Goal: Task Accomplishment & Management: Manage account settings

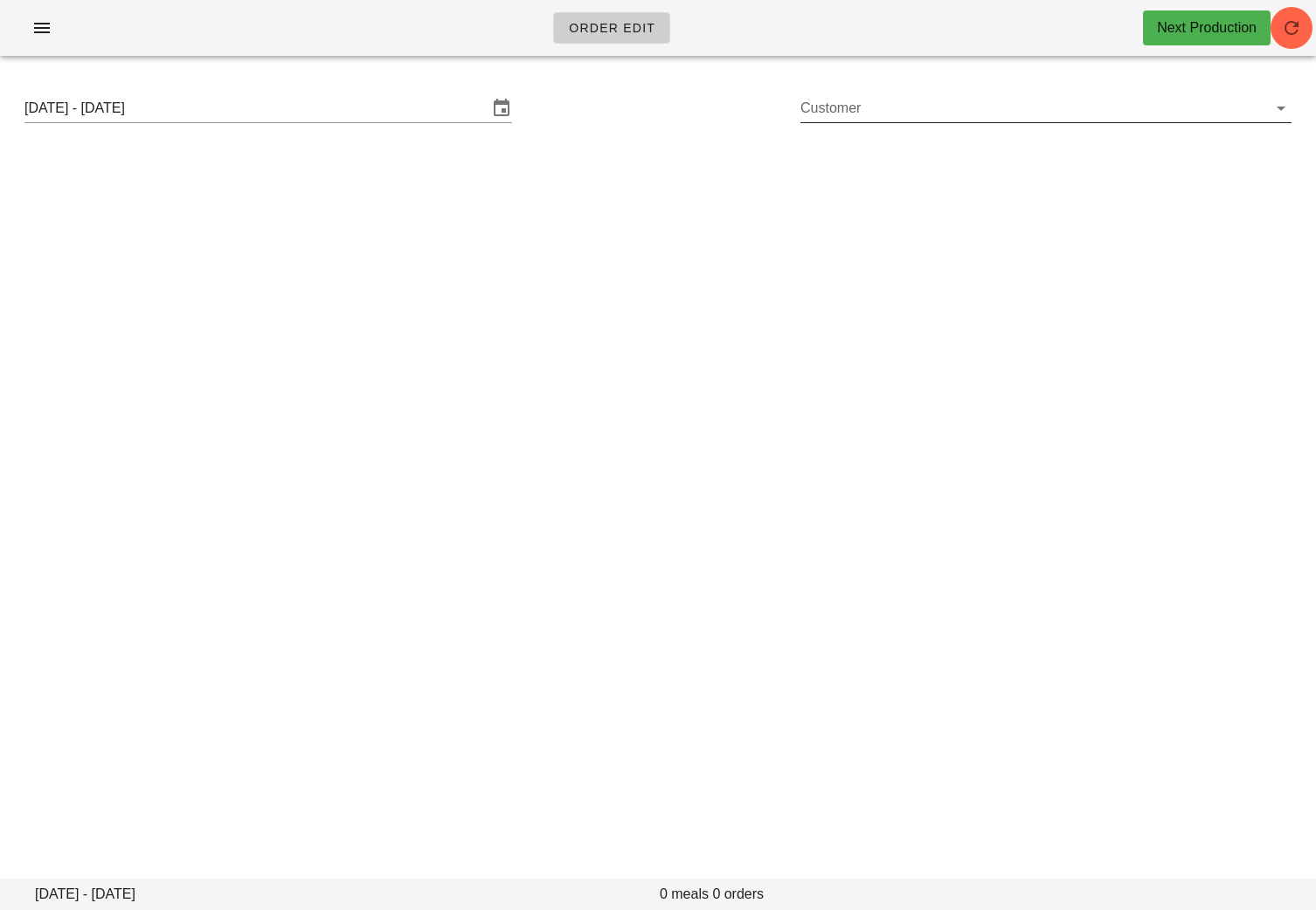
click at [1035, 105] on input "Customer" at bounding box center [1032, 108] width 464 height 28
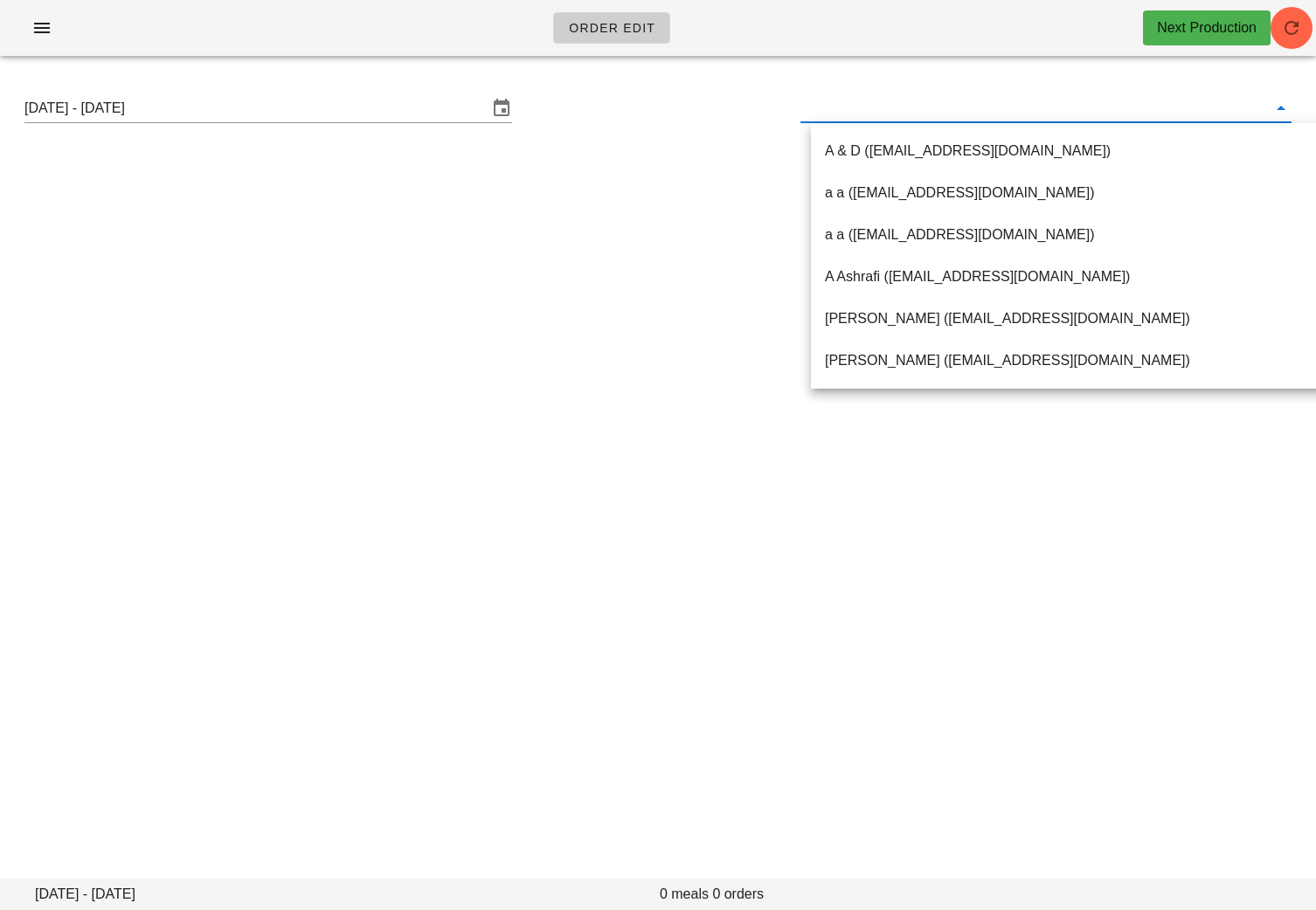
paste input "mmguzmanr@gmail.com"
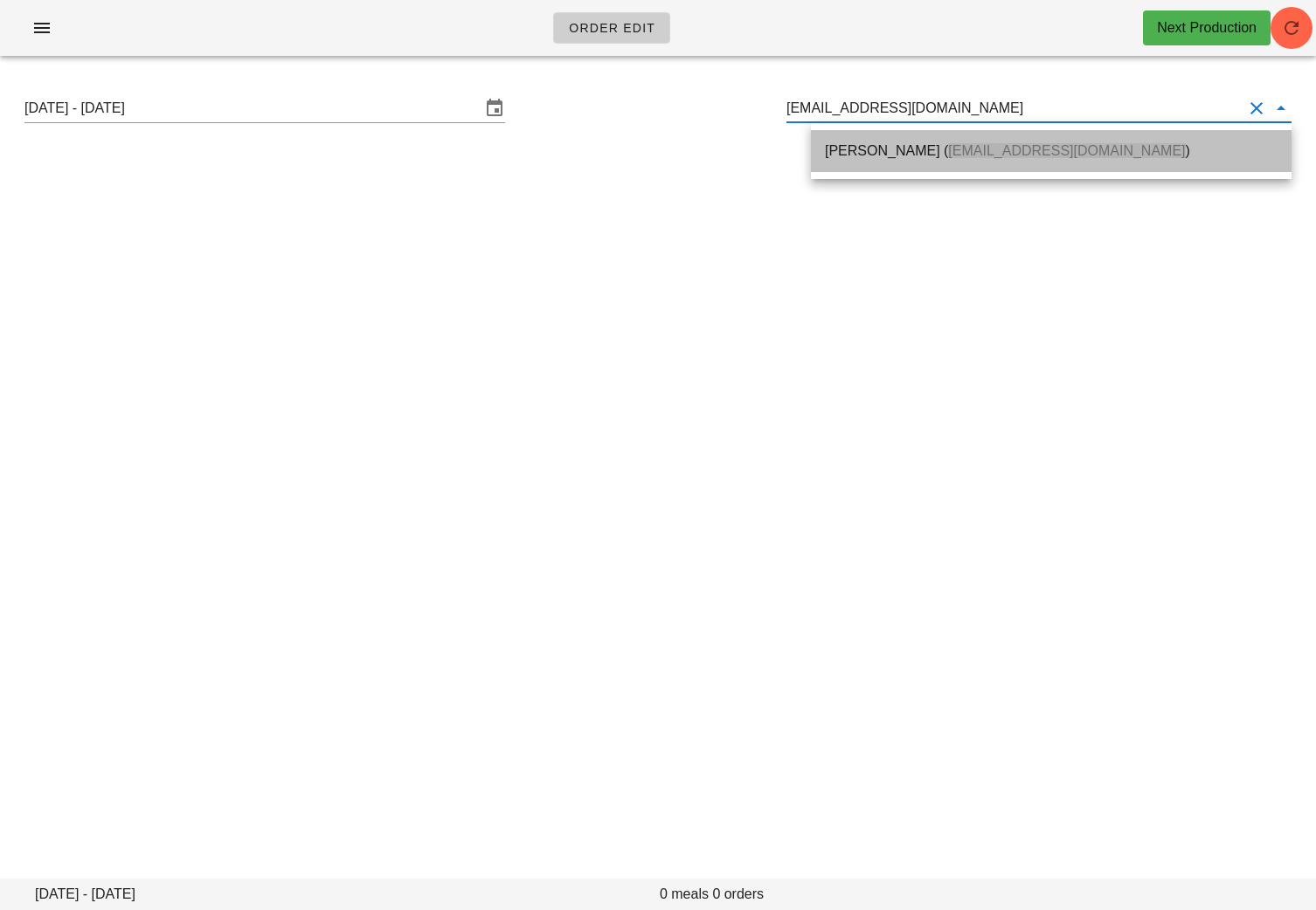
click at [963, 152] on span "Mmguzmanr@gmail.com" at bounding box center [1067, 151] width 237 height 15
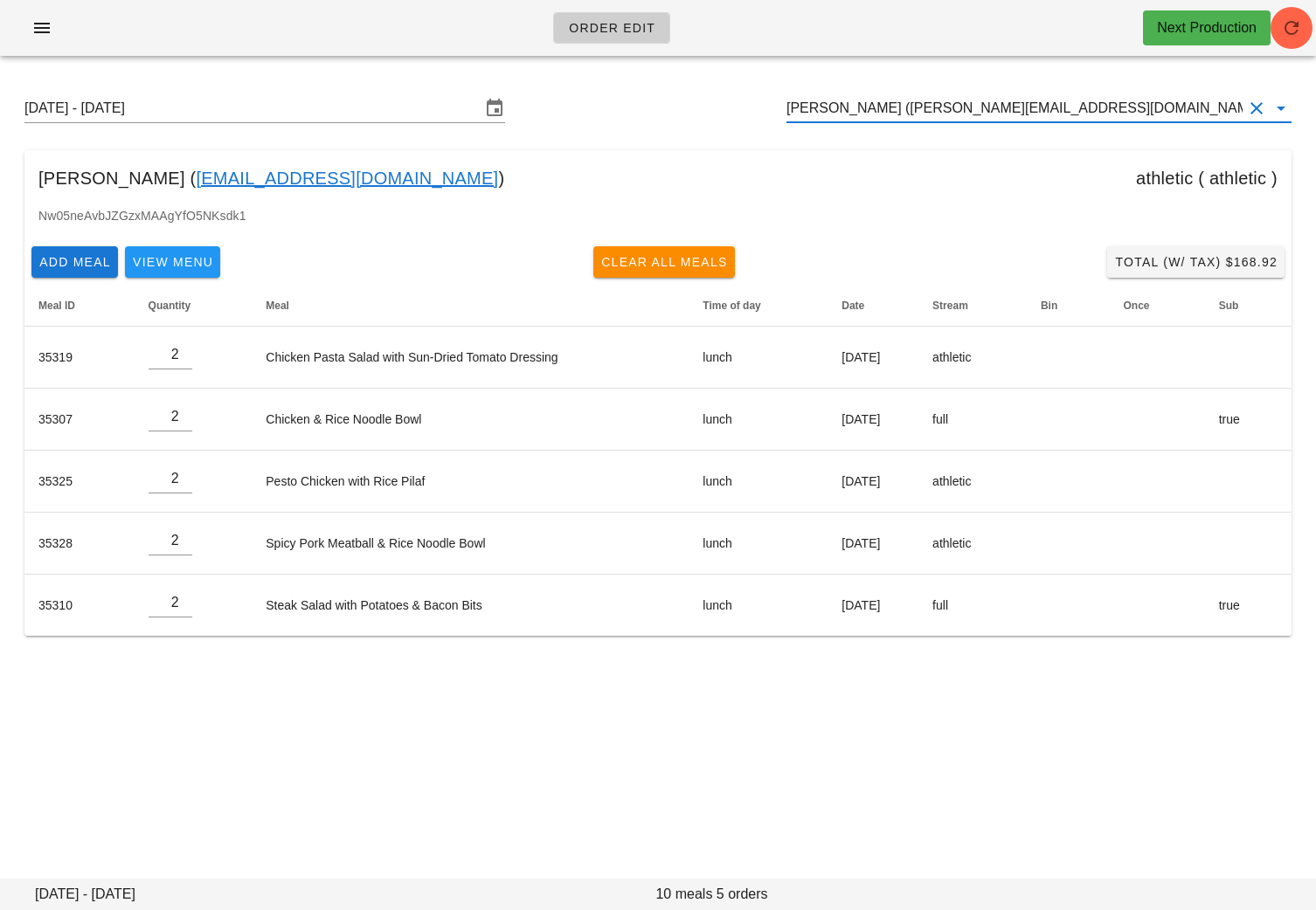
type input "Marcela Guzman (Mmguzmanr@gmail.com)"
click at [313, 172] on link "Mmguzmanr@gmail.com" at bounding box center [347, 178] width 302 height 28
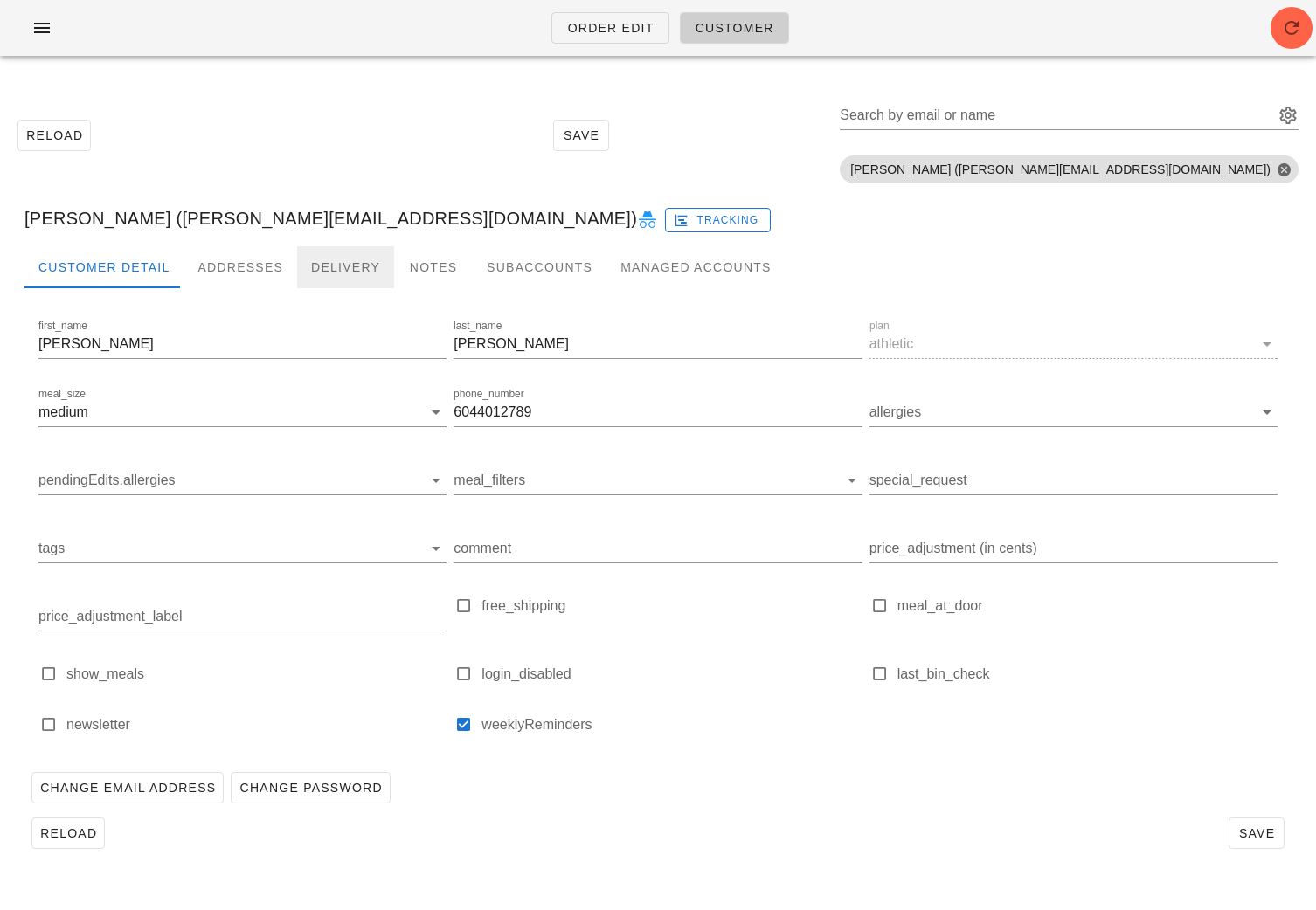
click at [342, 264] on div "Delivery" at bounding box center [346, 267] width 97 height 42
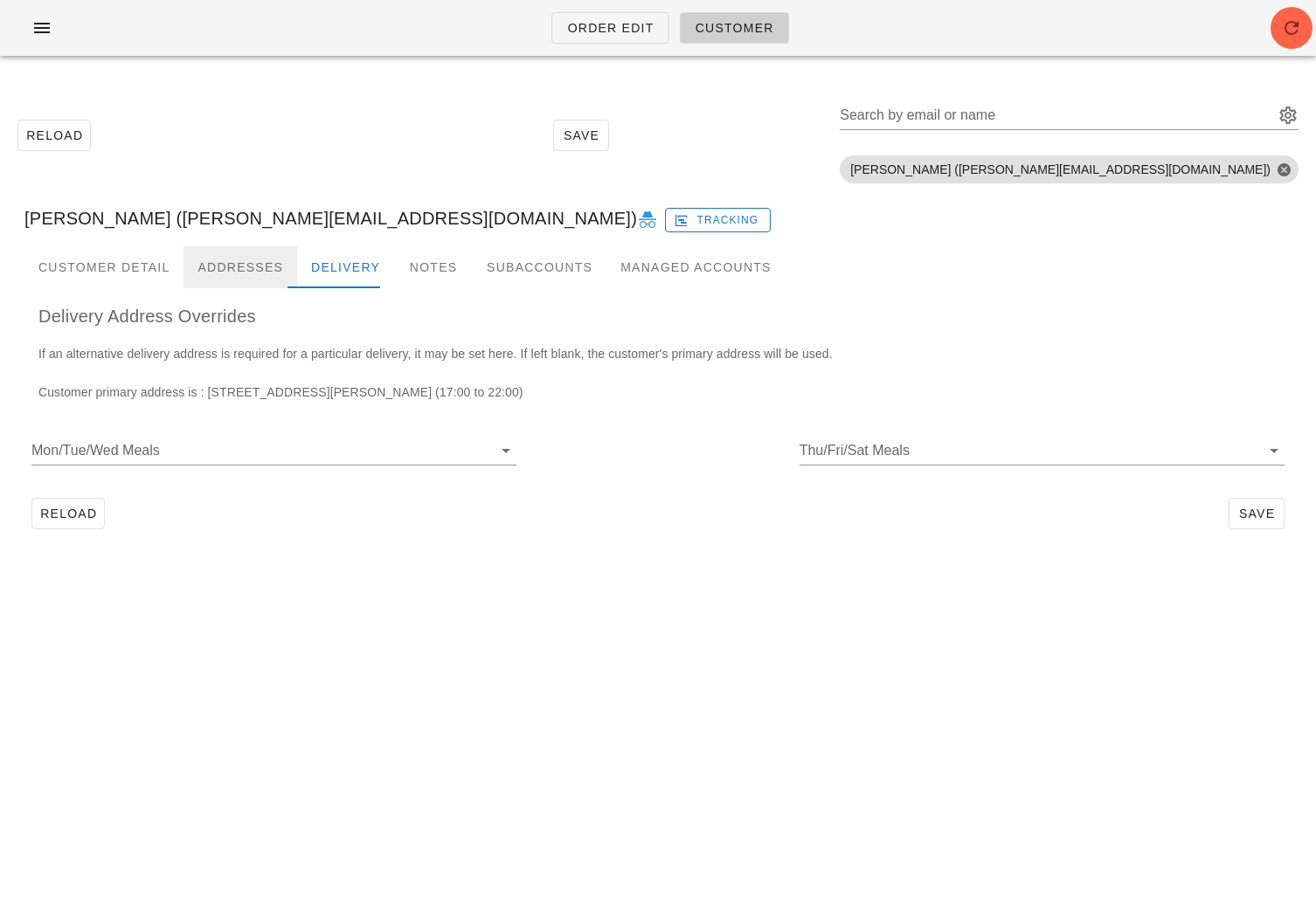
click at [237, 268] on div "Addresses" at bounding box center [241, 267] width 114 height 42
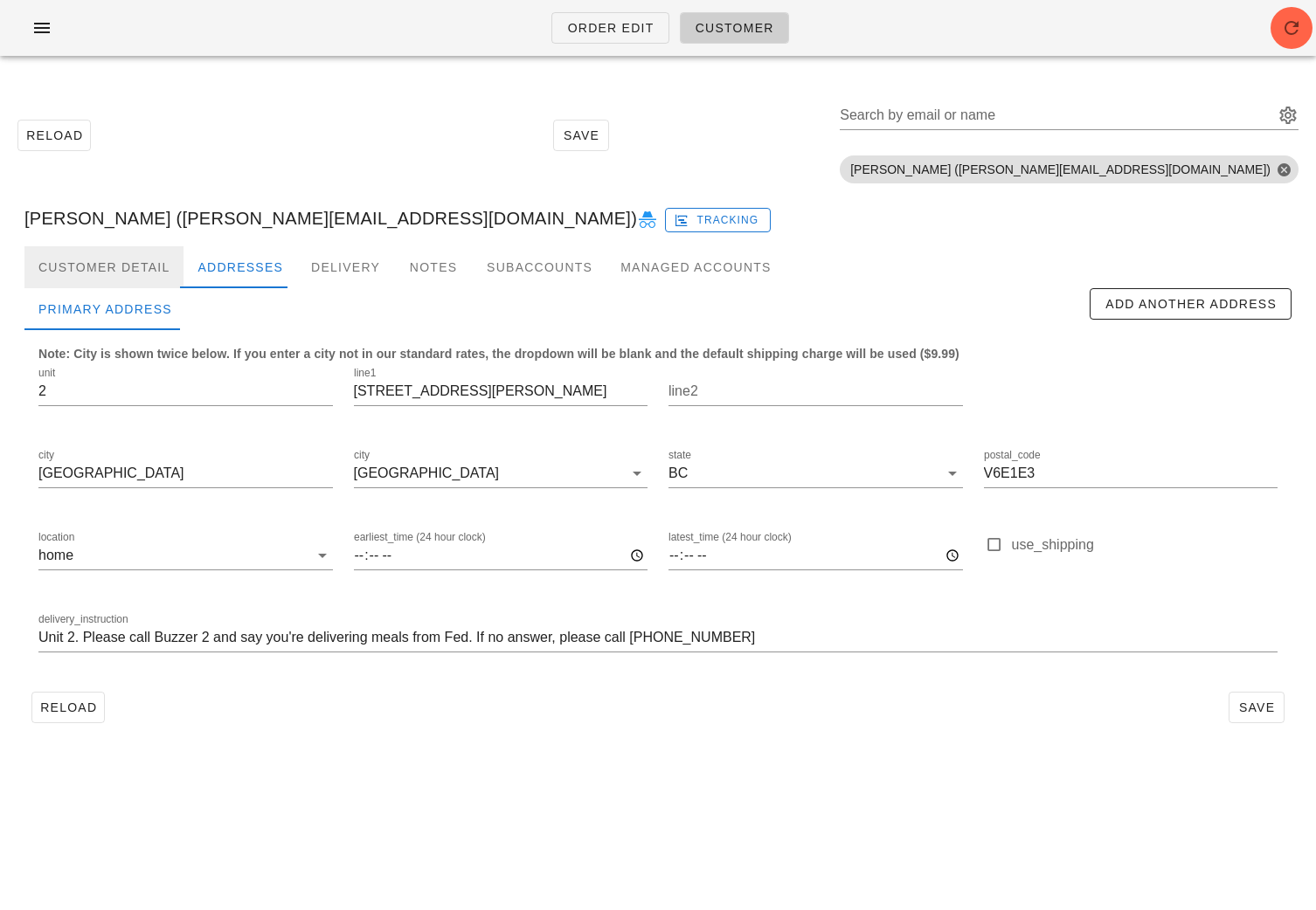
click at [96, 267] on div "Customer Detail" at bounding box center [104, 267] width 159 height 42
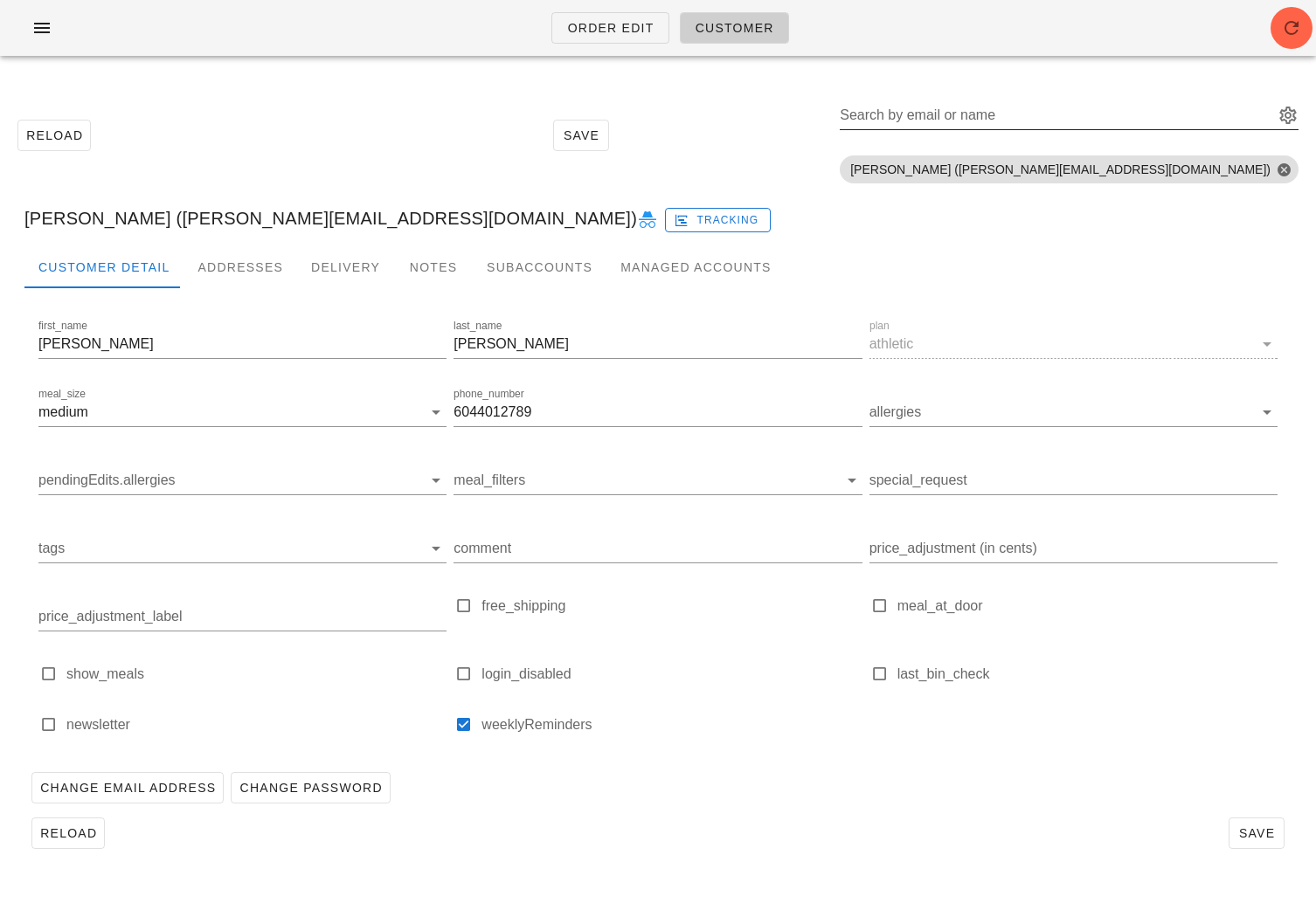
click at [1157, 116] on input "Search by email or name" at bounding box center [1056, 116] width 431 height 28
paste input "vicki.knight@ubc.ca"
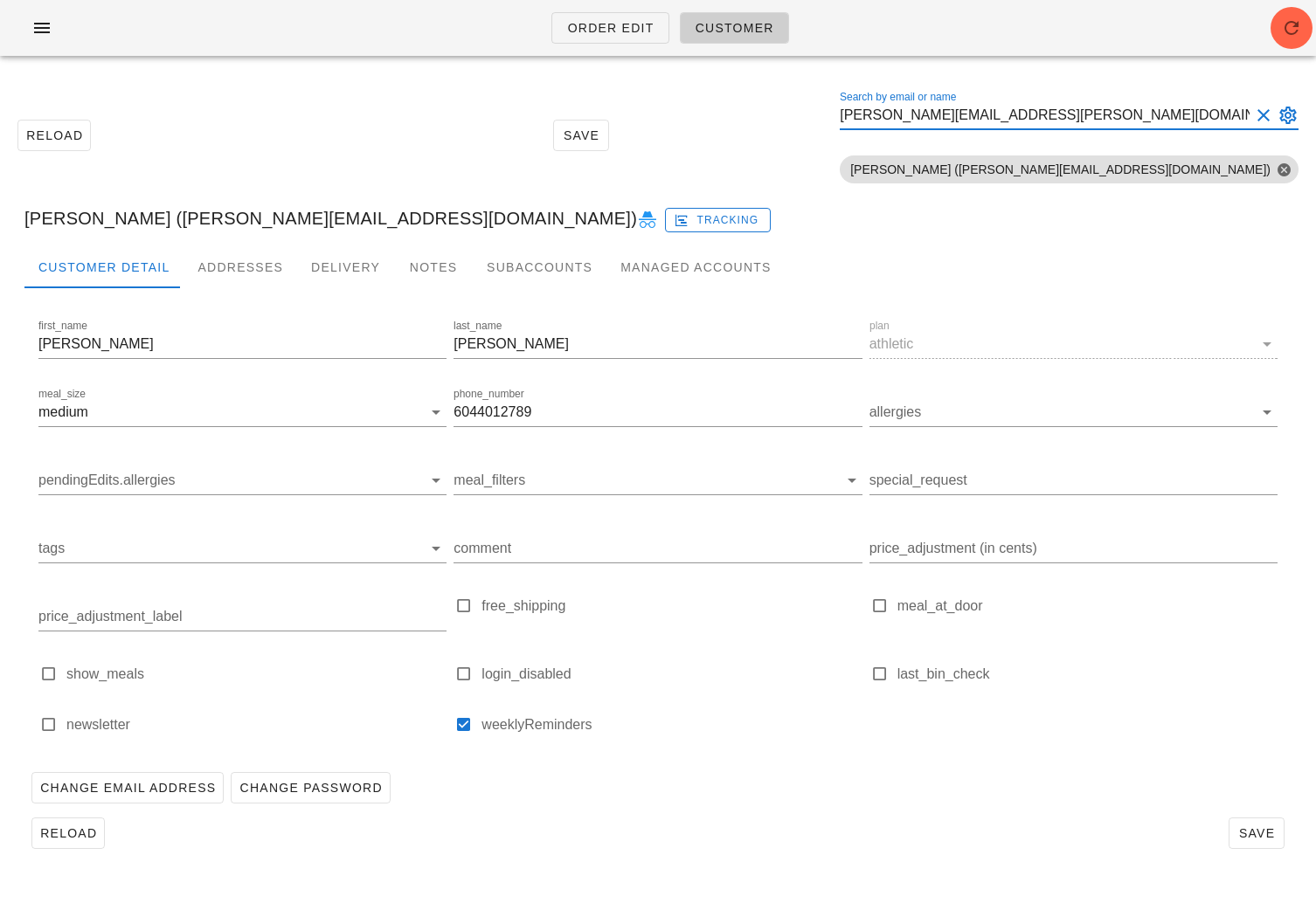
type input "vicki.knight@ubc.ca"
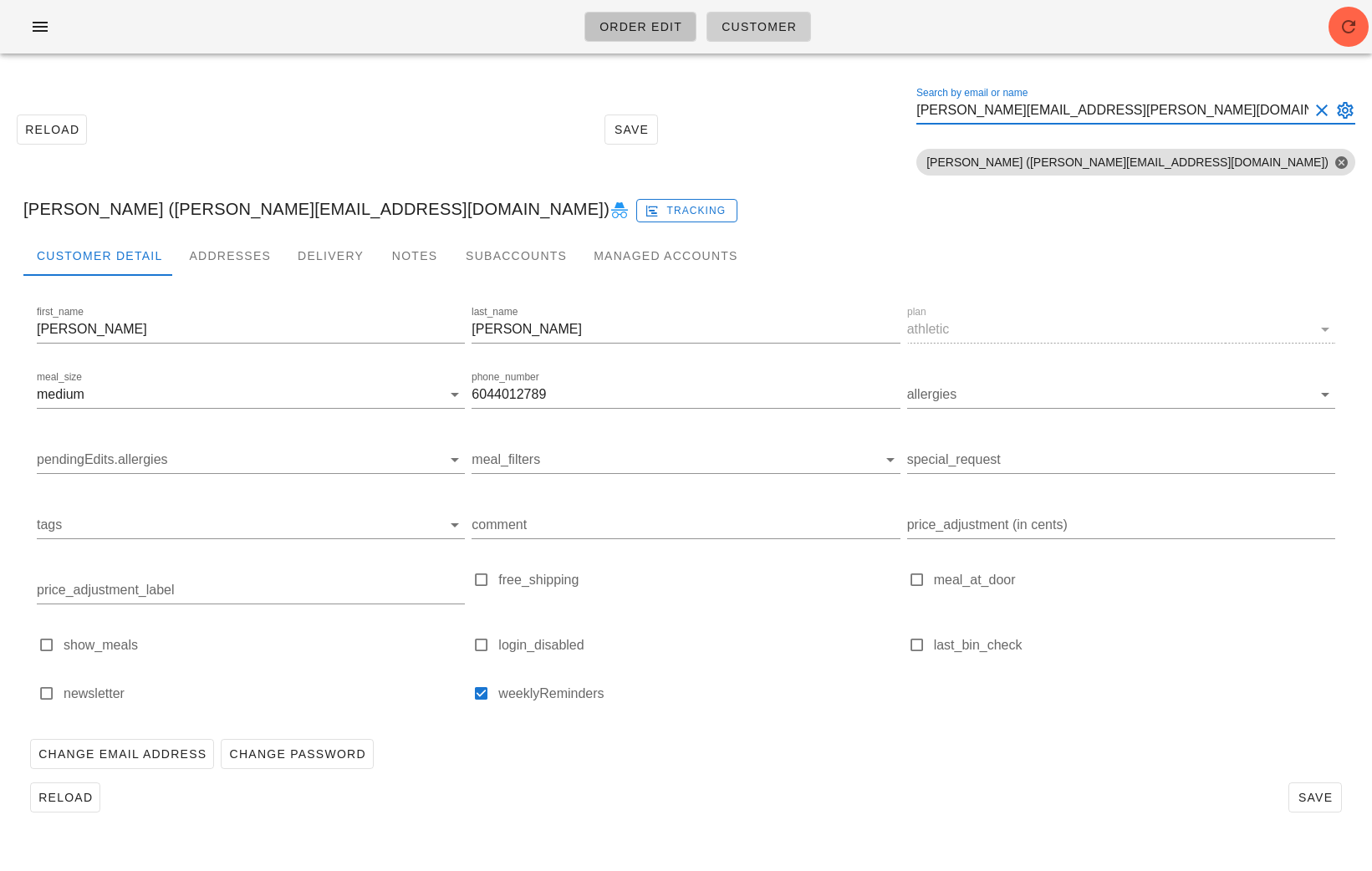
click at [632, 27] on span "Order Edit" at bounding box center [641, 26] width 84 height 13
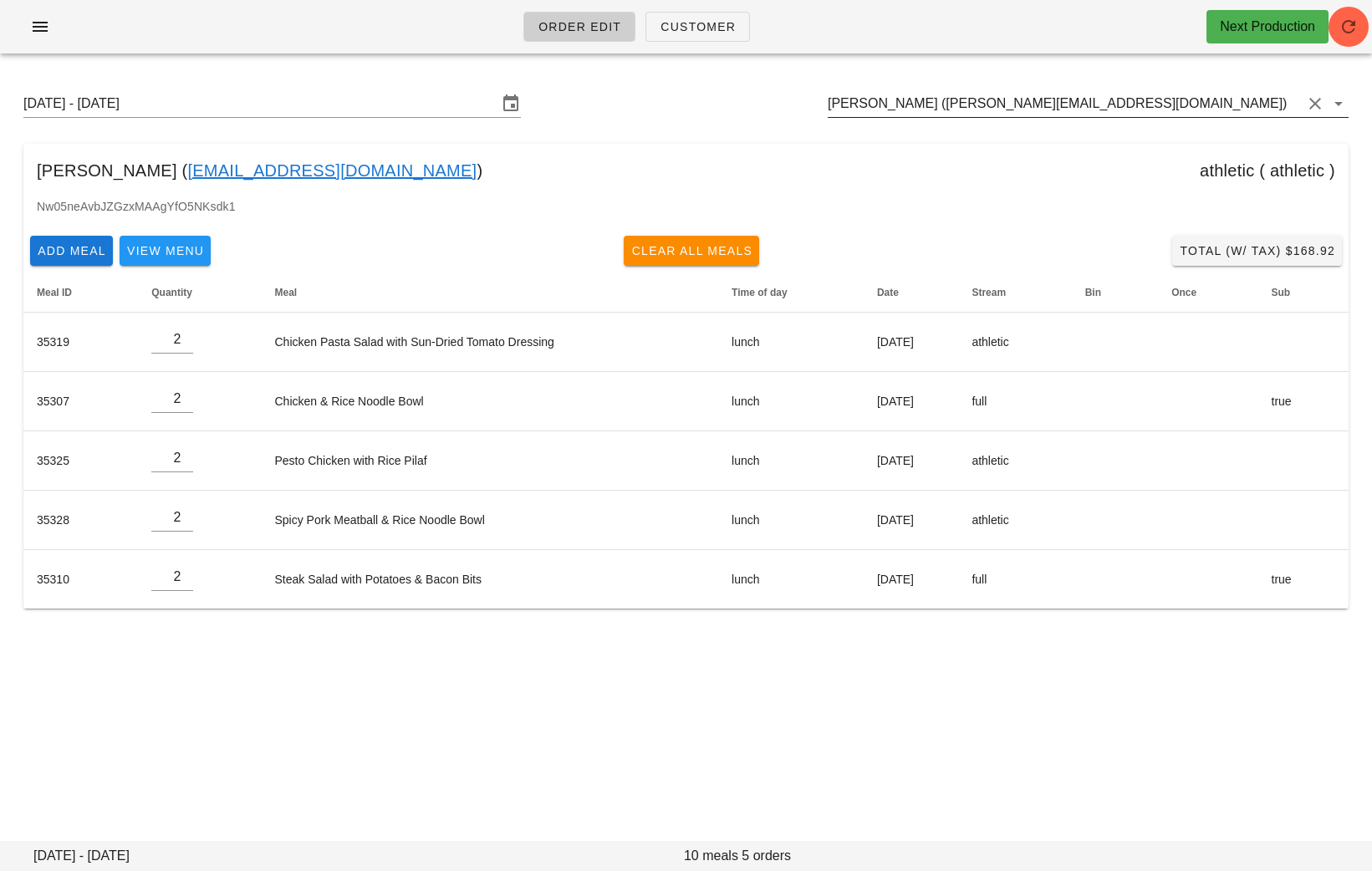
click at [1127, 105] on input "Marcela Guzman (Mmguzmanr@gmail.com)" at bounding box center [1064, 104] width 474 height 27
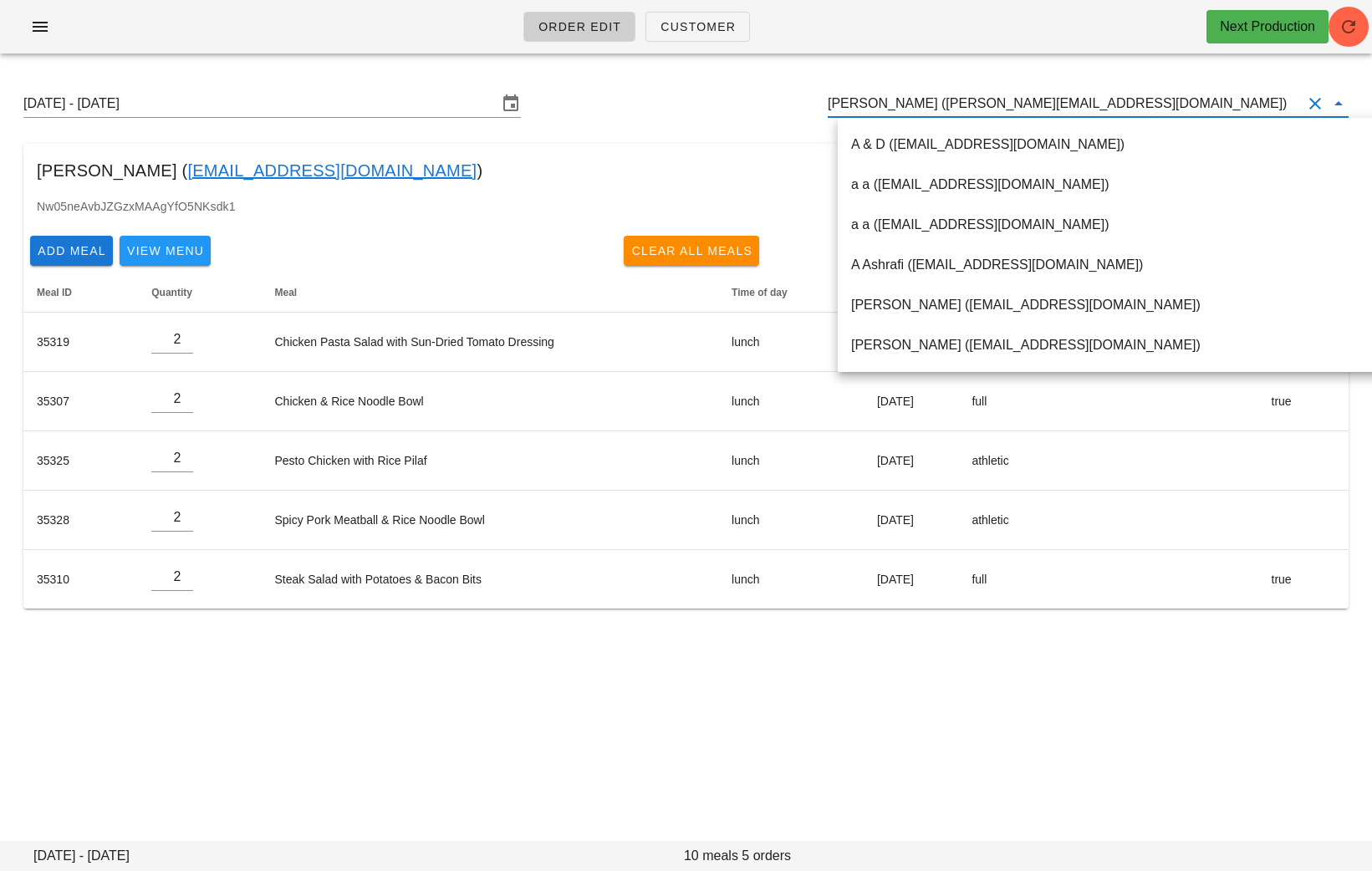
paste input "anna.christine.toth@gmail.com"
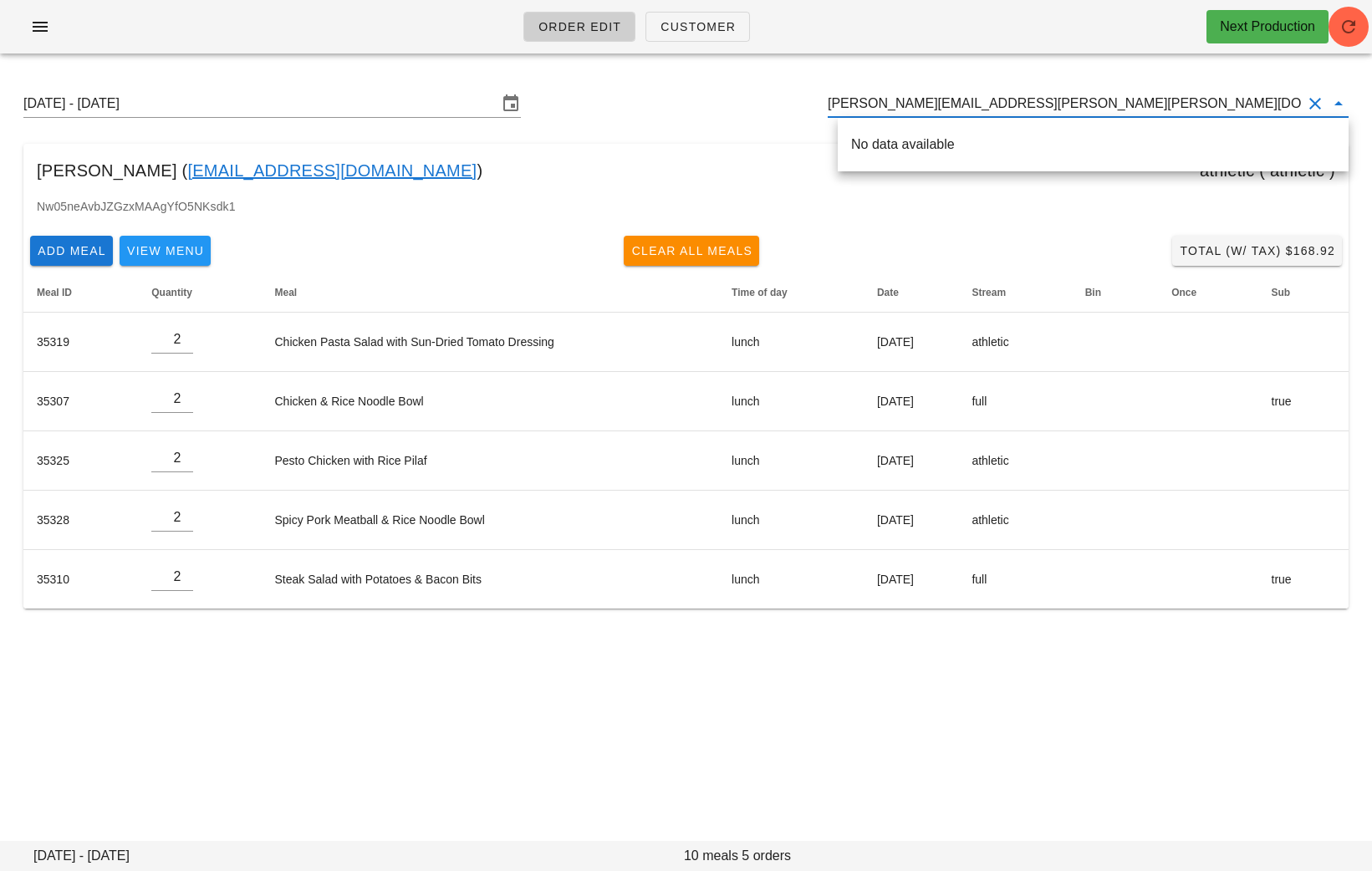
drag, startPoint x: 1035, startPoint y: 99, endPoint x: 882, endPoint y: 98, distance: 153.0
click at [883, 99] on input "anna.christine.toth@gmail.com" at bounding box center [1064, 104] width 474 height 27
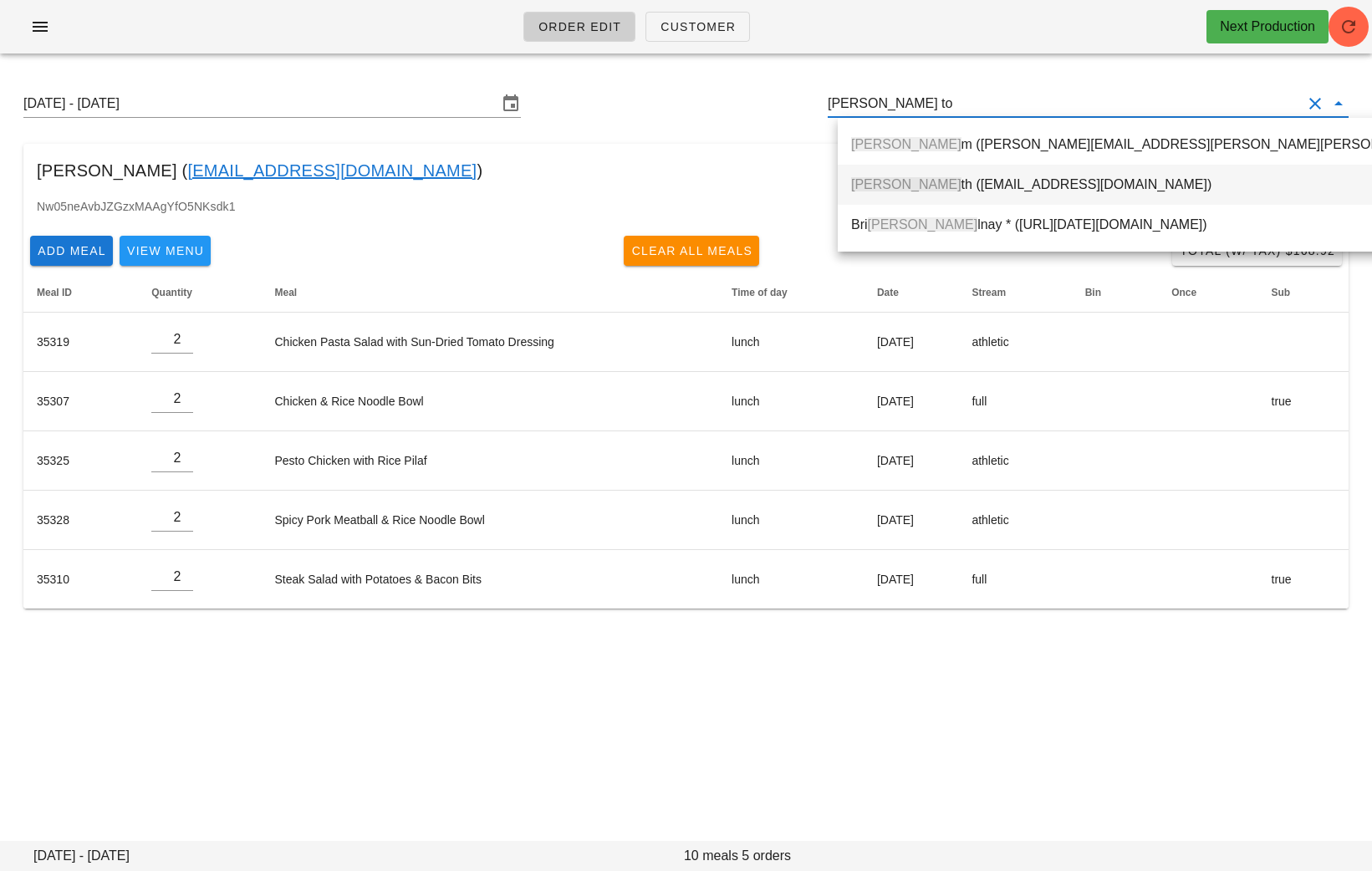
click at [936, 187] on div "Anna To th (acmjtoth@gmail.com)" at bounding box center [1196, 185] width 690 height 16
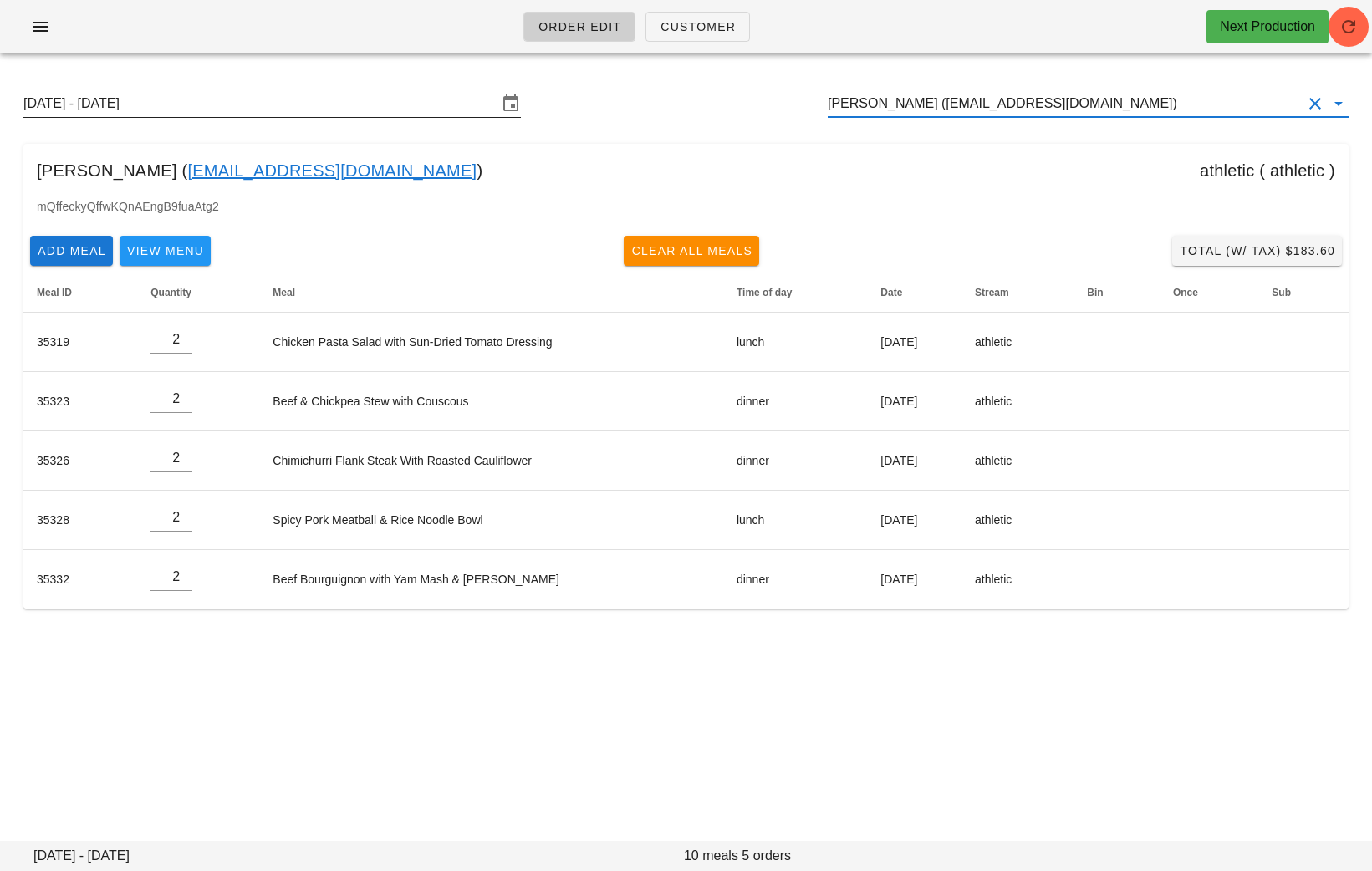
type input "Anna Toth (acmjtoth@gmail.com)"
click at [172, 96] on input "Sunday August 31 - Saturday September 6" at bounding box center [260, 104] width 474 height 27
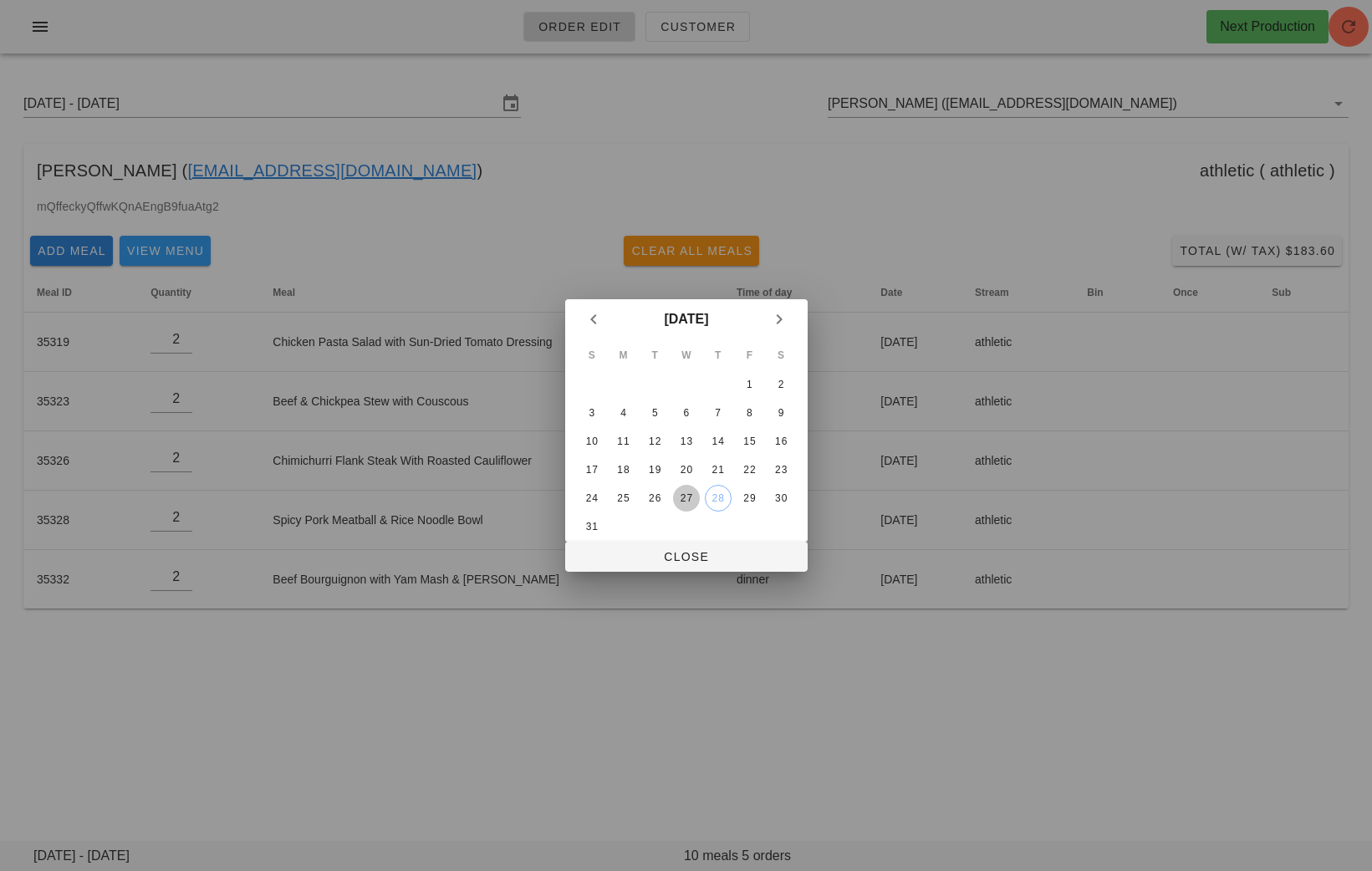
click at [683, 497] on div "27" at bounding box center [685, 498] width 27 height 12
click at [686, 554] on span "Close" at bounding box center [686, 557] width 216 height 13
type input "Sunday August 24 - Saturday August 30"
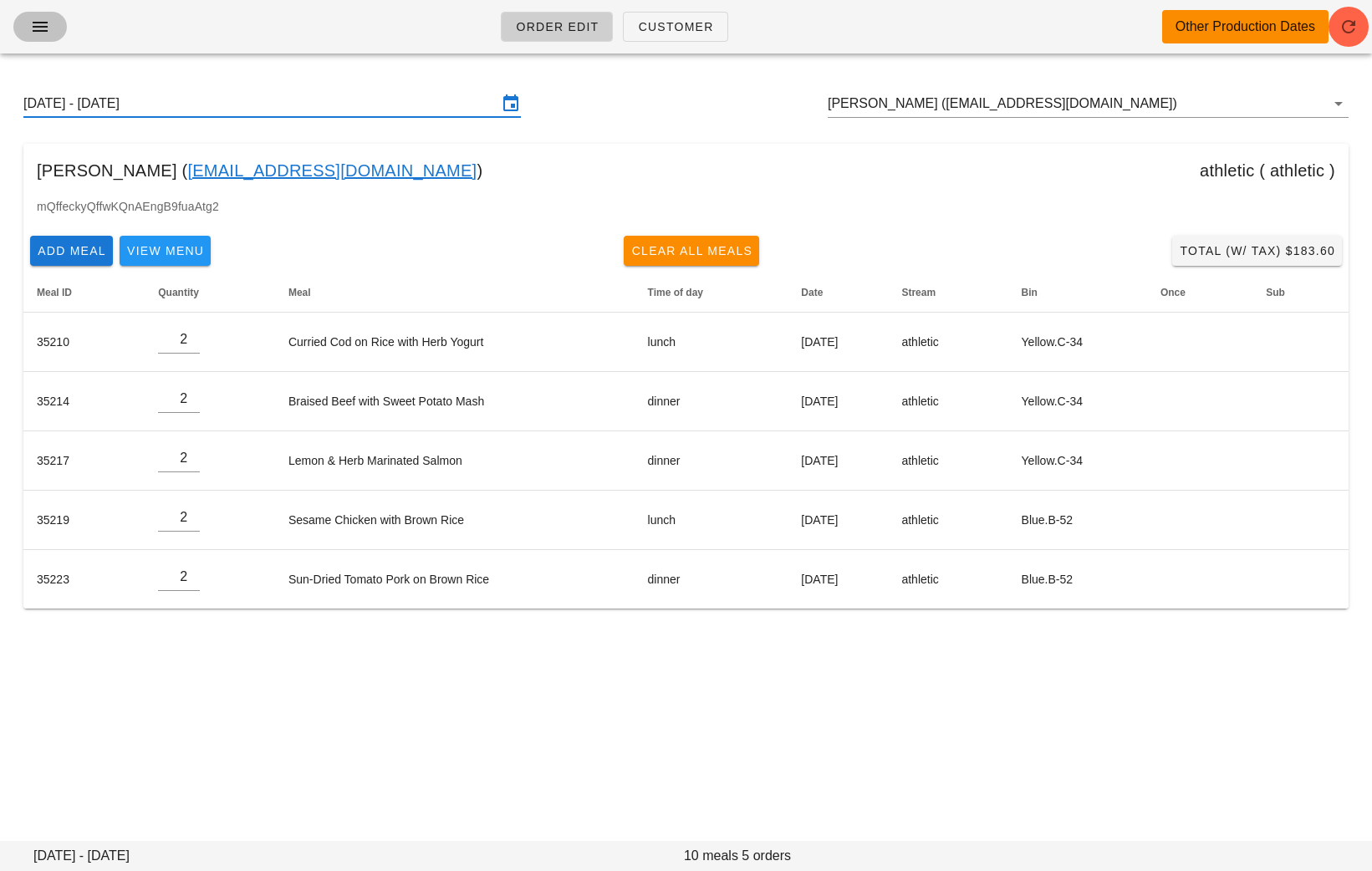
click at [32, 26] on icon "button" at bounding box center [40, 27] width 20 height 20
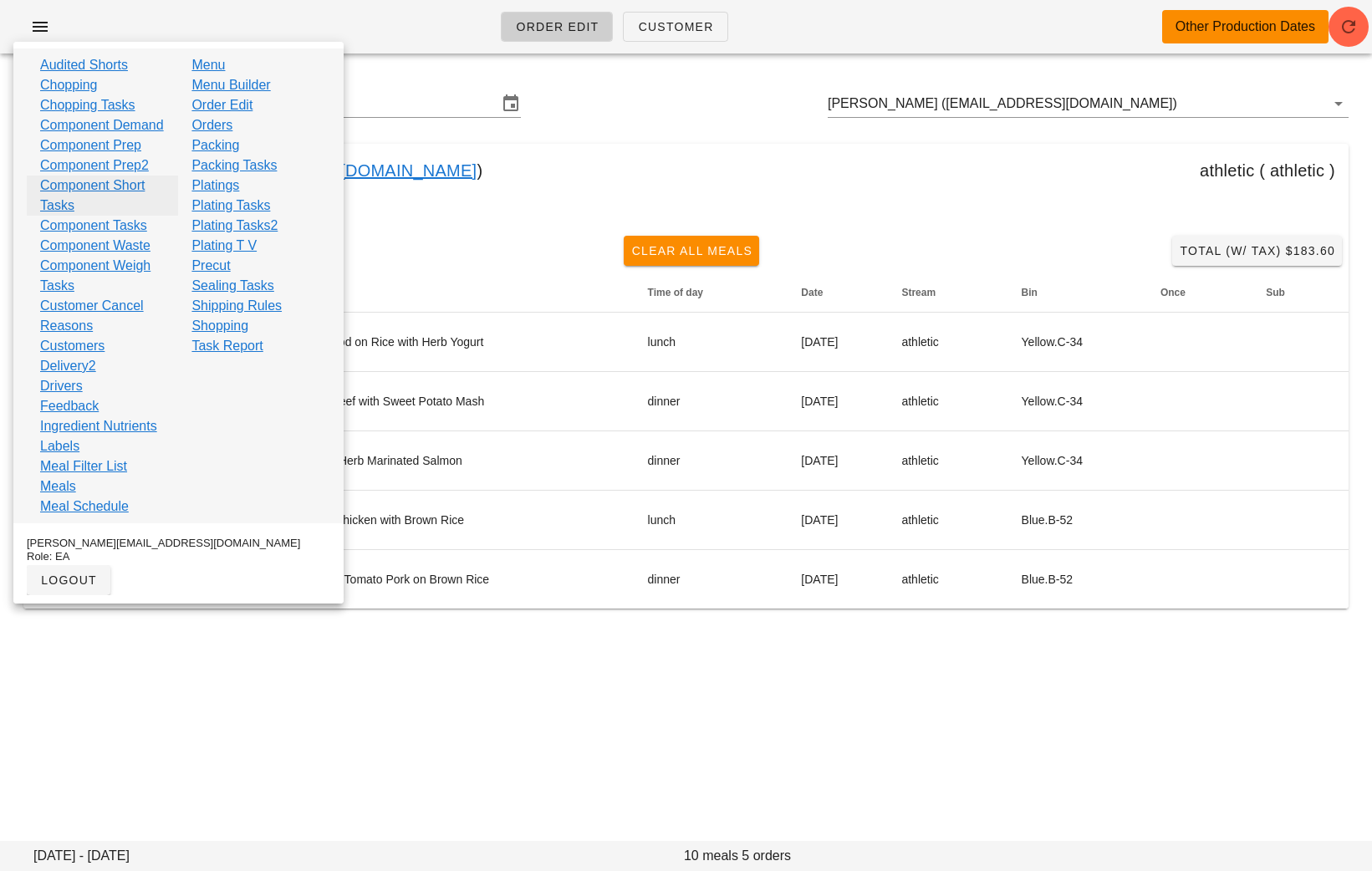
click at [143, 201] on link "Component Short Tasks" at bounding box center [103, 195] width 125 height 40
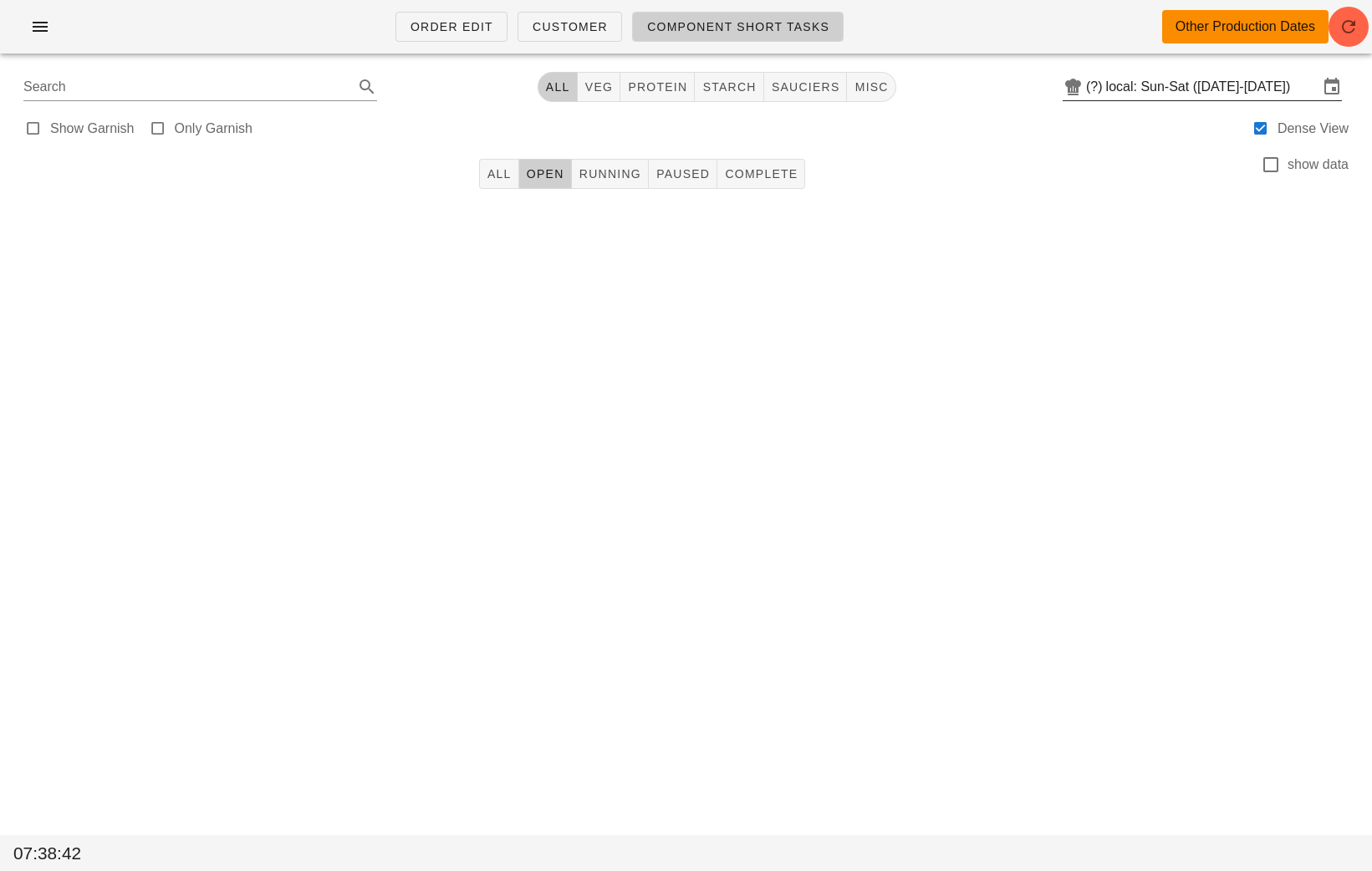
click at [1170, 88] on input "local: Sun-Sat (Aug 24-Aug 30)" at bounding box center [1212, 87] width 212 height 27
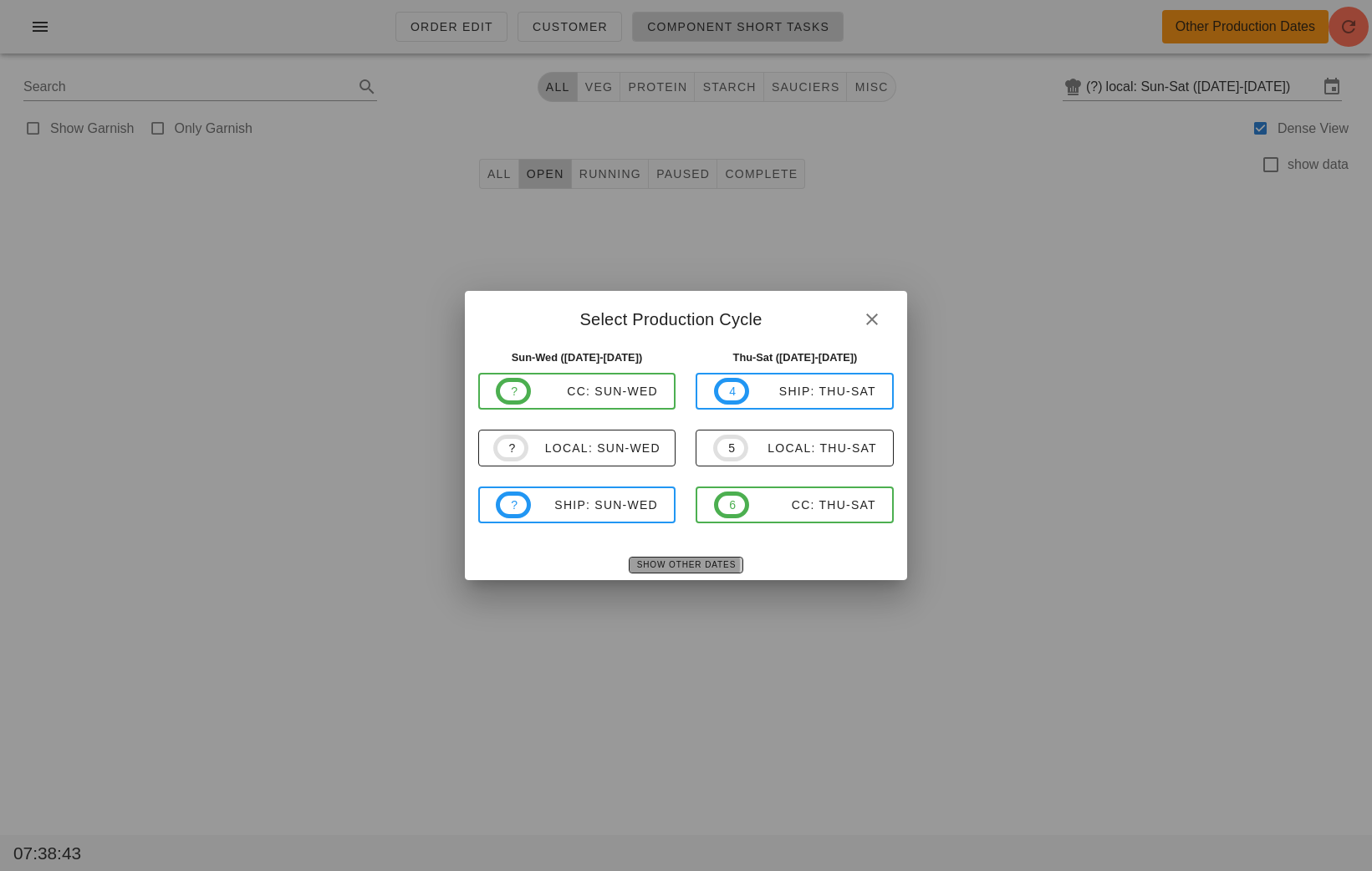
click at [707, 557] on button "Show Other Dates" at bounding box center [686, 565] width 114 height 17
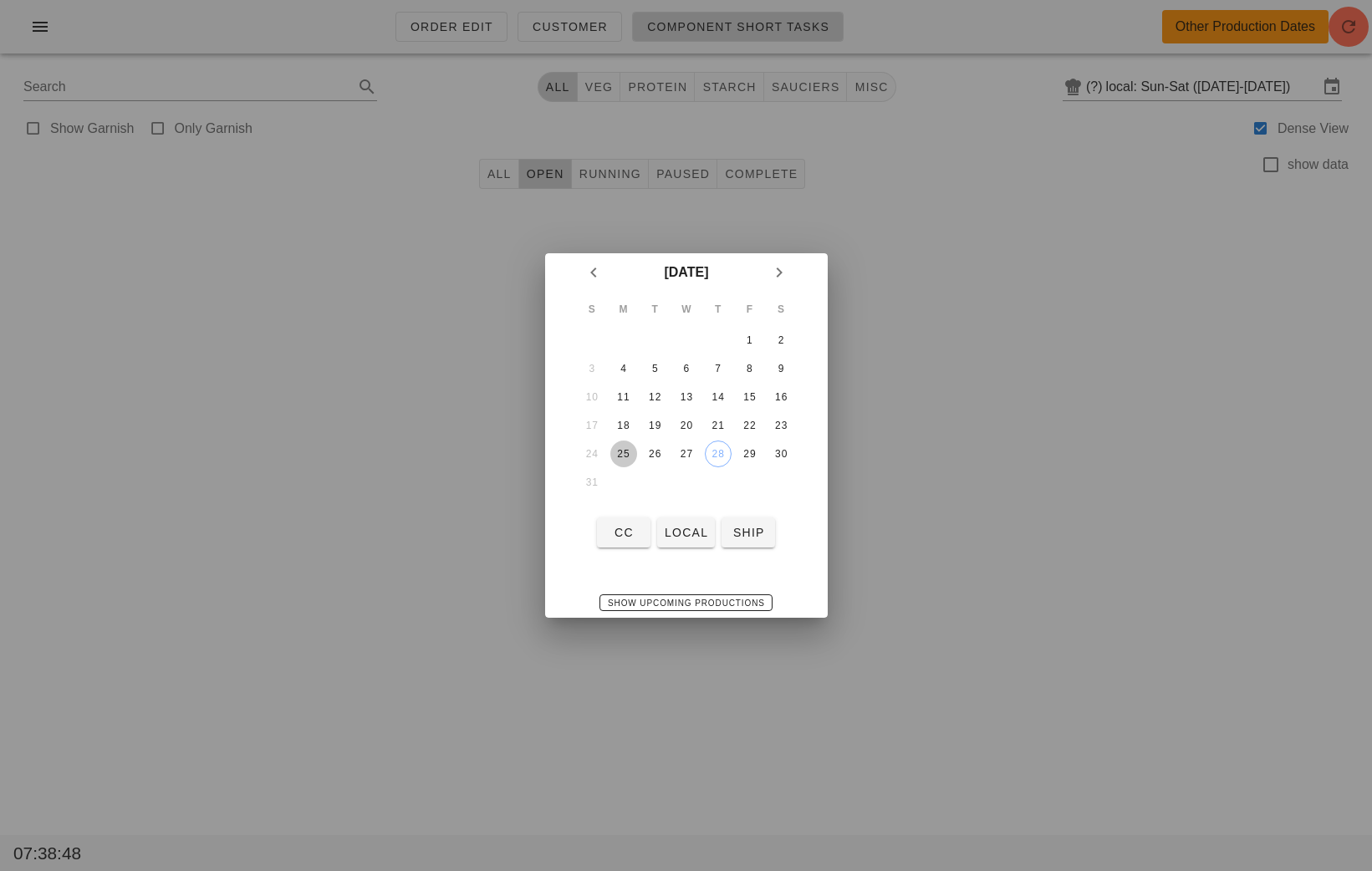
click at [626, 448] on div "25" at bounding box center [623, 453] width 27 height 12
click at [681, 528] on span "local" at bounding box center [686, 532] width 45 height 13
type input "local: Mon-Wed (Aug 25-Aug 27)"
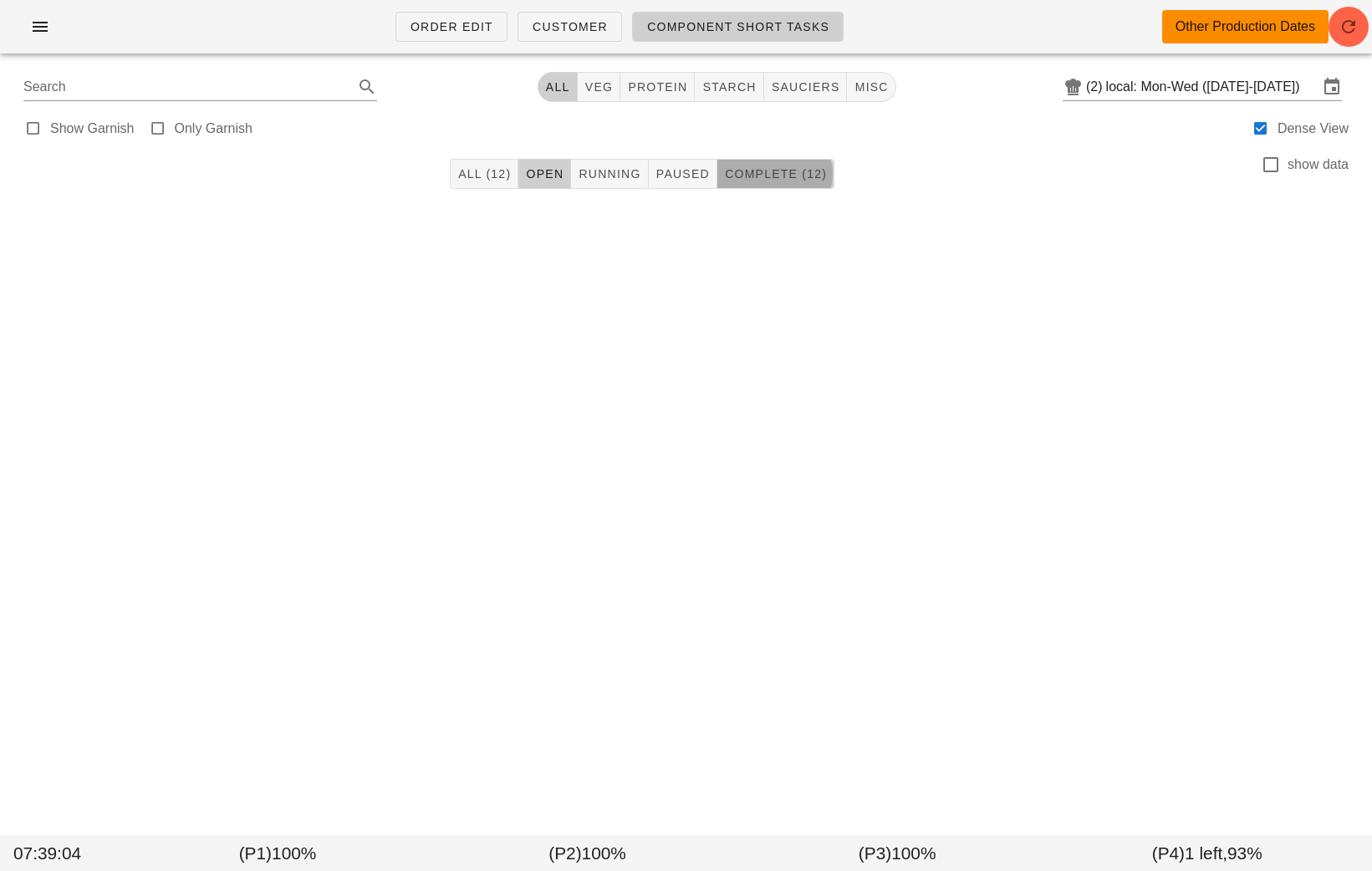
click at [770, 178] on span "Complete (12)" at bounding box center [775, 173] width 103 height 13
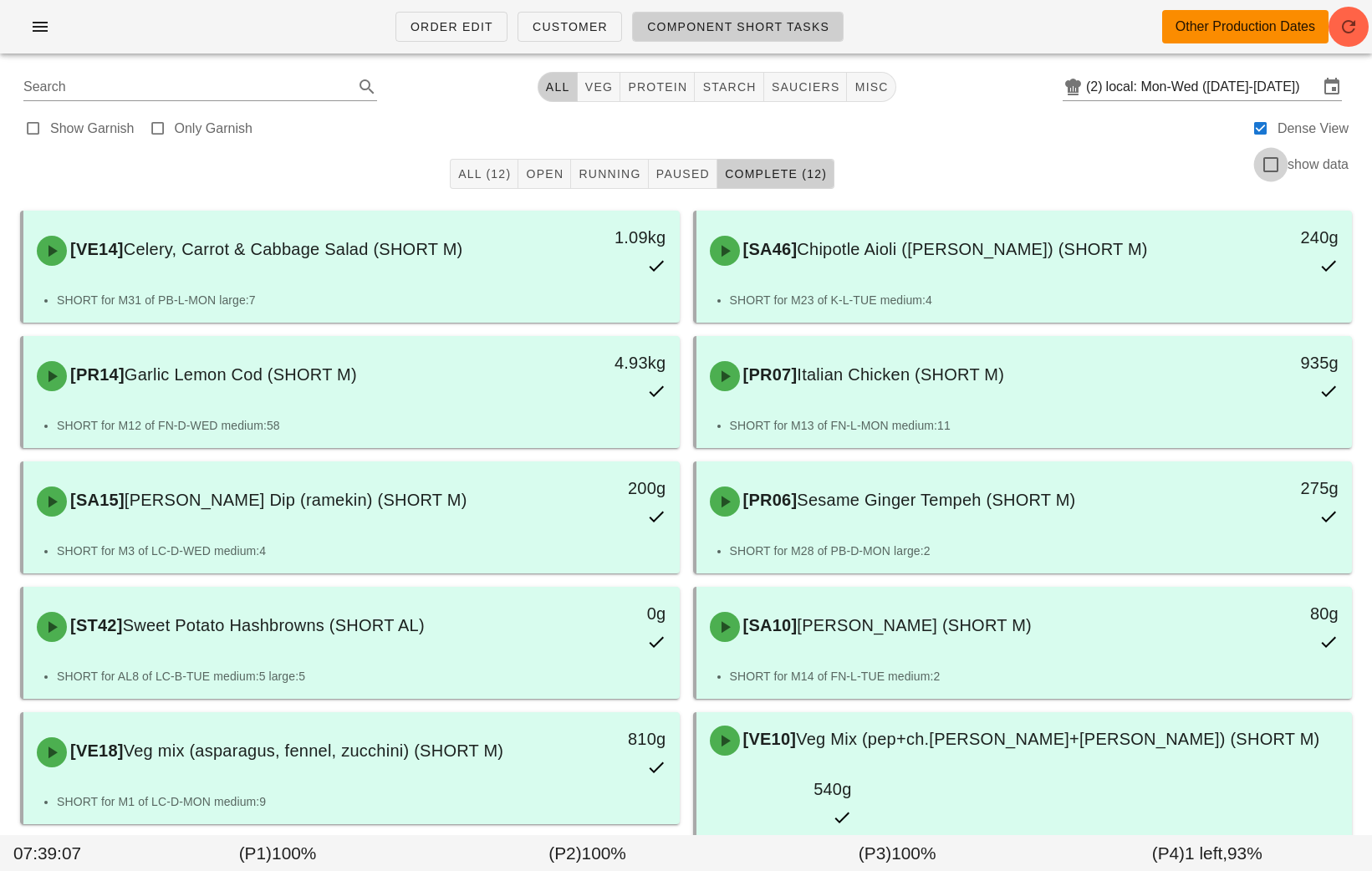
click at [1258, 159] on div at bounding box center [1270, 165] width 29 height 29
checkbox input "true"
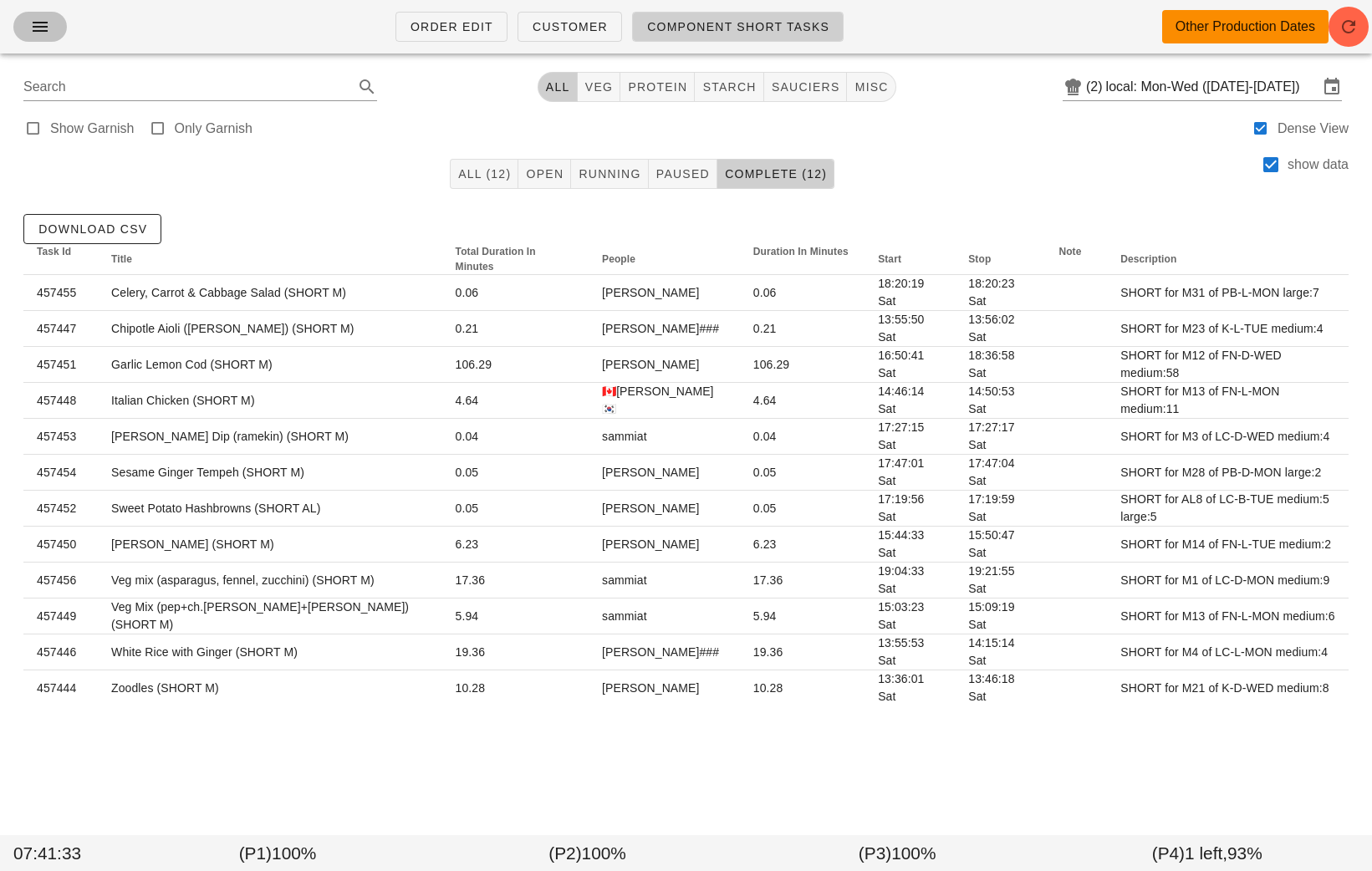
click at [37, 29] on icon "button" at bounding box center [40, 27] width 20 height 20
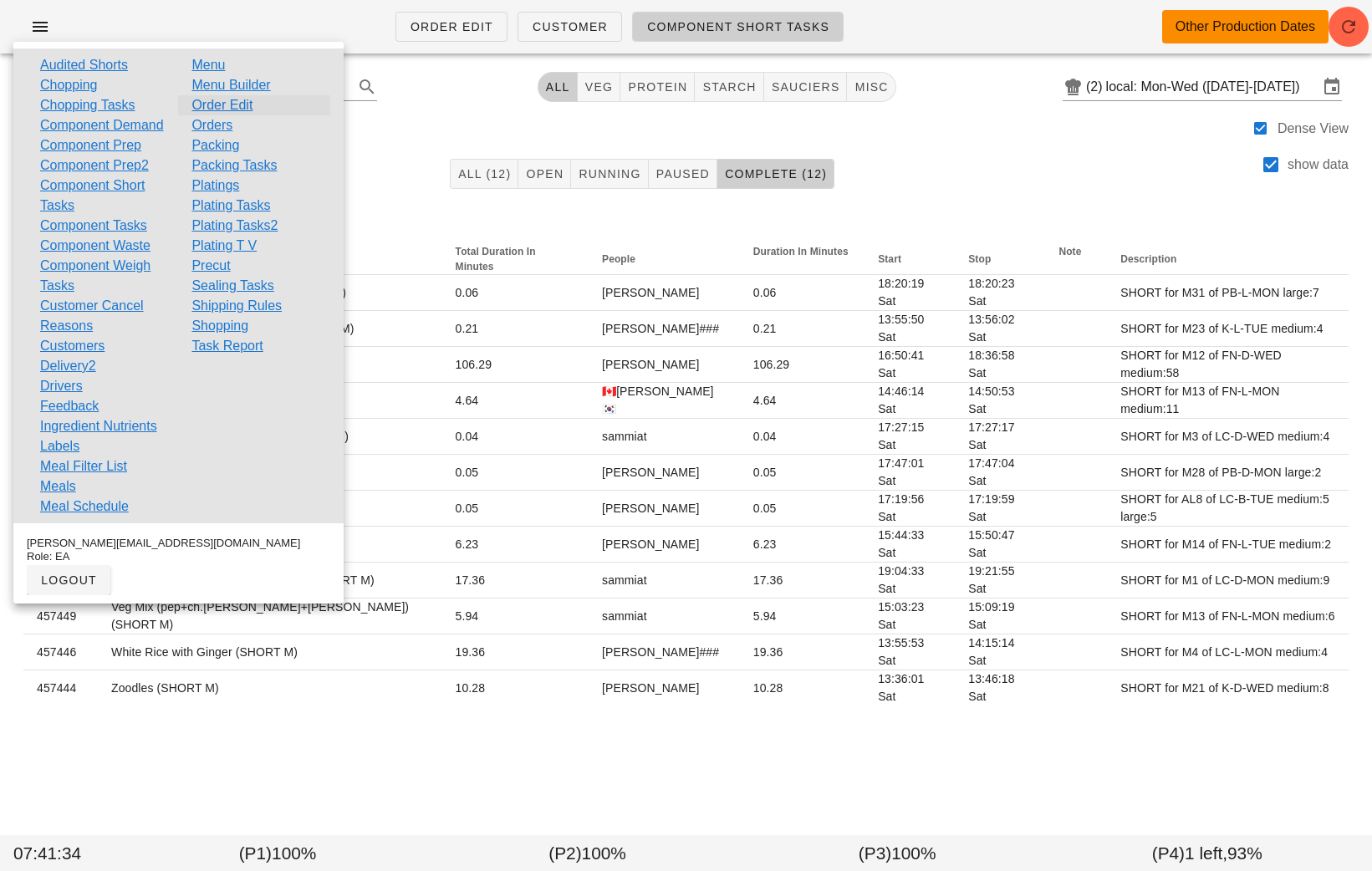
click at [225, 106] on link "Order Edit" at bounding box center [222, 105] width 61 height 20
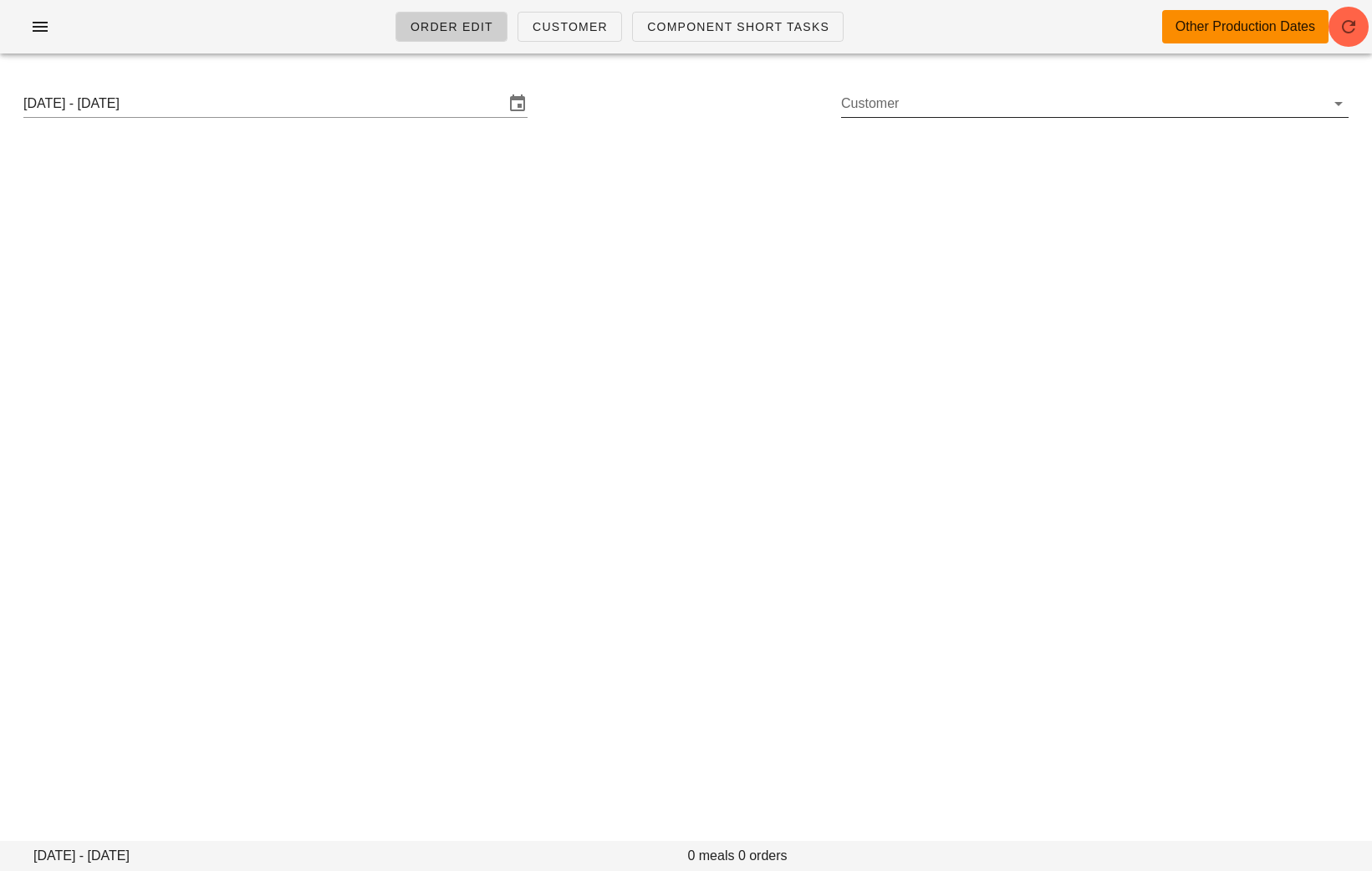
click at [933, 100] on input "Customer" at bounding box center [1081, 104] width 481 height 27
paste input "ani_devries@hotmail.com"
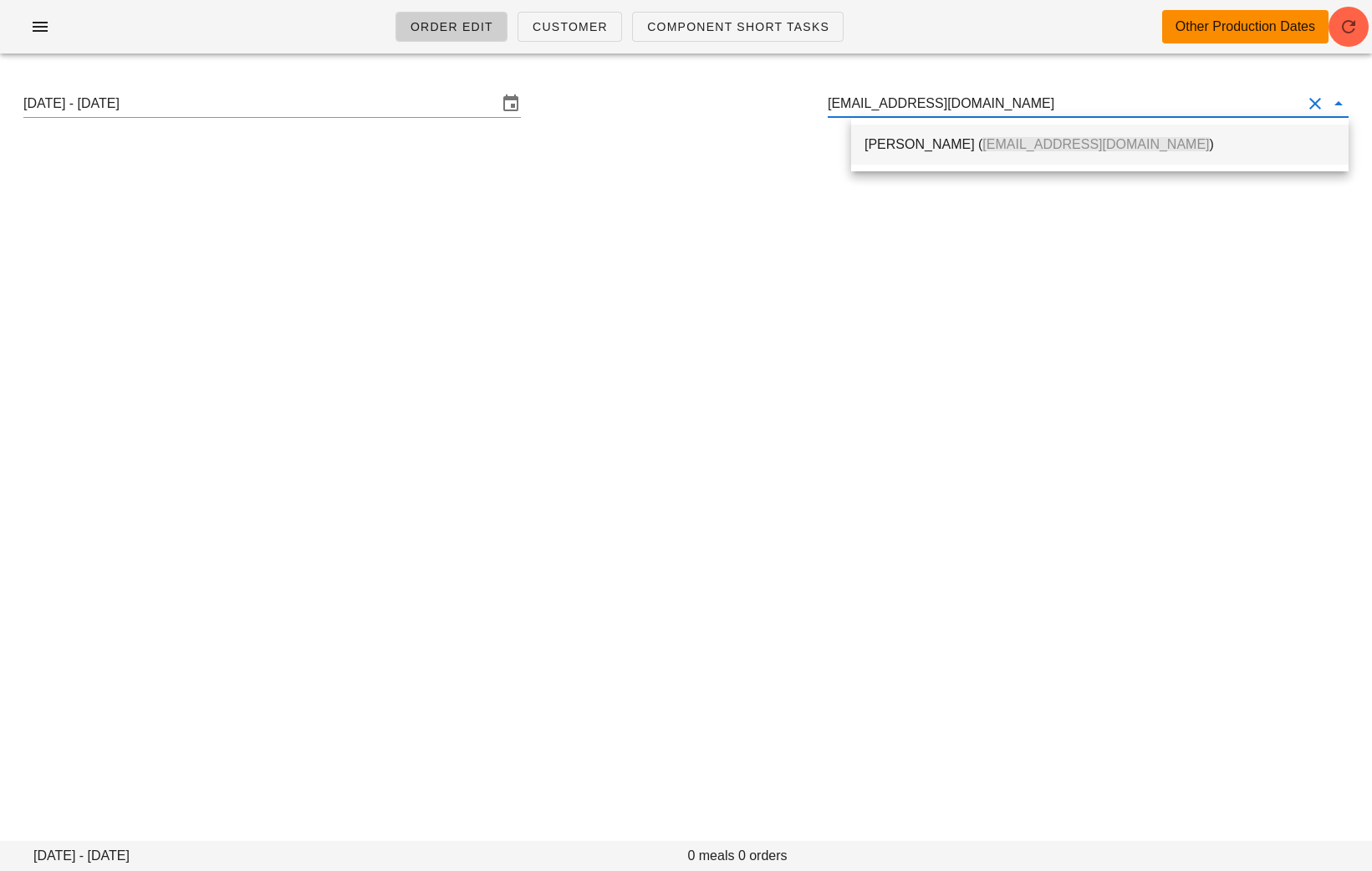
click at [921, 137] on div "Ann de Vries ( ani_devries@hotmail.com )" at bounding box center [1100, 145] width 471 height 16
type input "Ann de Vries (ani_devries@hotmail.com)"
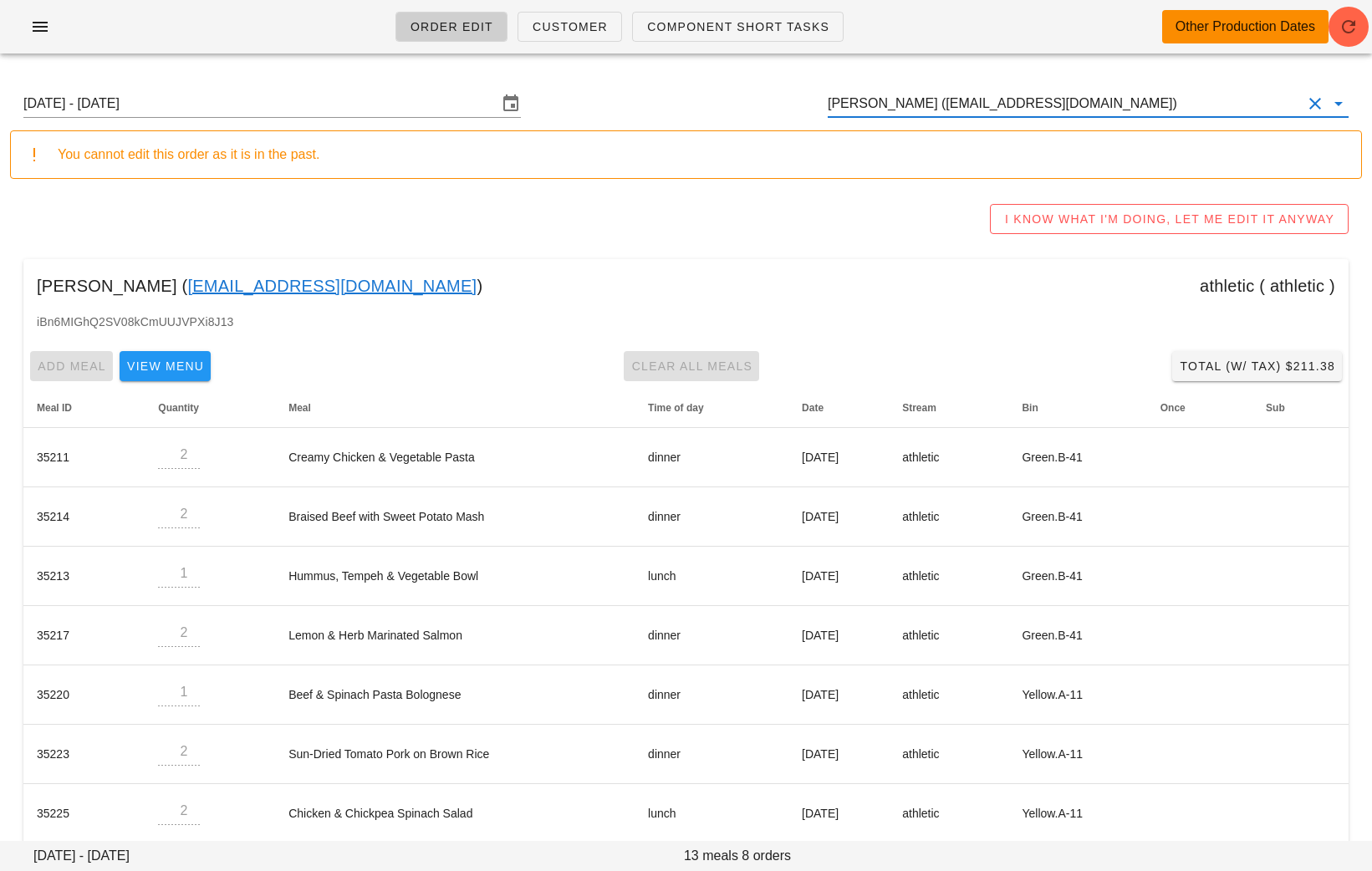
click at [313, 284] on link "ani_devries@hotmail.com" at bounding box center [332, 286] width 289 height 27
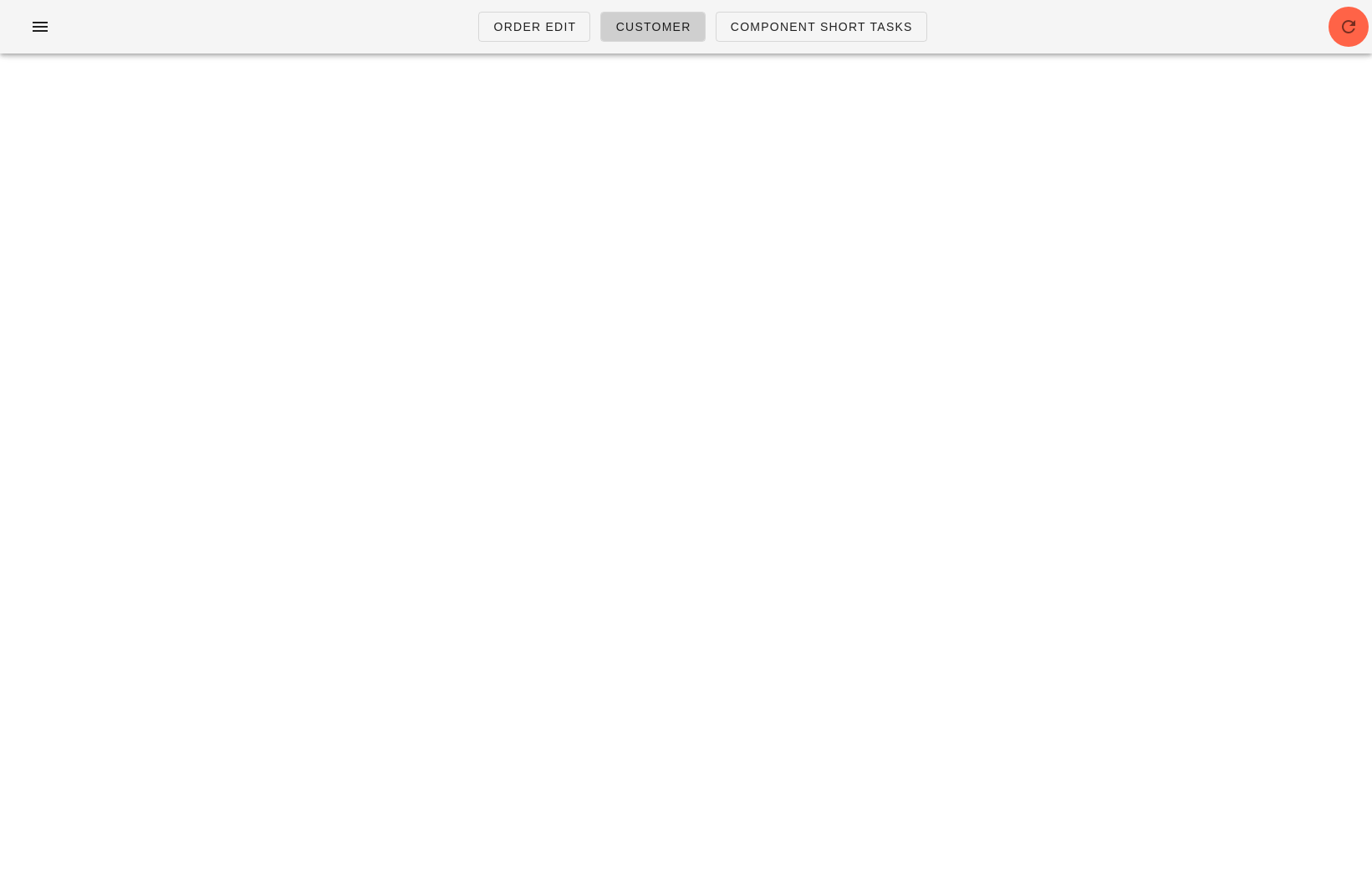
click at [544, 64] on div "Order Edit Customer Component Short Tasks" at bounding box center [686, 33] width 1372 height 67
click at [544, 50] on ul "Order Edit Customer Component Short Tasks" at bounding box center [698, 26] width 478 height 60
click at [535, 29] on span "Order Edit" at bounding box center [534, 26] width 84 height 13
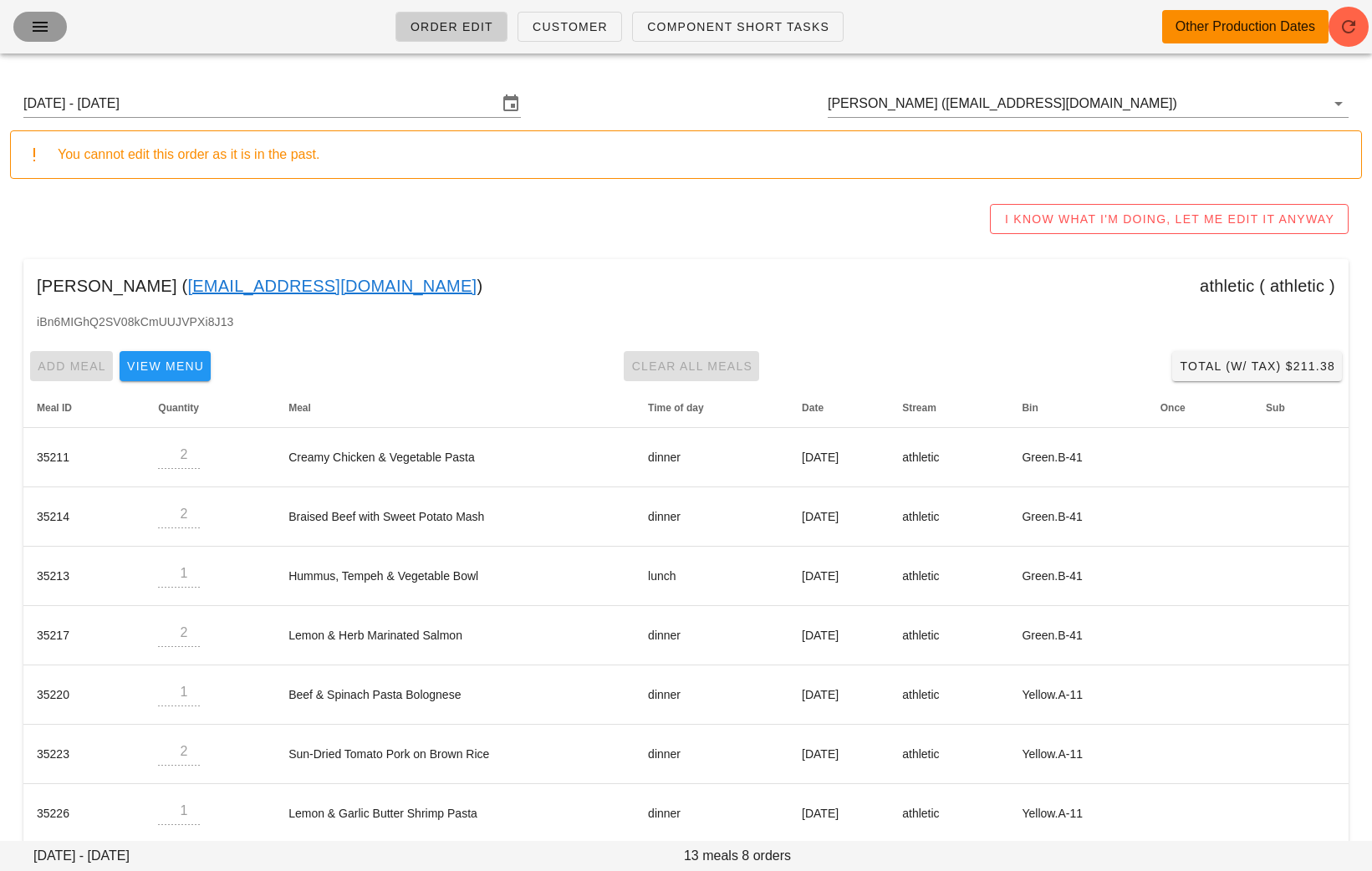
click at [29, 38] on button "button" at bounding box center [40, 27] width 54 height 30
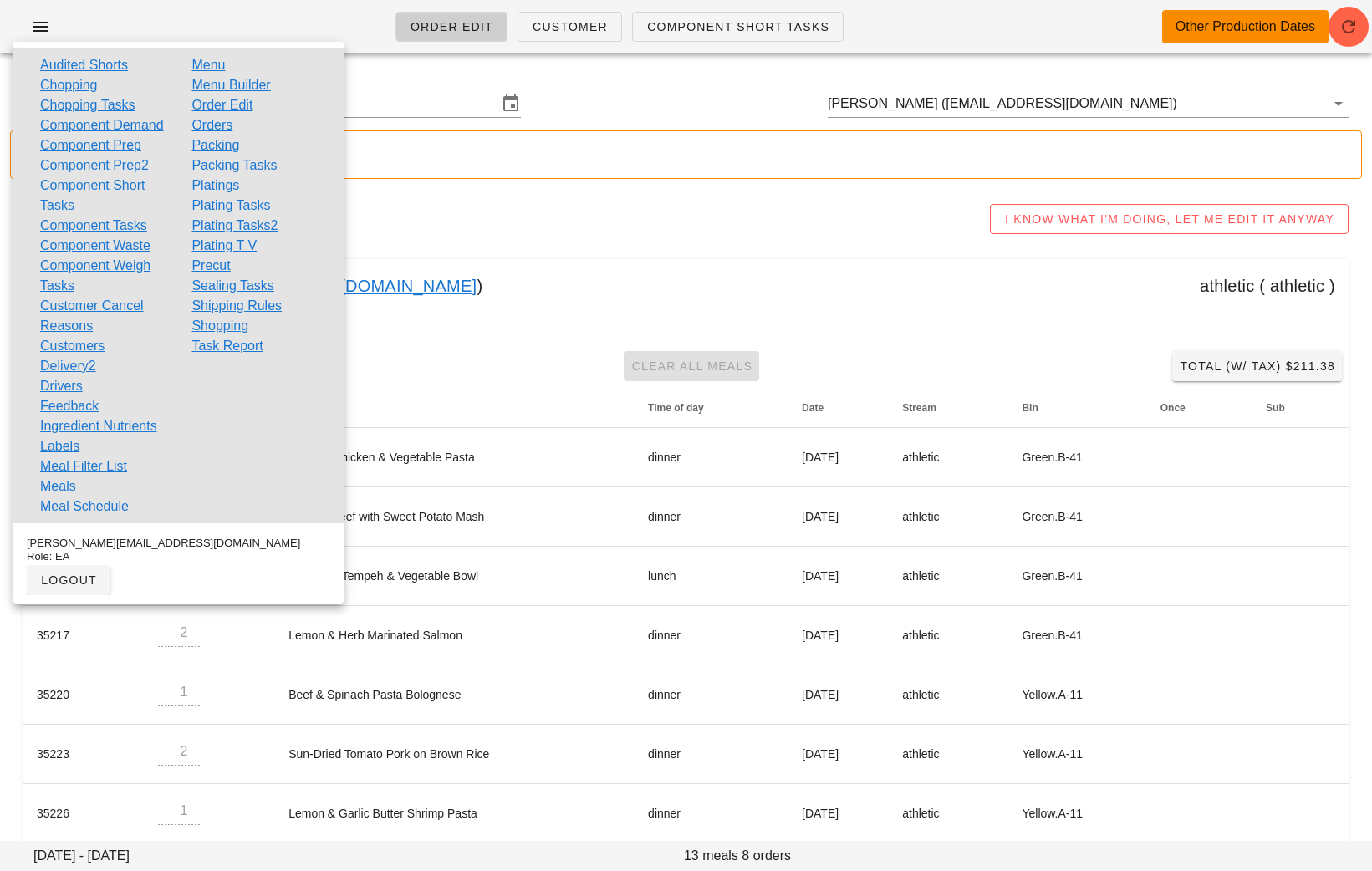
click at [234, 324] on link "Shopping" at bounding box center [220, 326] width 57 height 20
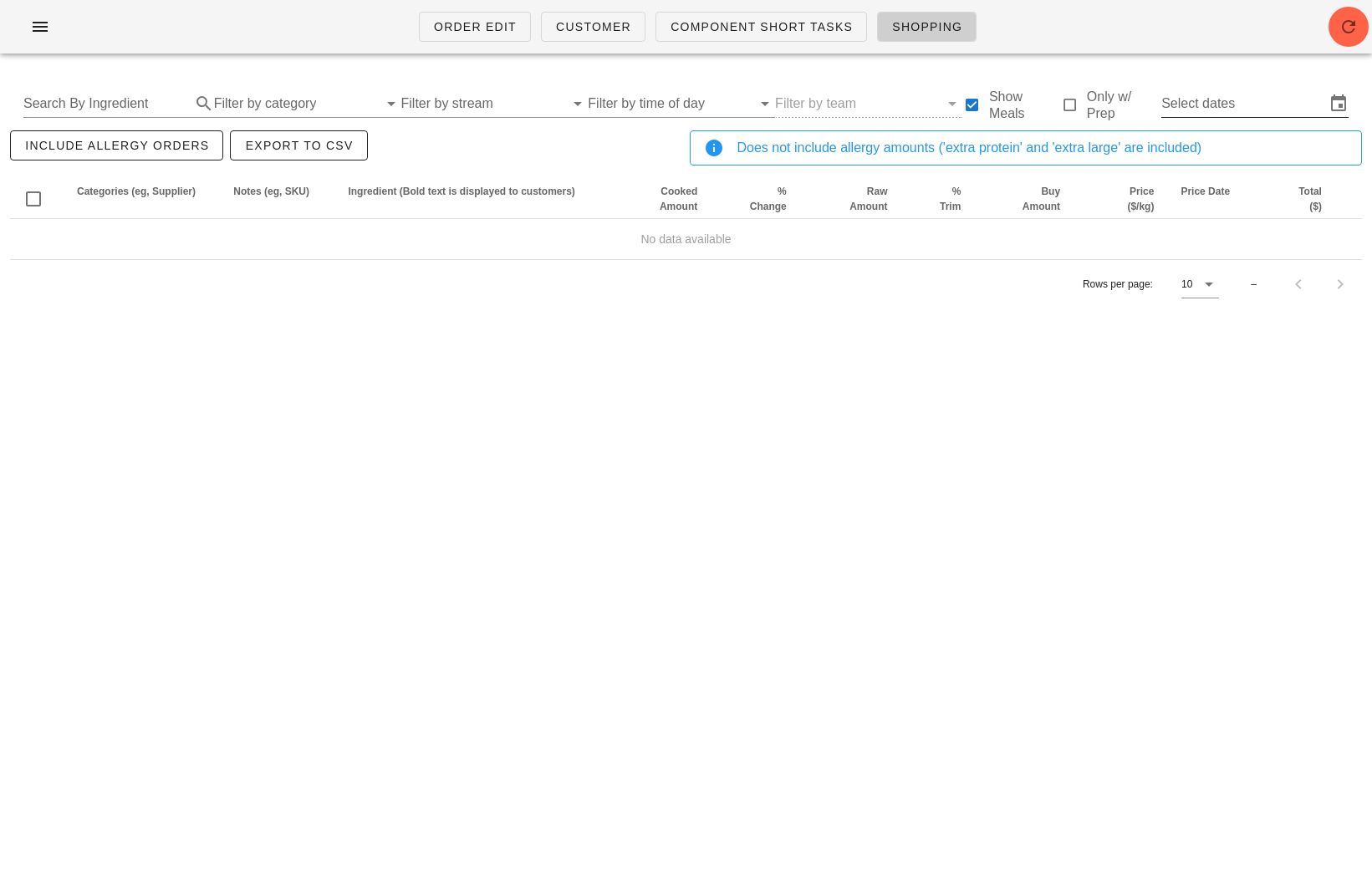
click at [1241, 112] on input "Select dates" at bounding box center [1244, 104] width 164 height 27
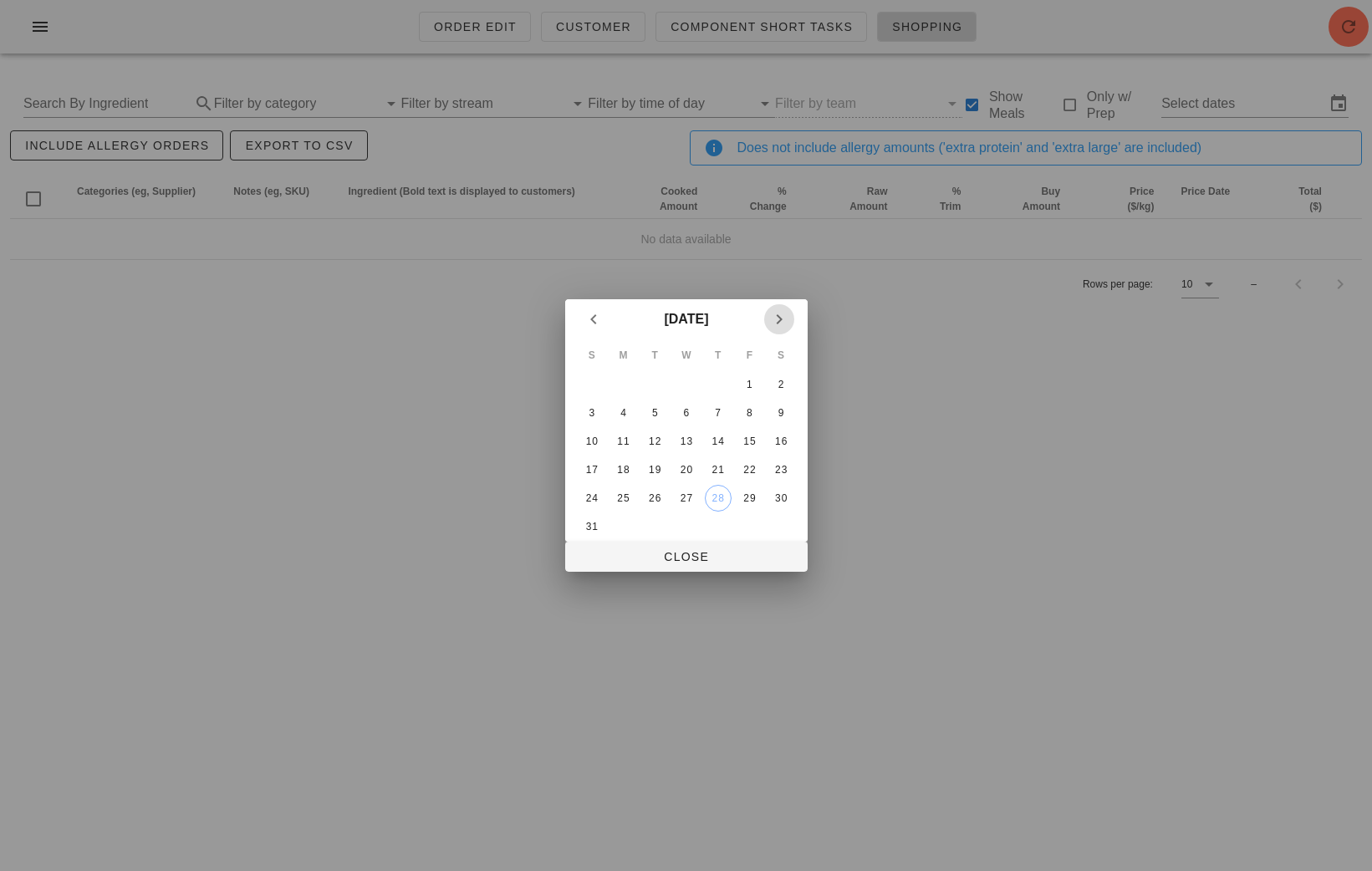
click at [781, 317] on icon "Next month" at bounding box center [779, 319] width 20 height 20
click at [578, 311] on span "Previous month" at bounding box center [593, 319] width 30 height 20
click at [588, 526] on div "31" at bounding box center [591, 527] width 27 height 12
click at [782, 312] on icon "Next month" at bounding box center [779, 319] width 20 height 20
click at [684, 385] on div "3" at bounding box center [685, 385] width 27 height 12
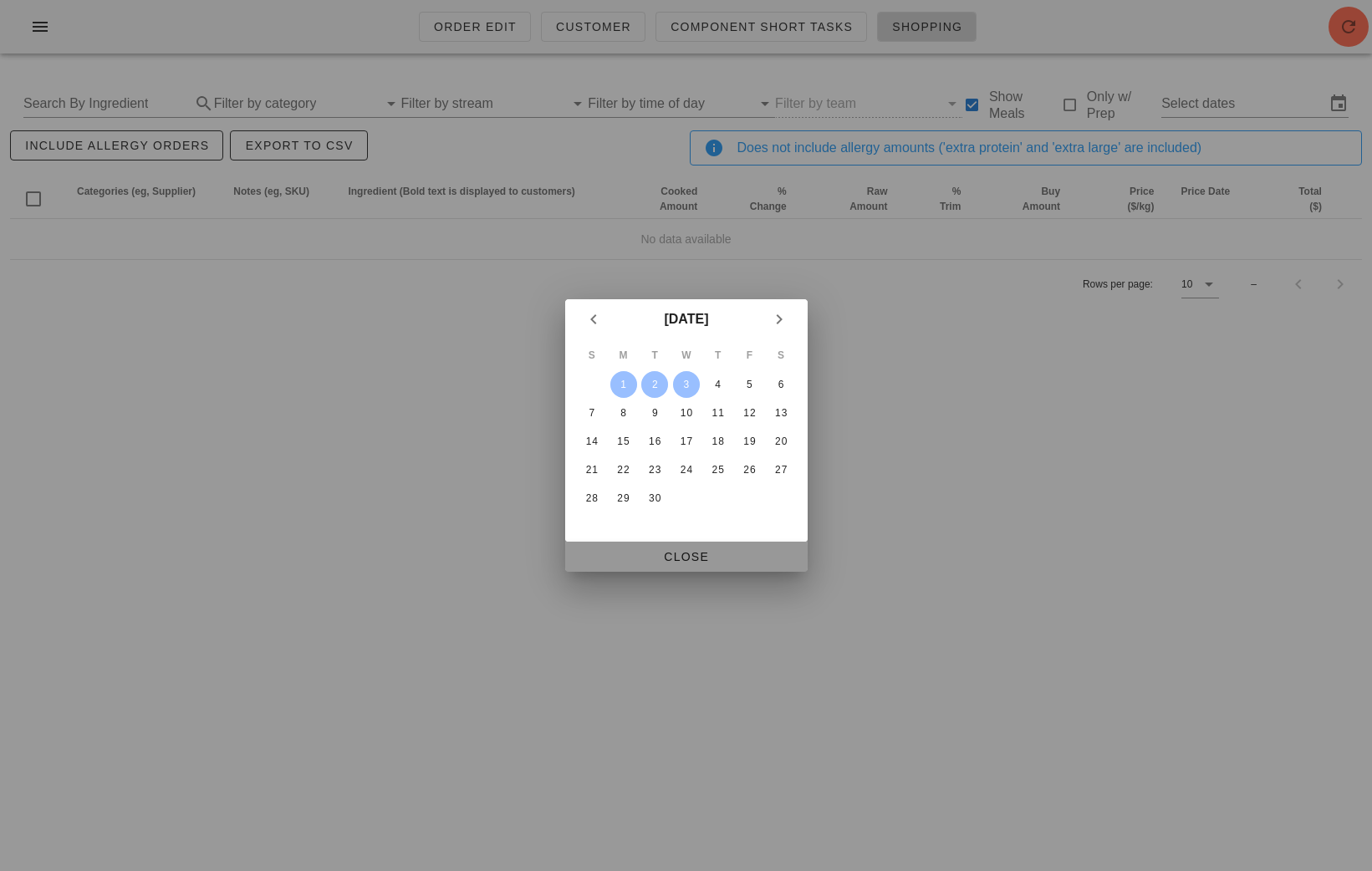
click at [708, 551] on span "Close" at bounding box center [686, 557] width 216 height 13
type input "Sun Aug 31 - Wed Sep 3"
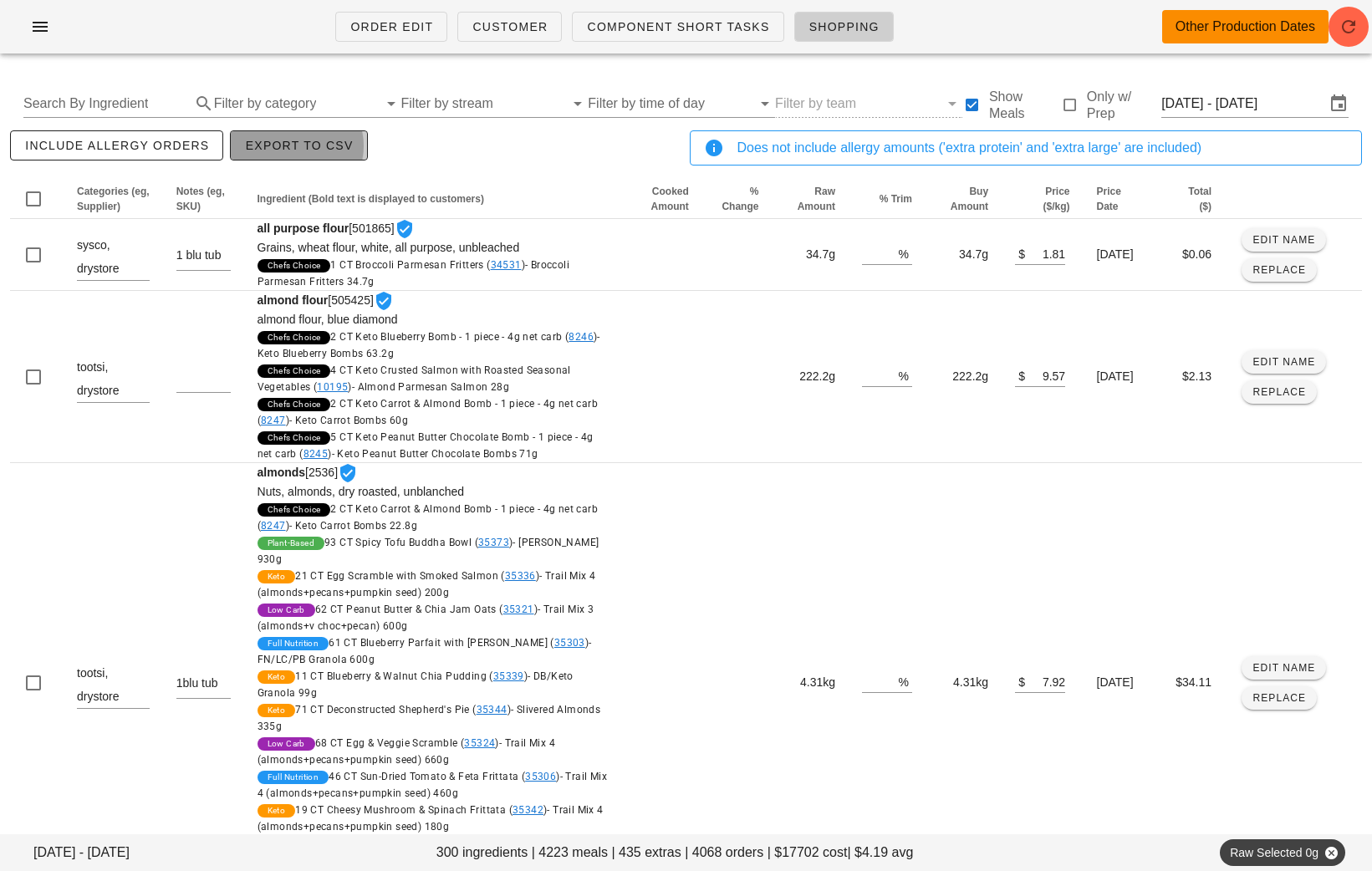
click at [269, 134] on button "Export to CSV" at bounding box center [299, 145] width 137 height 30
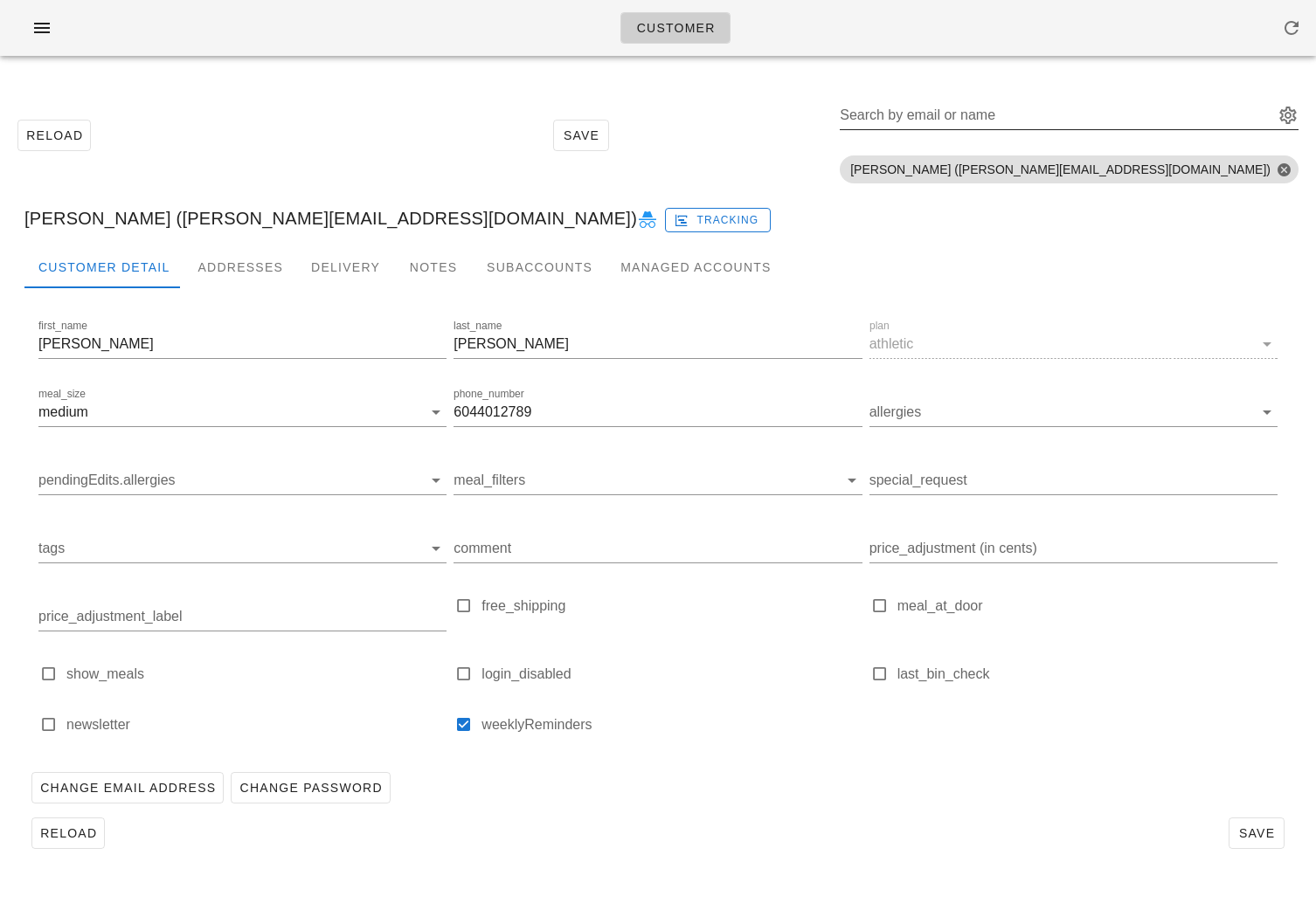
click at [1094, 101] on div "Search by email or name" at bounding box center [1070, 119] width 459 height 58
click at [1100, 111] on input "Search by email or name" at bounding box center [1056, 116] width 431 height 28
paste input "vicki.knight@ubc.ca"
click at [1281, 172] on button "Close" at bounding box center [1283, 169] width 16 height 16
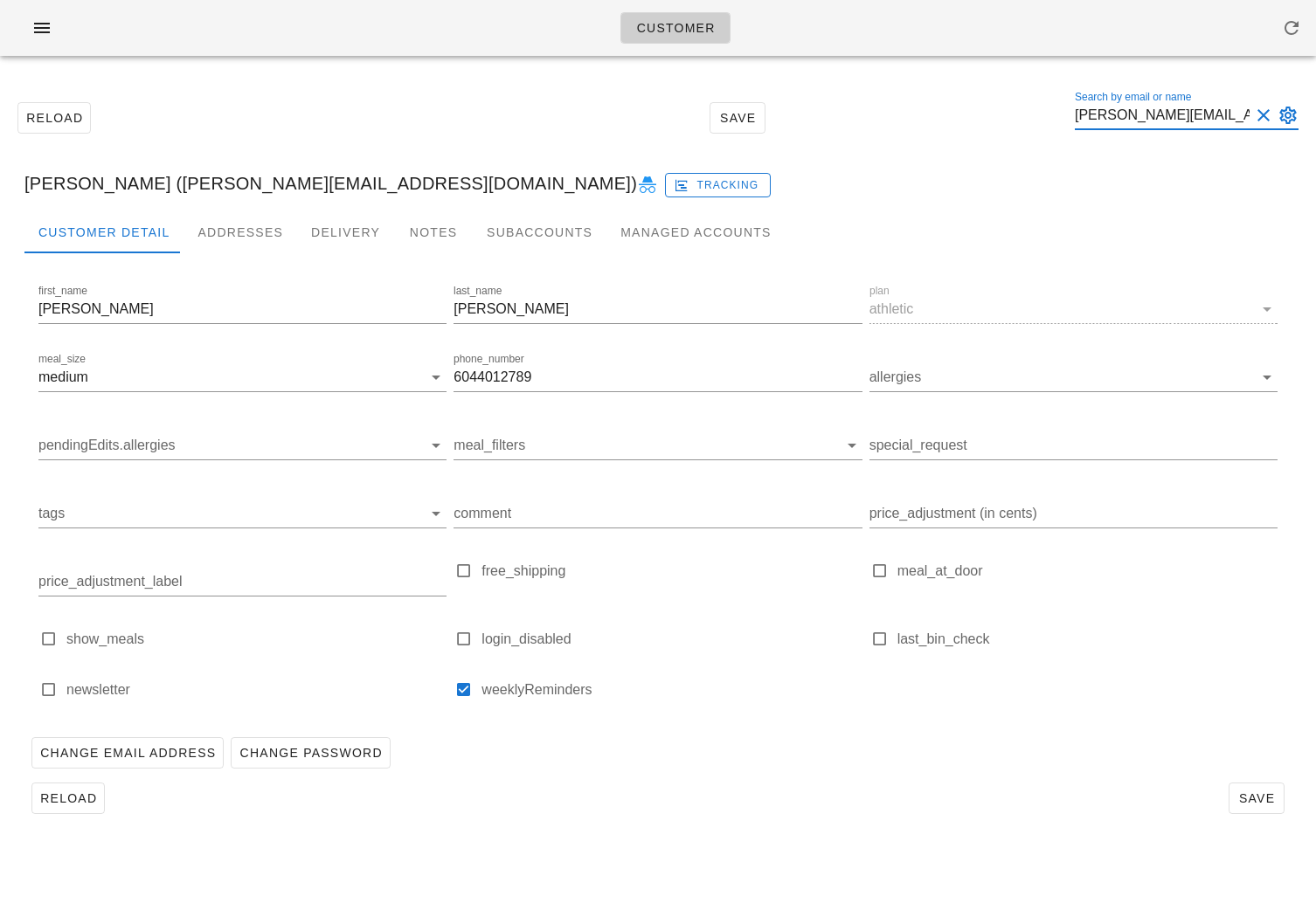
click at [1232, 119] on input "vicki.knight@ubc.ca" at bounding box center [1162, 116] width 174 height 28
click at [1195, 110] on input "vicki.knight" at bounding box center [1162, 116] width 174 height 28
click at [1147, 200] on div "Marcela Guzman (Mmguzmanr@gmail.com) Tracking" at bounding box center [658, 184] width 1295 height 56
click at [1179, 120] on input "vicki.knight" at bounding box center [1162, 116] width 174 height 28
type input "v"
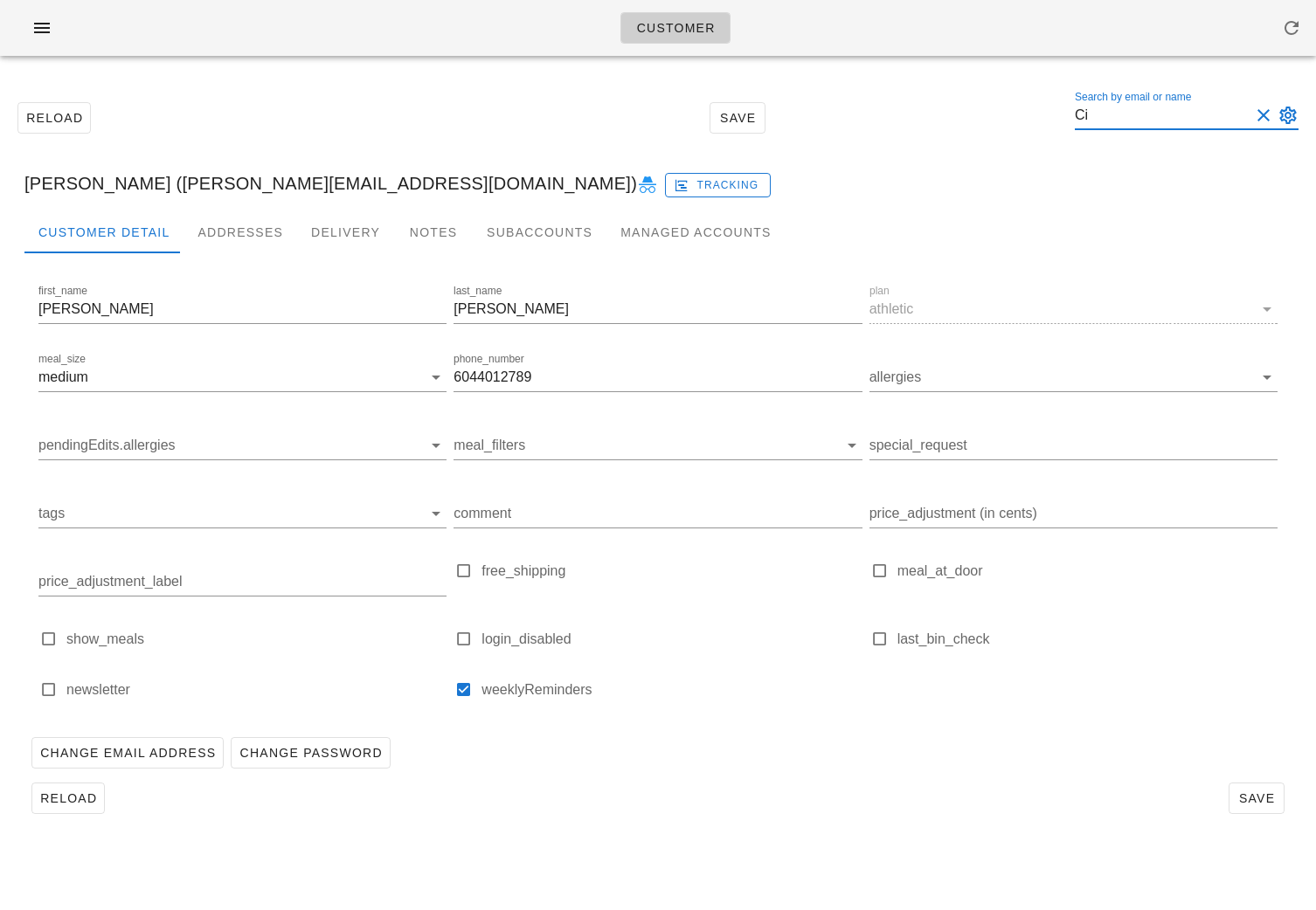
type input "C"
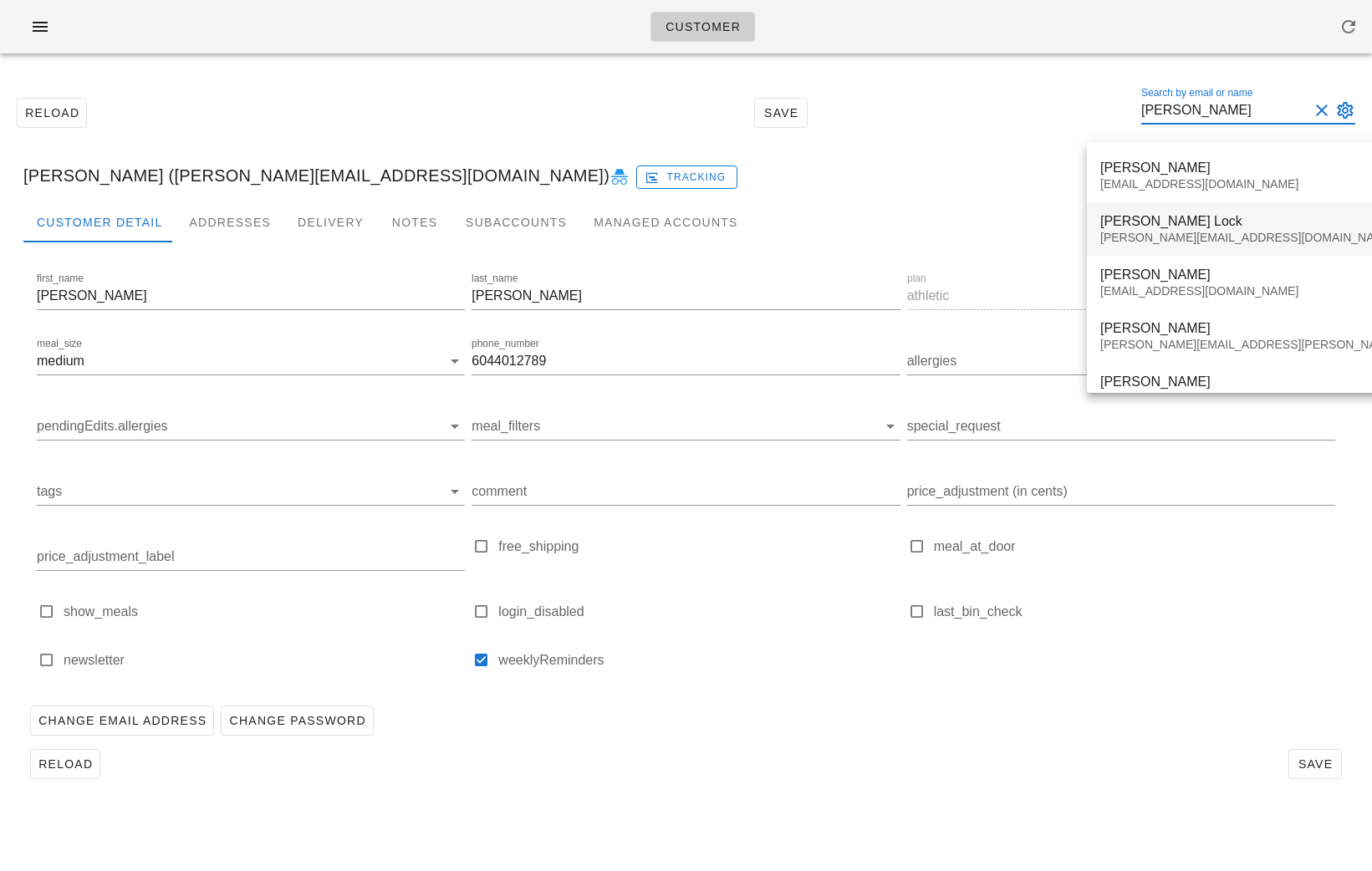
scroll to position [76, 0]
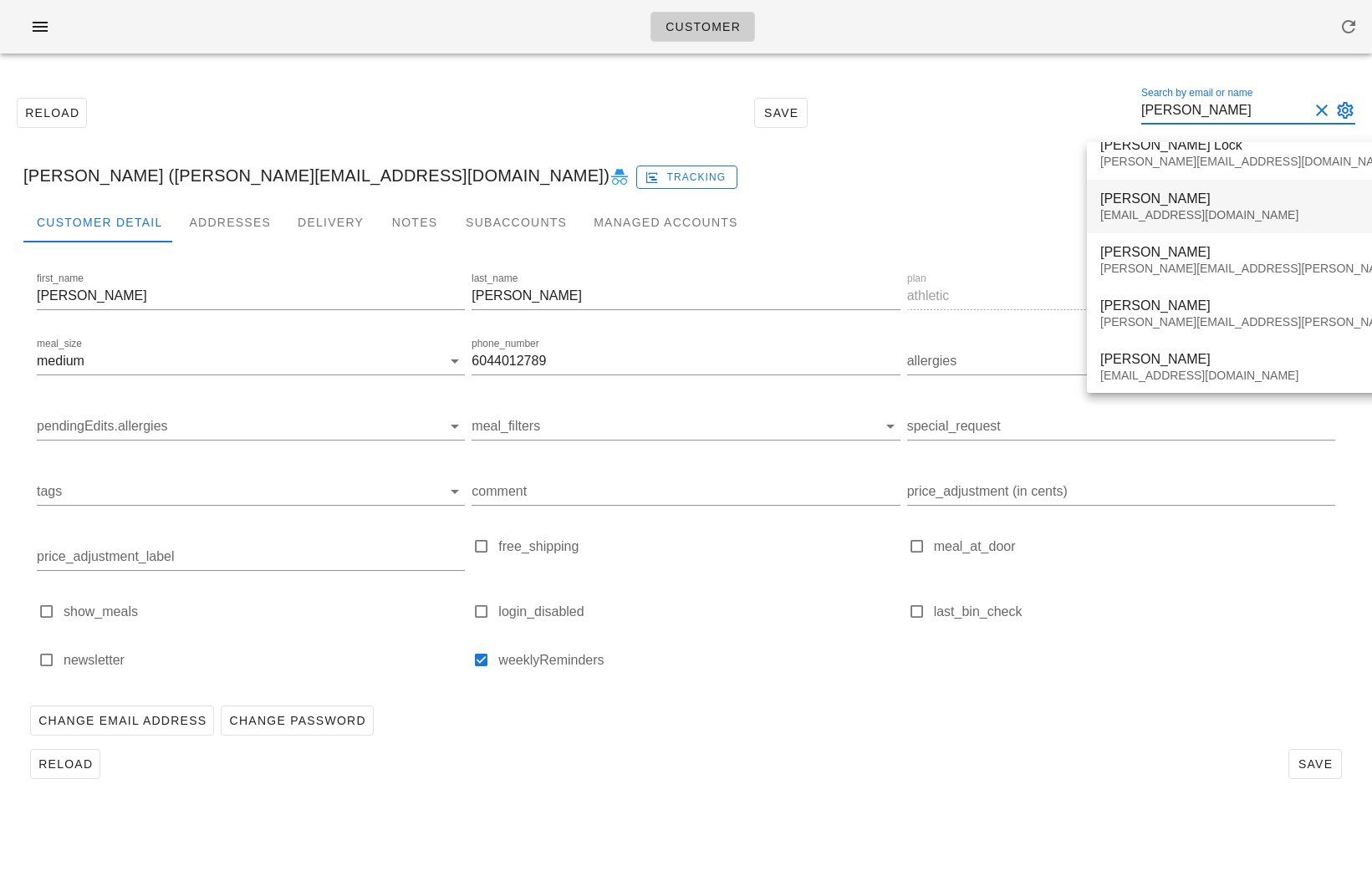
type input "vick"
click at [1238, 208] on div "Vickifloydknight@gmail.com" at bounding box center [1295, 215] width 392 height 14
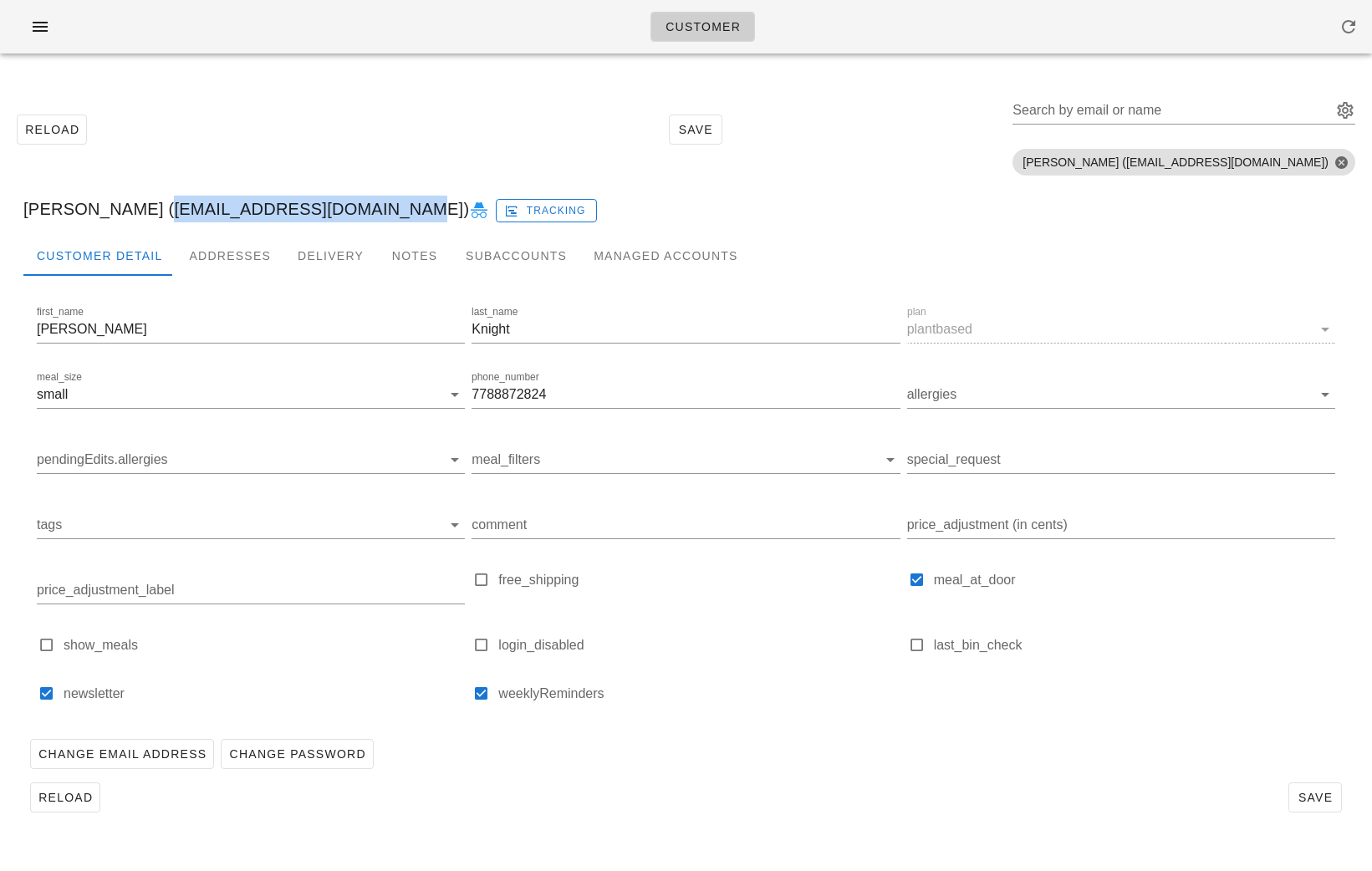
drag, startPoint x: 338, startPoint y: 208, endPoint x: 127, endPoint y: 208, distance: 211.0
click at [127, 208] on div "Vicki Knight (Vickifloydknight@gmail.com) Tracking" at bounding box center [685, 209] width 1351 height 54
click at [200, 180] on div "Reload Save Search by email or name Include deleted accounts Include Shopify ac…" at bounding box center [685, 129] width 1351 height 105
click at [469, 215] on icon at bounding box center [479, 211] width 20 height 20
click at [1170, 101] on div "Search by email or name" at bounding box center [1170, 111] width 316 height 27
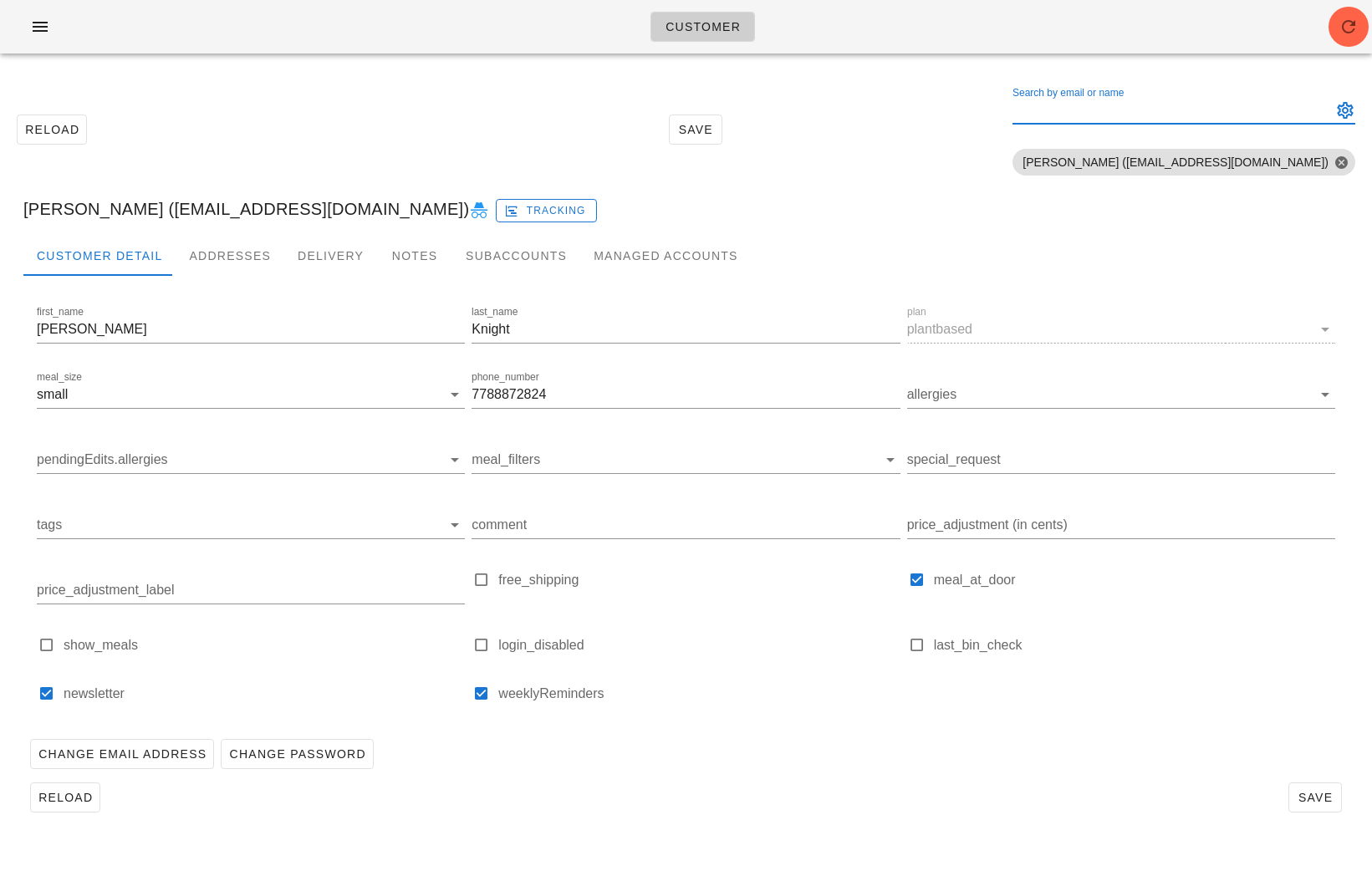
paste input "ani_devries@hotmail.com"
type input "ani_devries@hotmail.com"
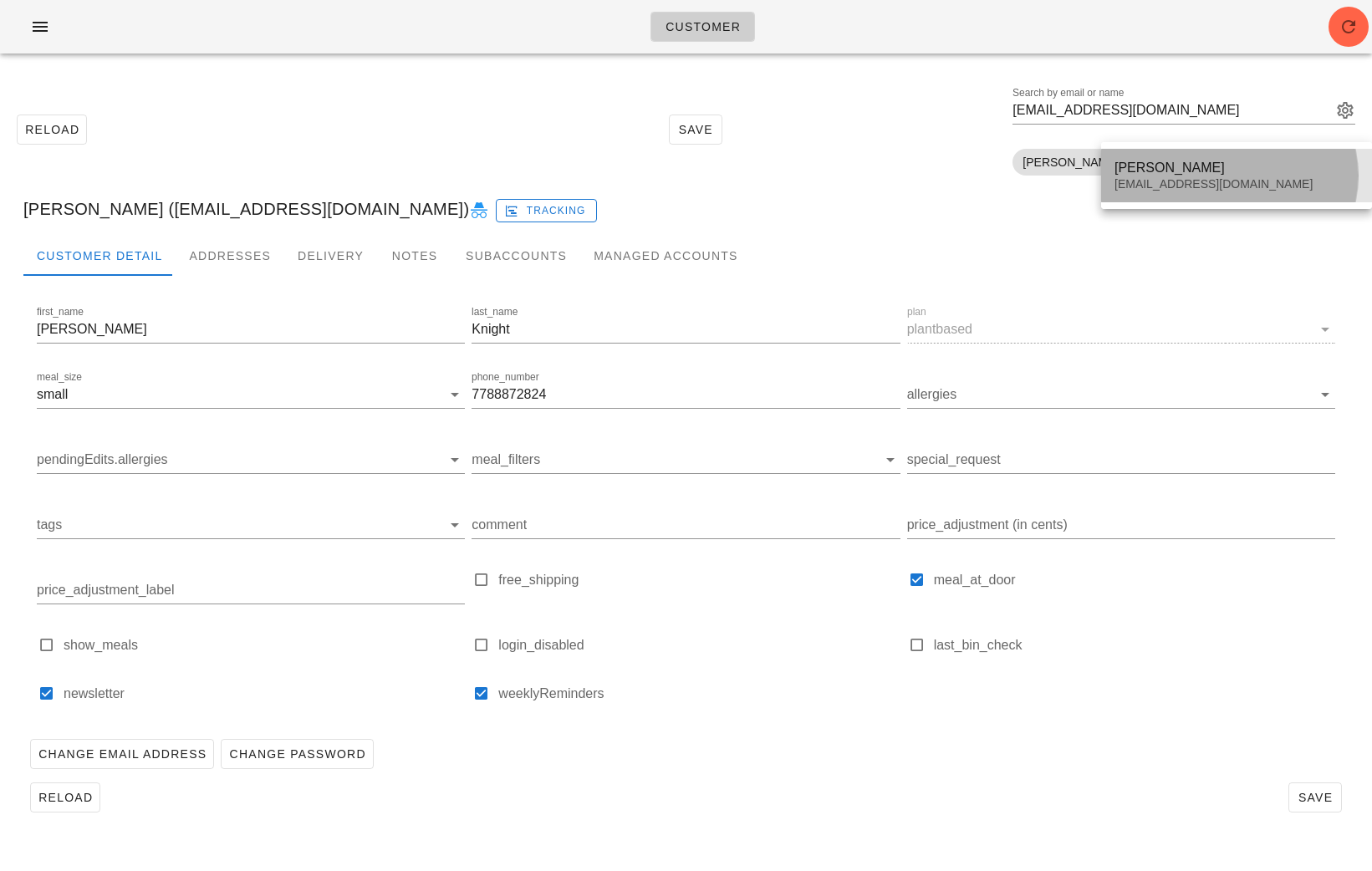
click at [1142, 170] on div "Ann de Vries" at bounding box center [1236, 168] width 244 height 16
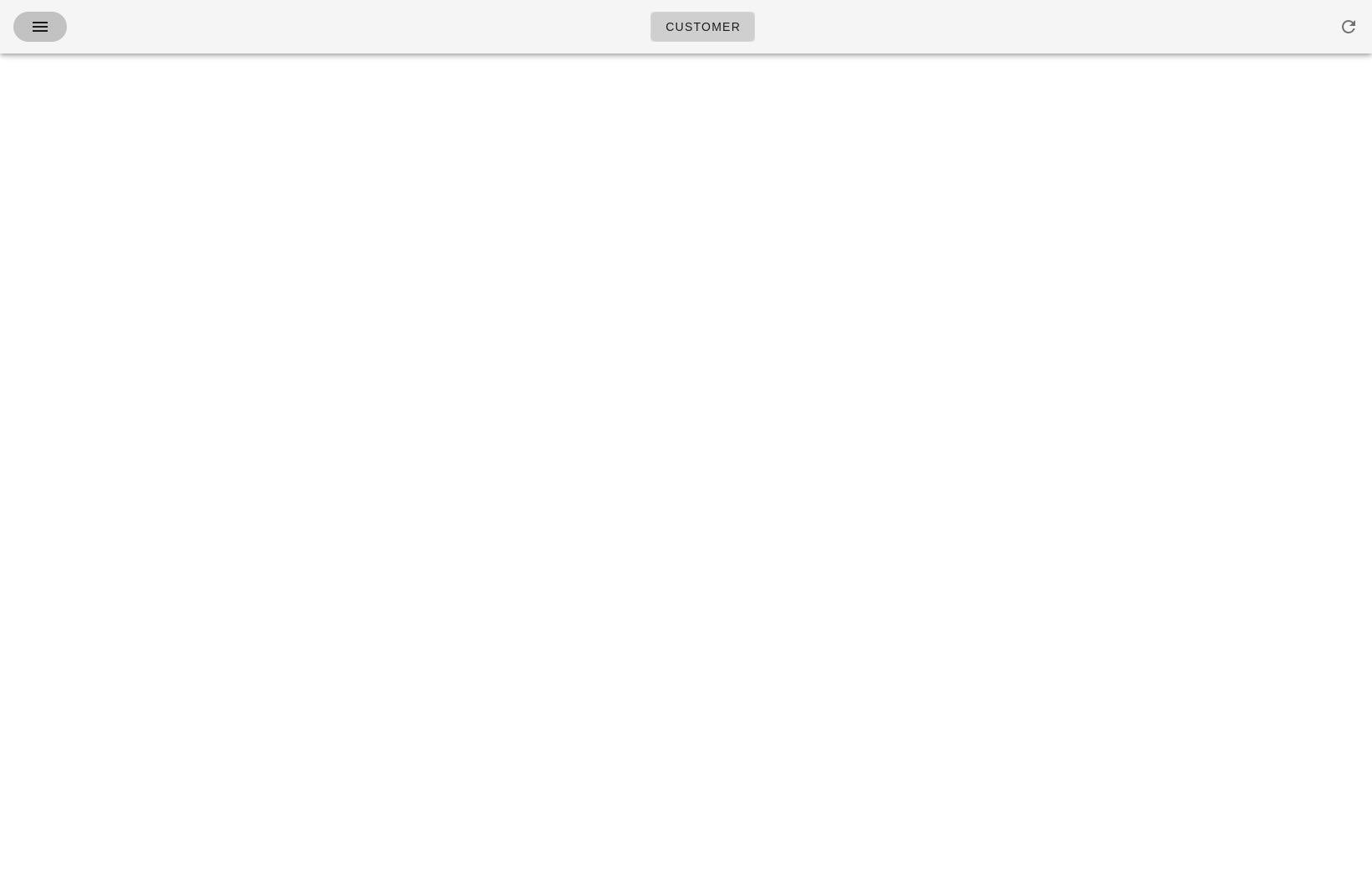
click at [27, 33] on span "button" at bounding box center [40, 27] width 27 height 20
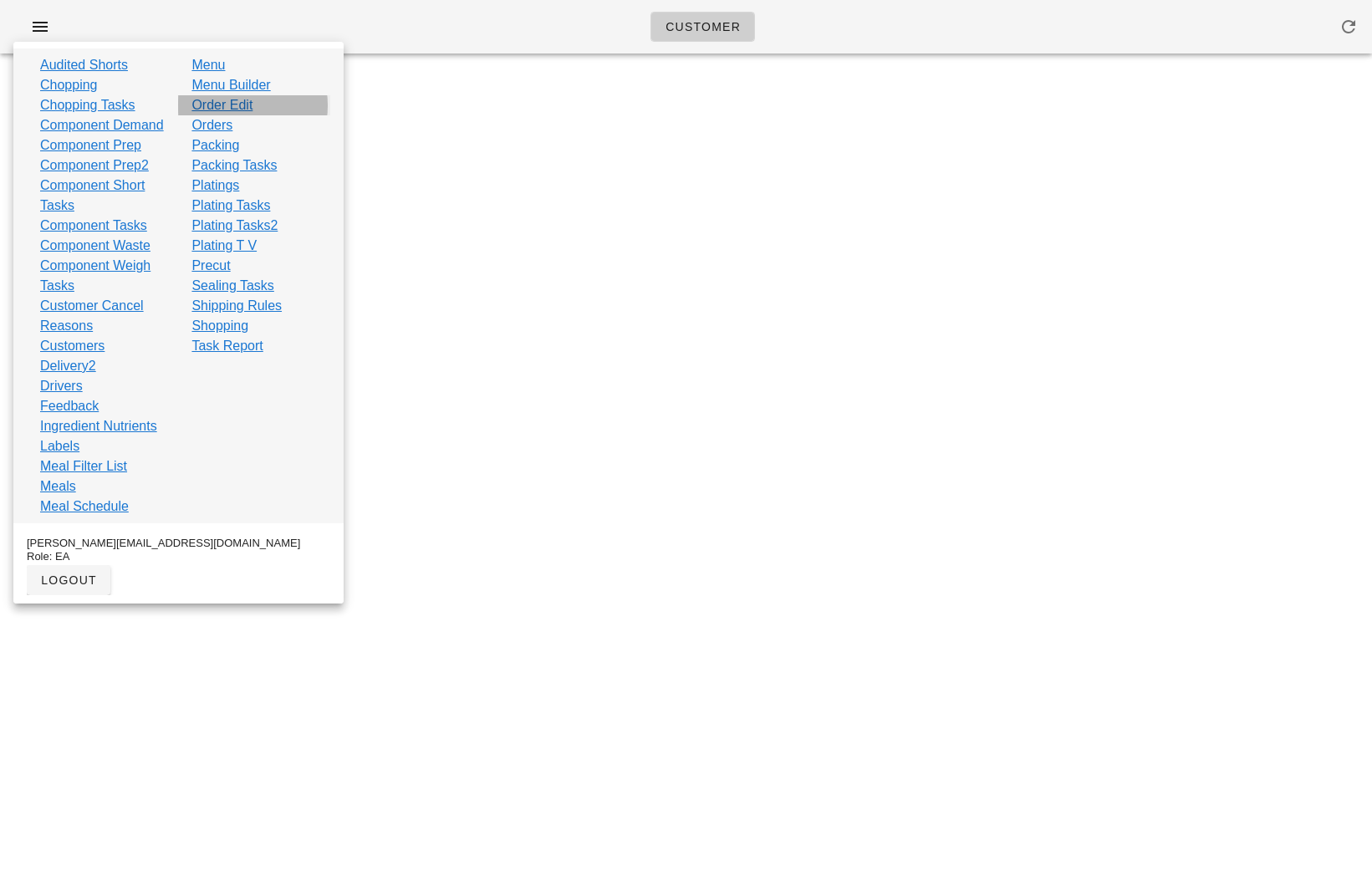
click at [237, 101] on link "Order Edit" at bounding box center [222, 105] width 61 height 20
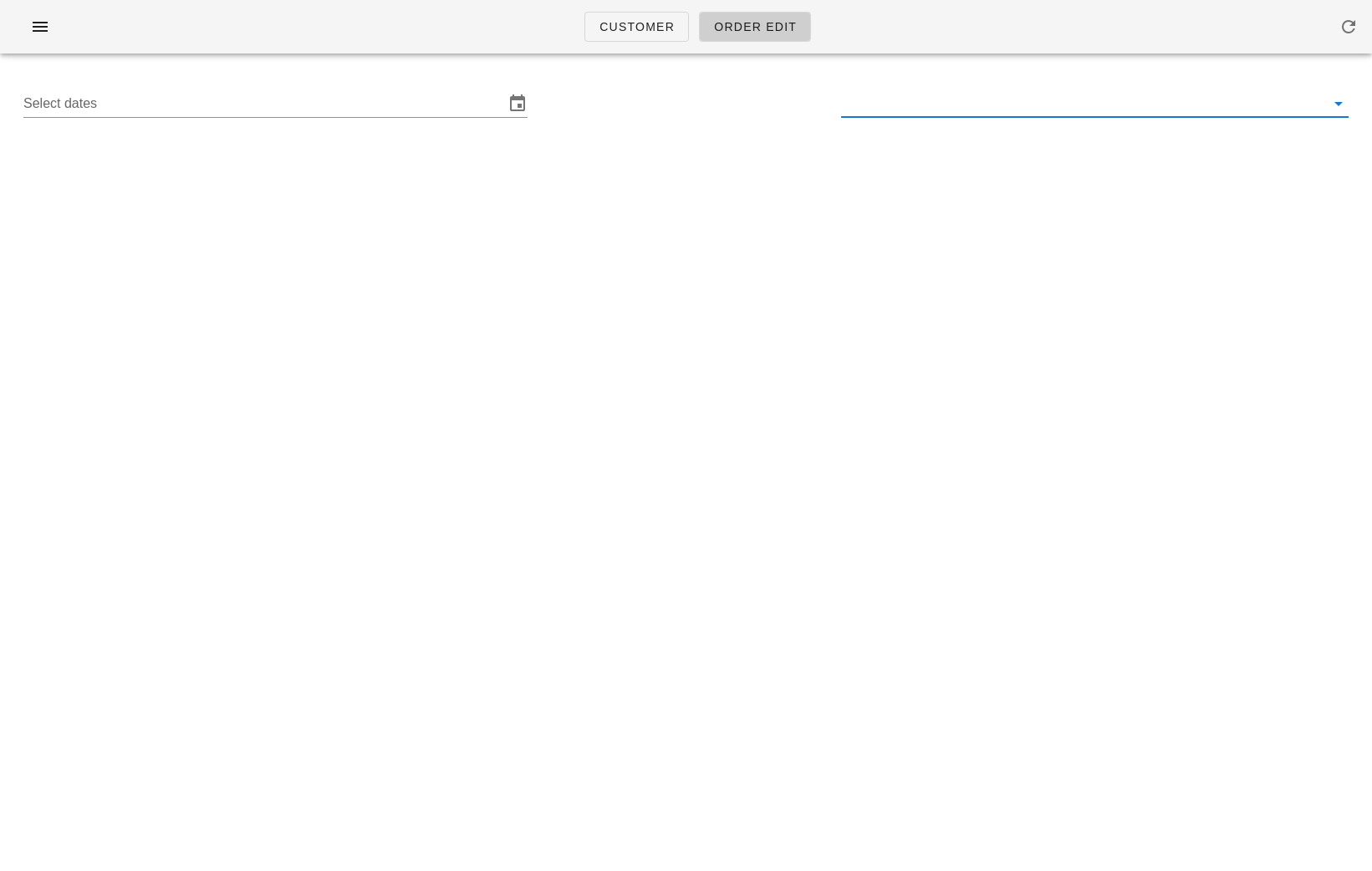
click at [907, 104] on input "text" at bounding box center [1081, 104] width 481 height 27
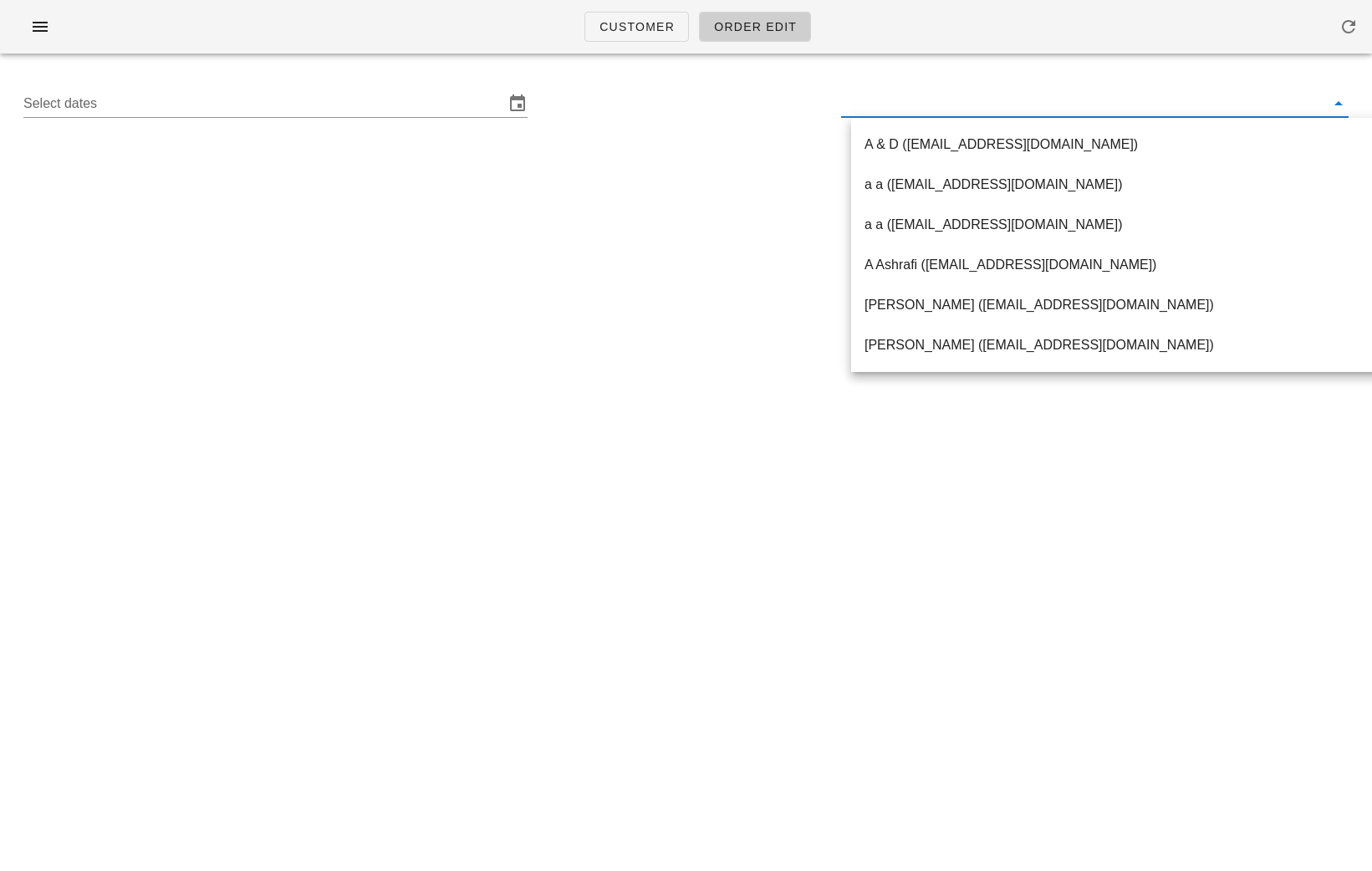
paste input "vickifloydknight@gmail.com"
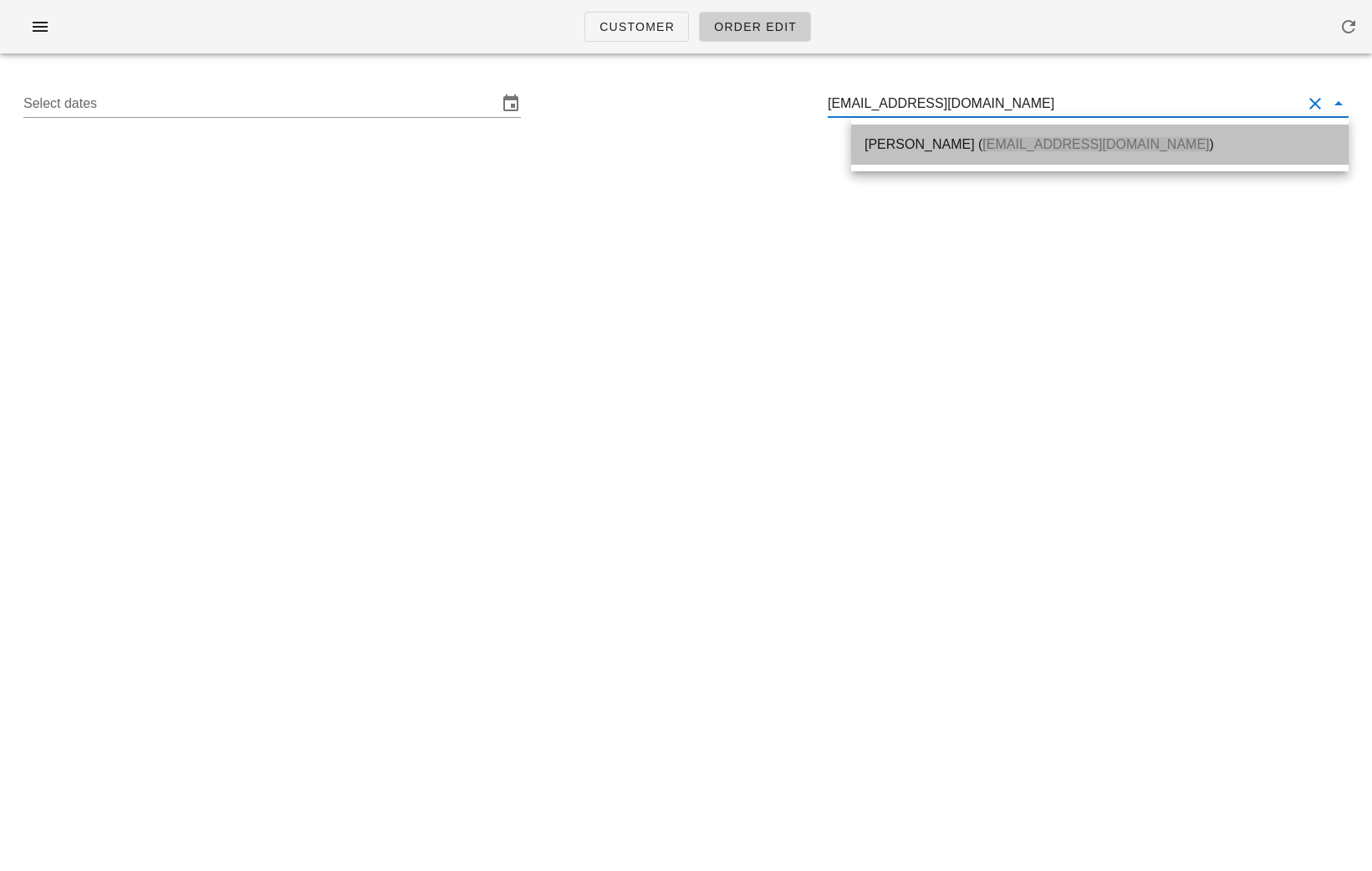
click at [908, 139] on div "Vicki Knight ( Vickifloydknight@gmail.com )" at bounding box center [1100, 145] width 471 height 16
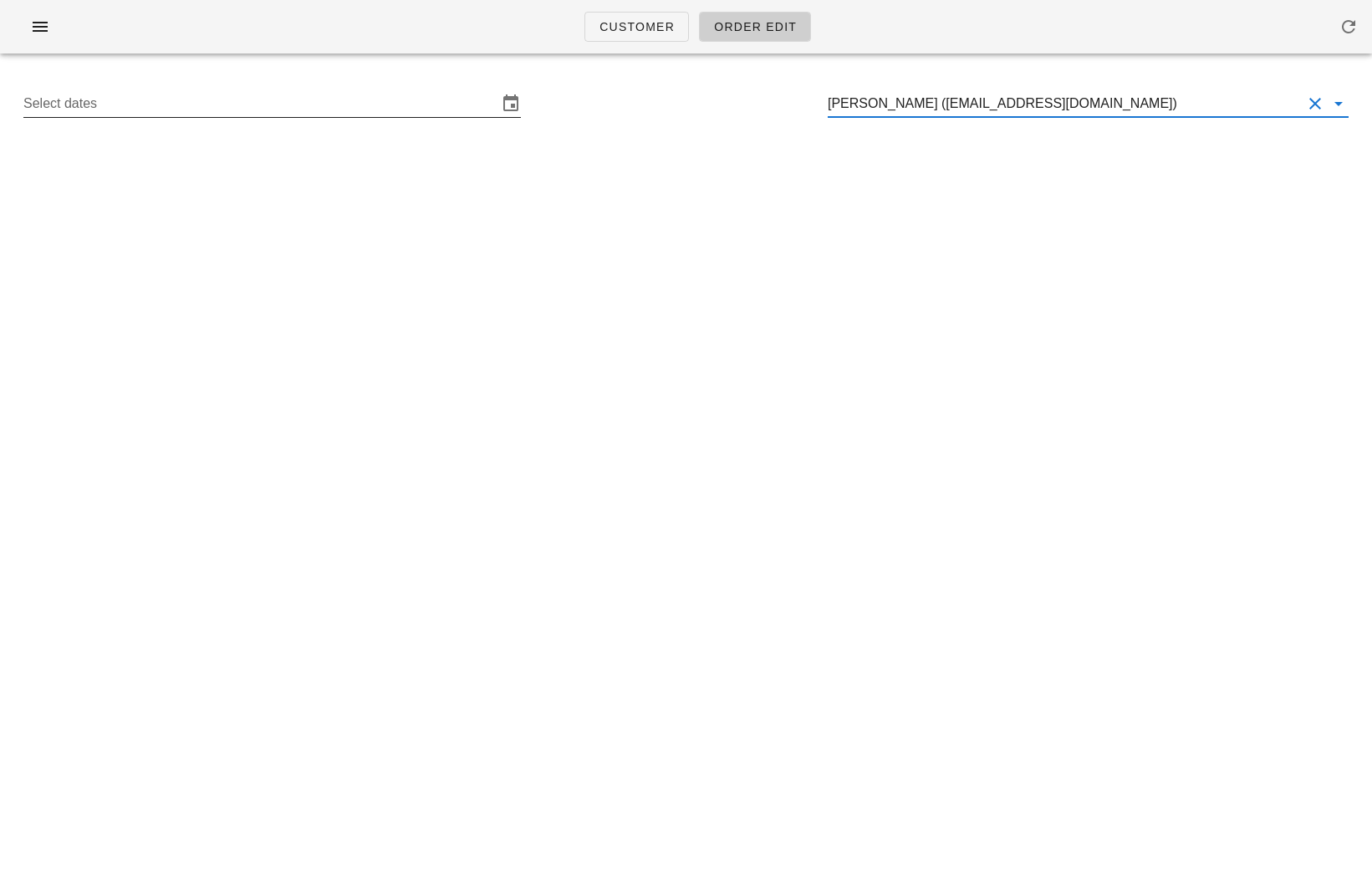
type input "Vicki Knight (Vickifloydknight@gmail.com)"
click at [438, 113] on input "Select dates" at bounding box center [260, 104] width 474 height 27
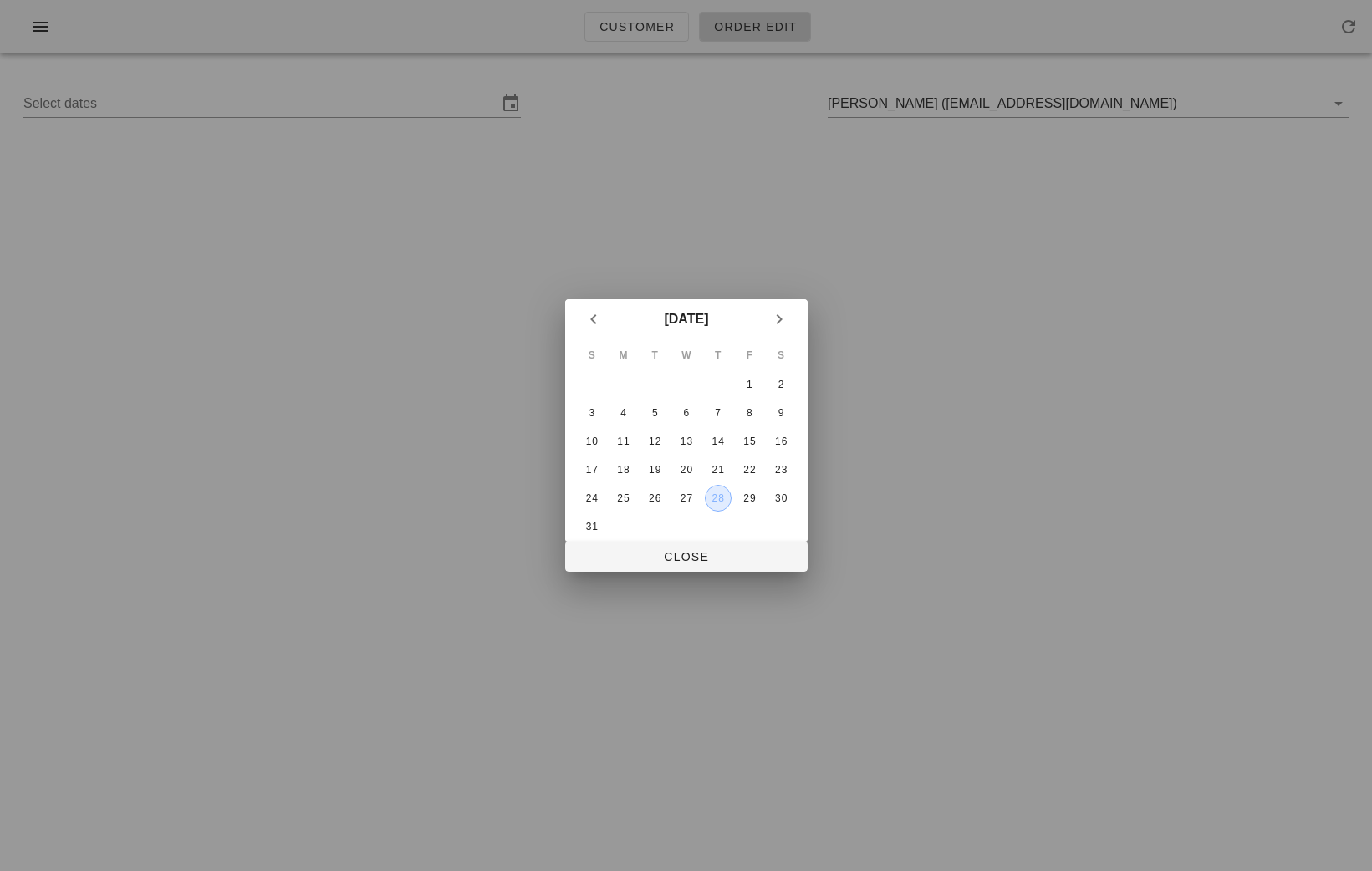
click at [707, 502] on button "28" at bounding box center [717, 499] width 27 height 27
click at [705, 574] on div at bounding box center [686, 436] width 1372 height 871
click at [698, 567] on button "Close" at bounding box center [686, 557] width 243 height 30
type input "Sunday August 24 - Saturday August 30"
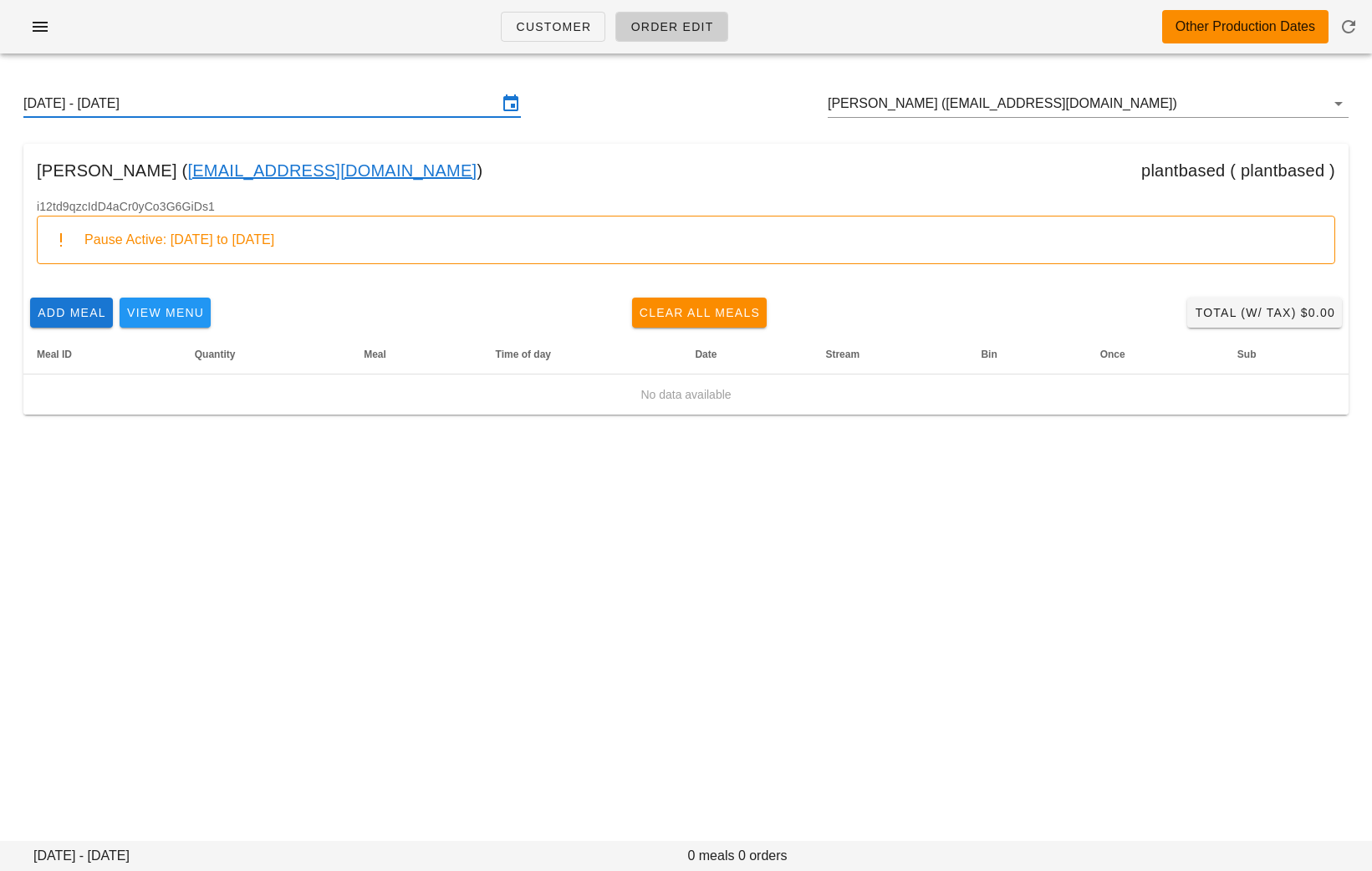
click at [342, 171] on link "Vickifloydknight@gmail.com" at bounding box center [332, 170] width 289 height 27
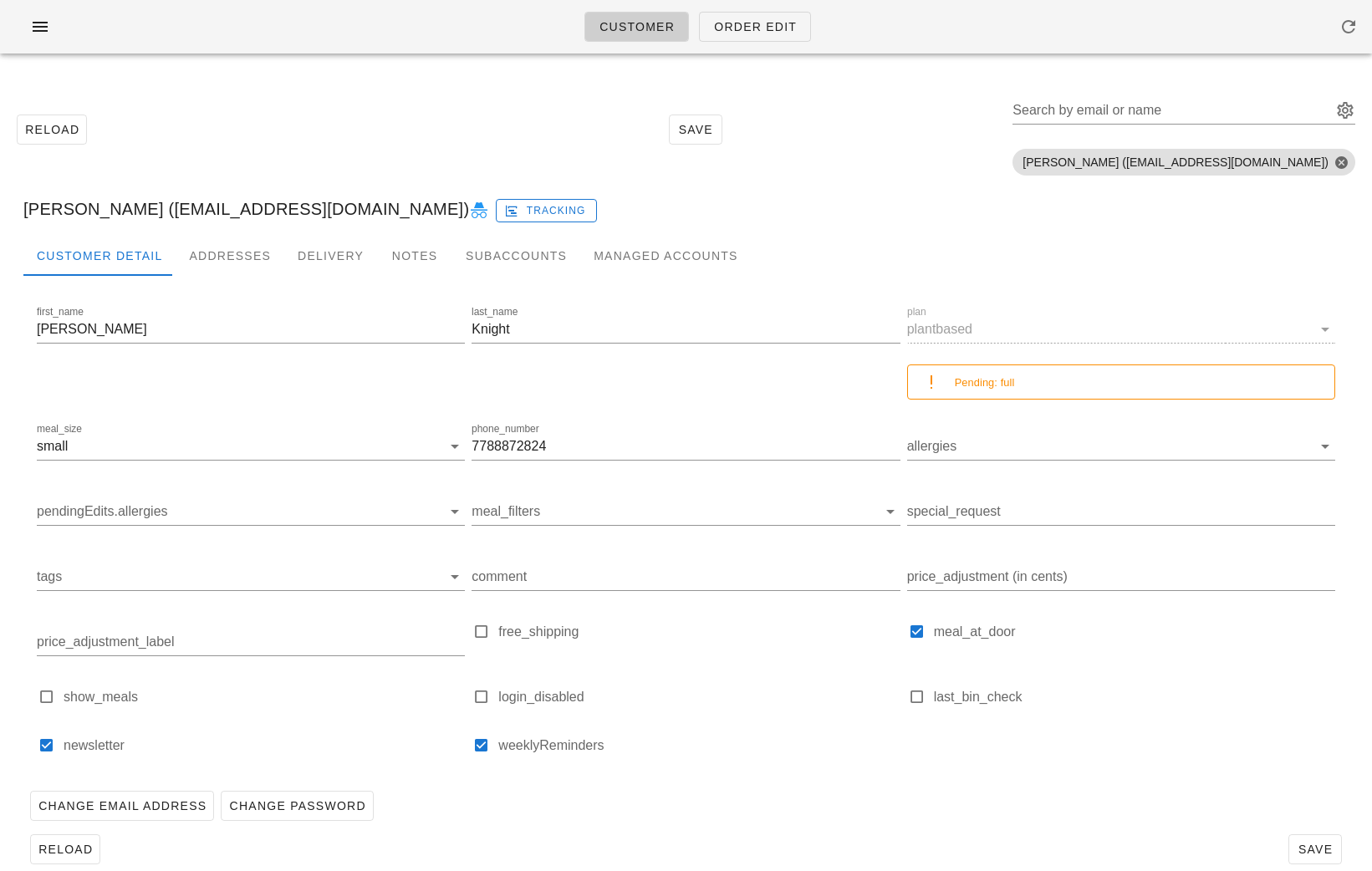
click at [469, 209] on icon at bounding box center [479, 211] width 20 height 20
click at [1212, 106] on div "Search by email or name" at bounding box center [1170, 111] width 316 height 27
paste input "marketselling09@gmail.com"
type input "marketselling09@gmail.com"
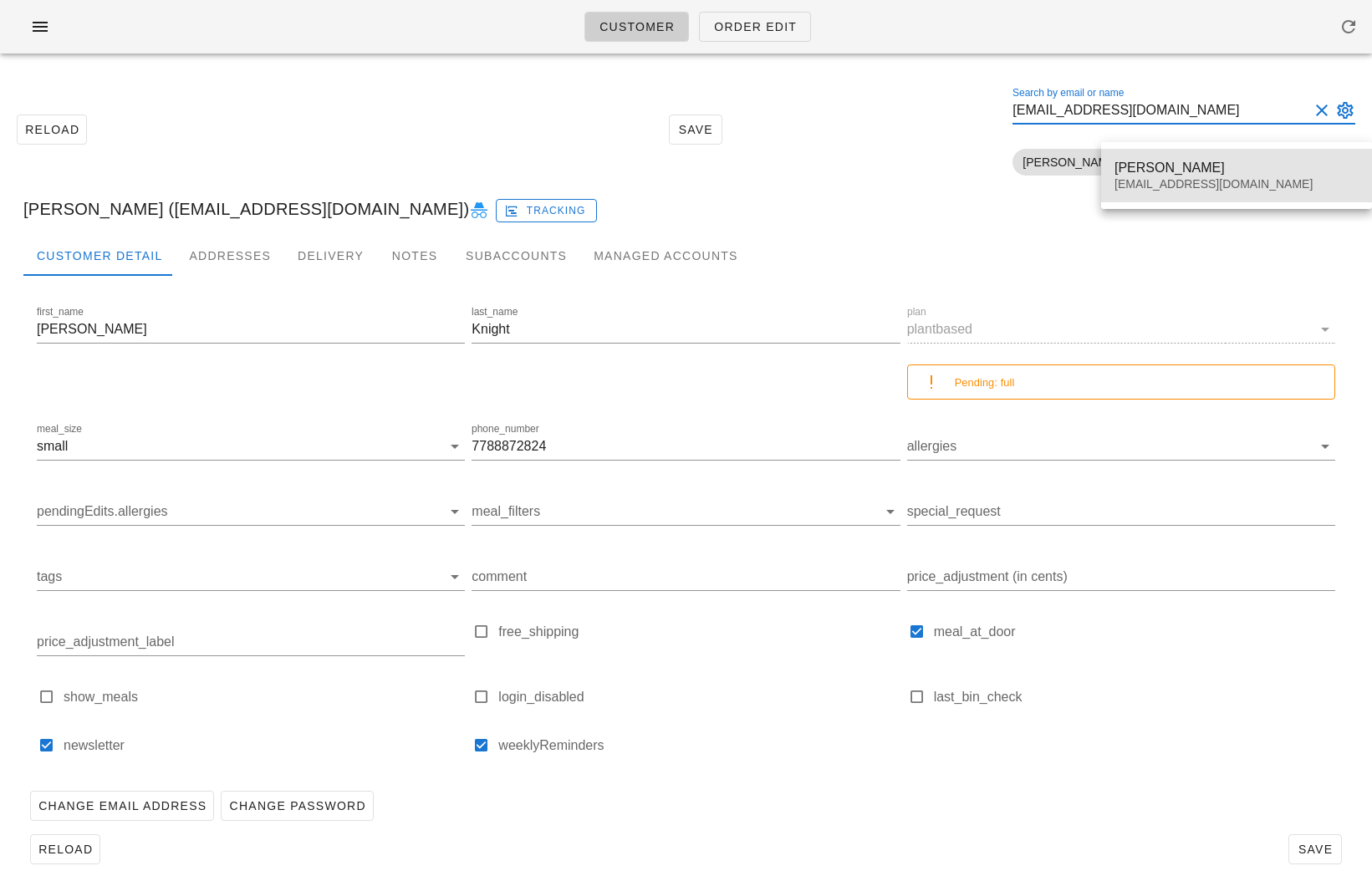
click at [1155, 166] on div "Jiyoon J" at bounding box center [1236, 168] width 244 height 16
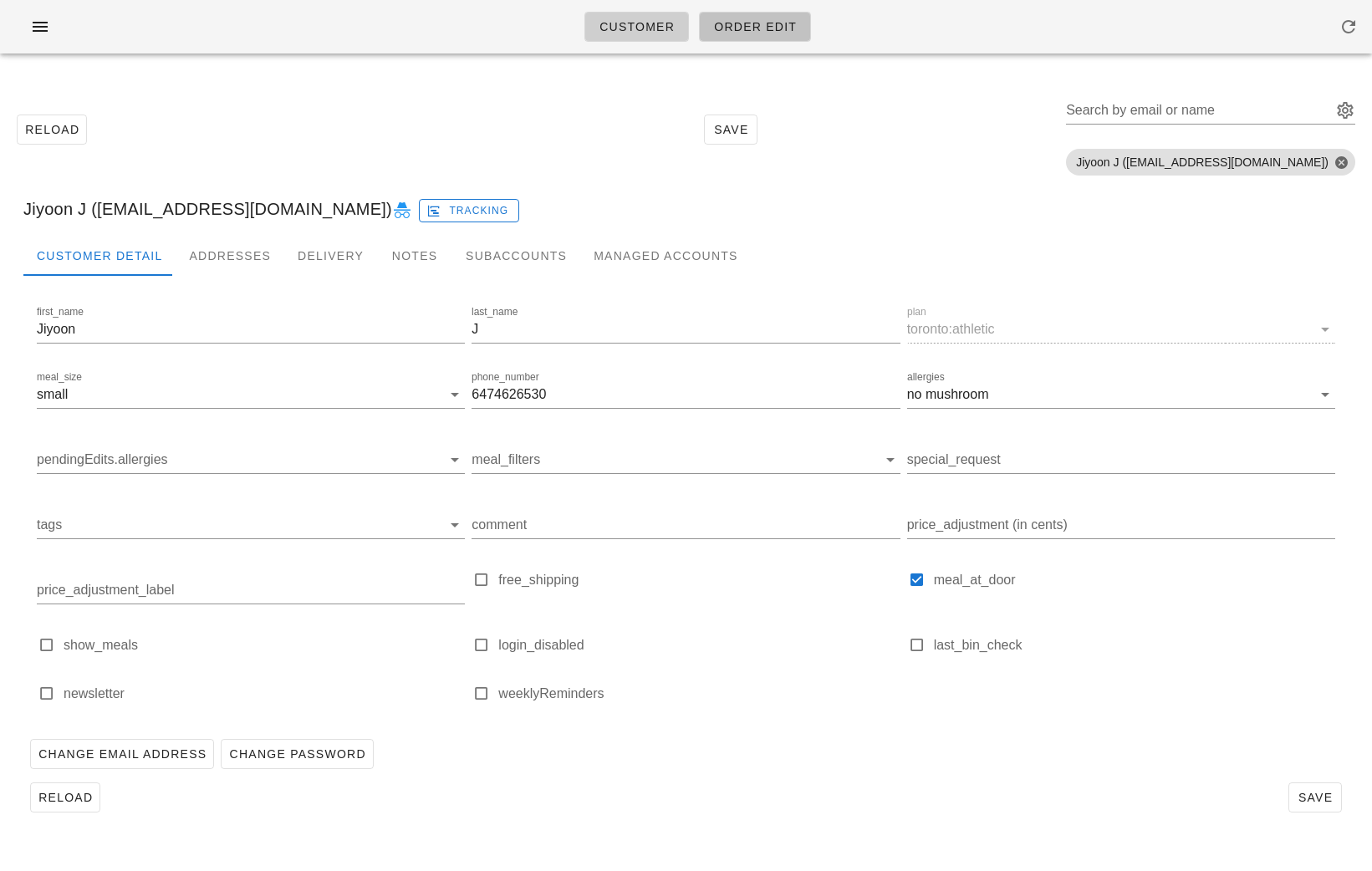
click at [752, 31] on span "Order Edit" at bounding box center [755, 26] width 84 height 13
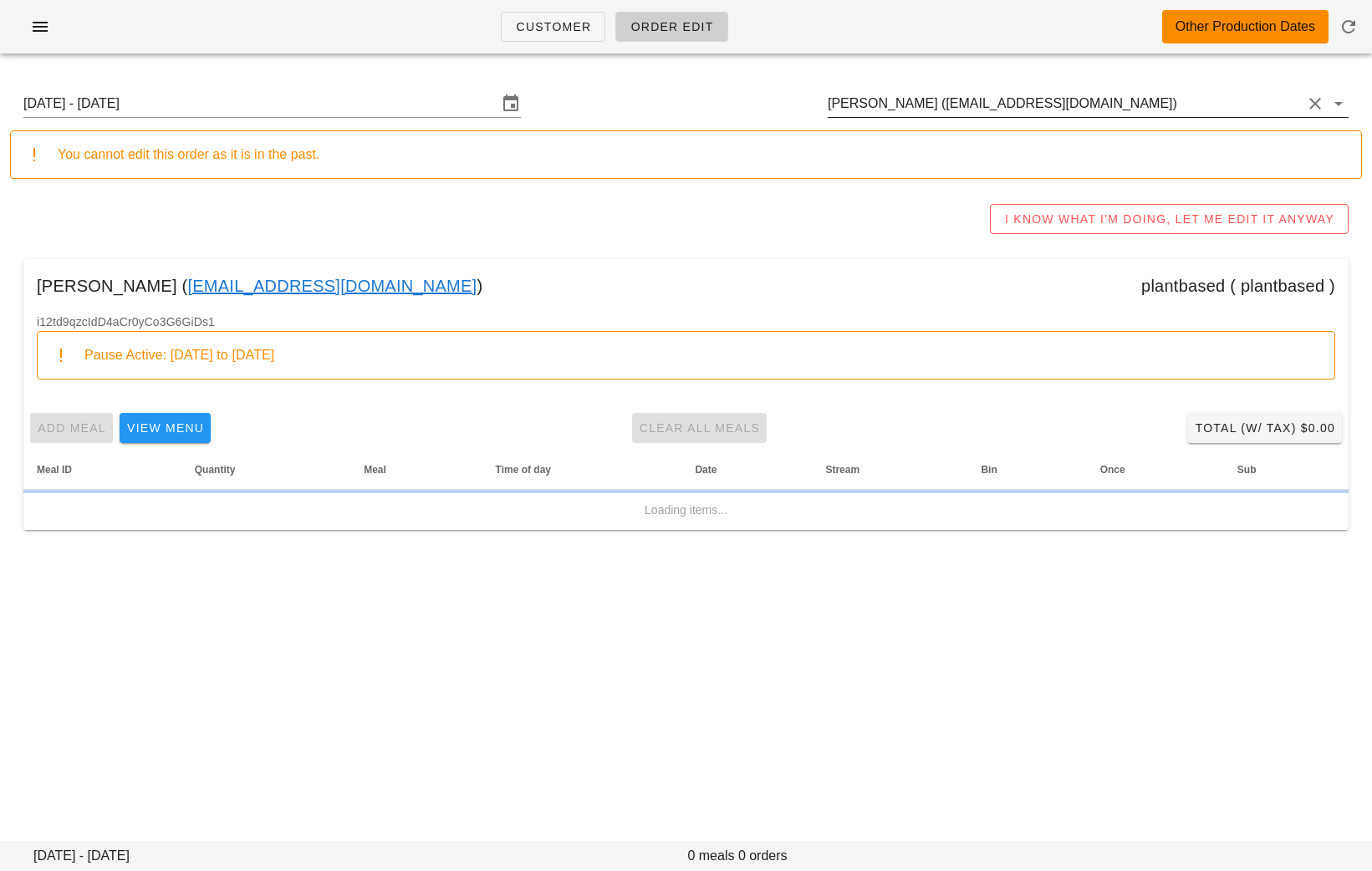
click at [1128, 104] on input "Vicki Knight (Vickifloydknight@gmail.com)" at bounding box center [1064, 104] width 474 height 27
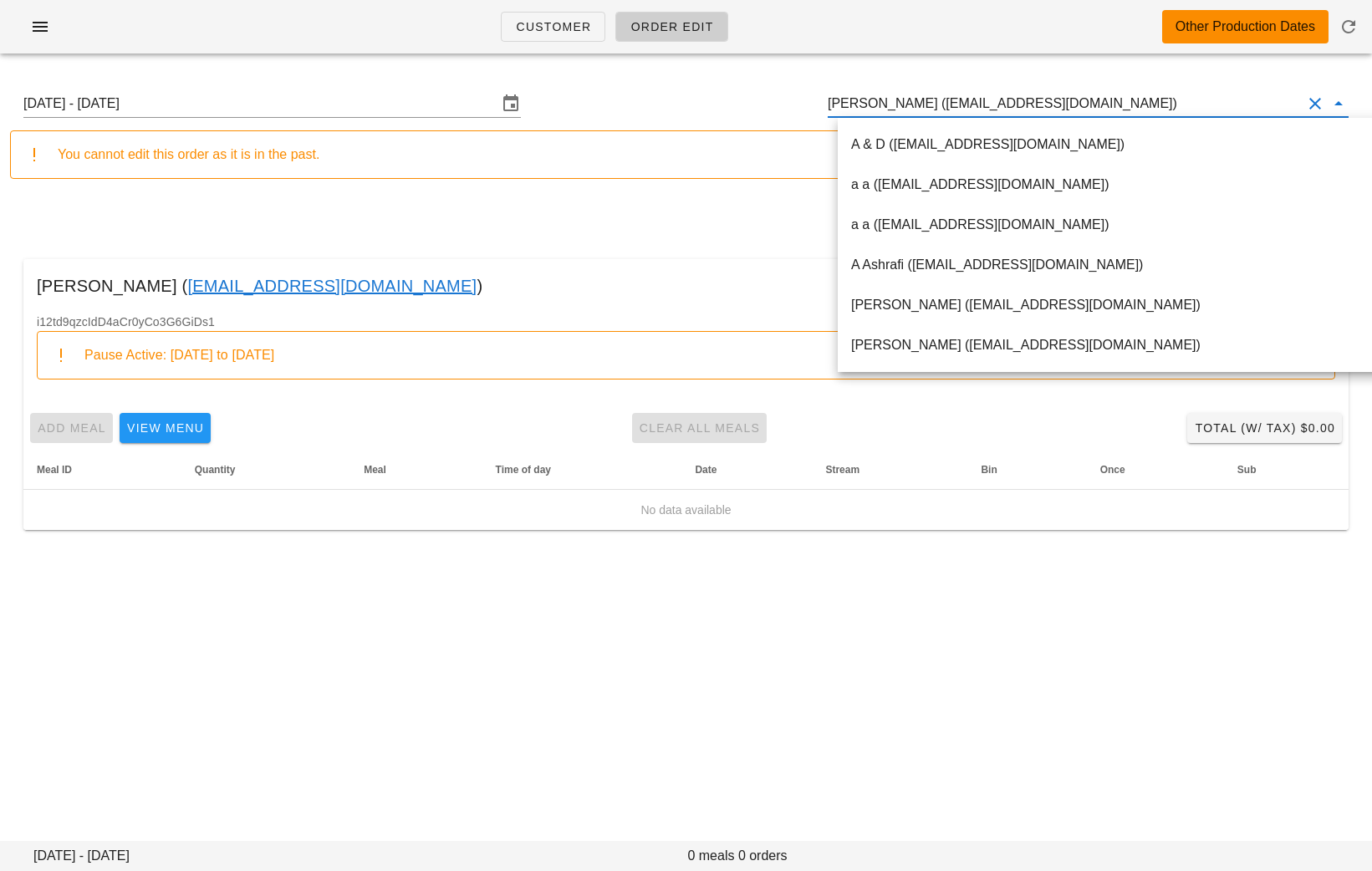
paste input "marketselling09@gmail.com"
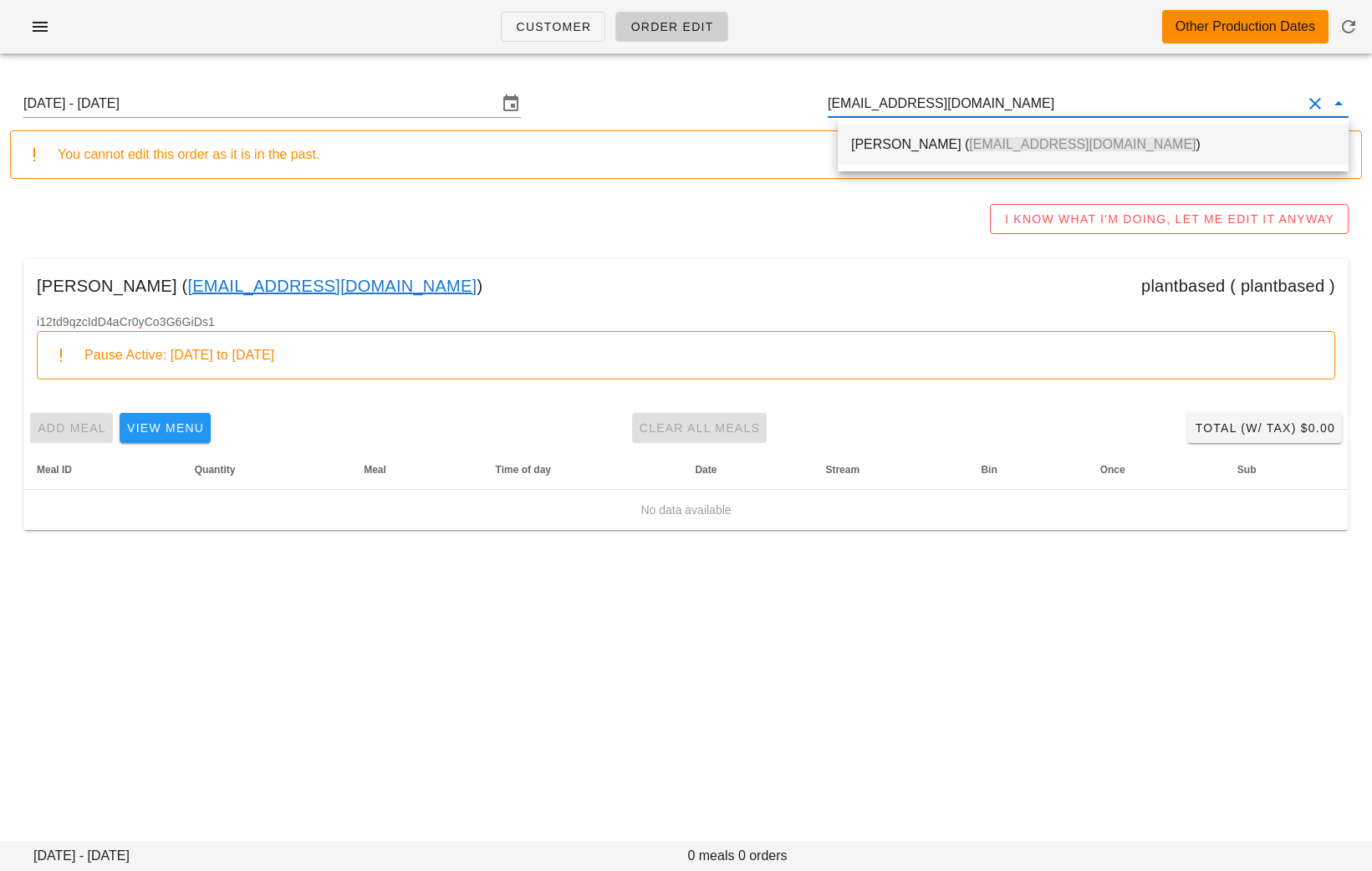
click at [840, 145] on div "Jiyoon J ( marketselling09@gmail.com )" at bounding box center [1093, 145] width 511 height 40
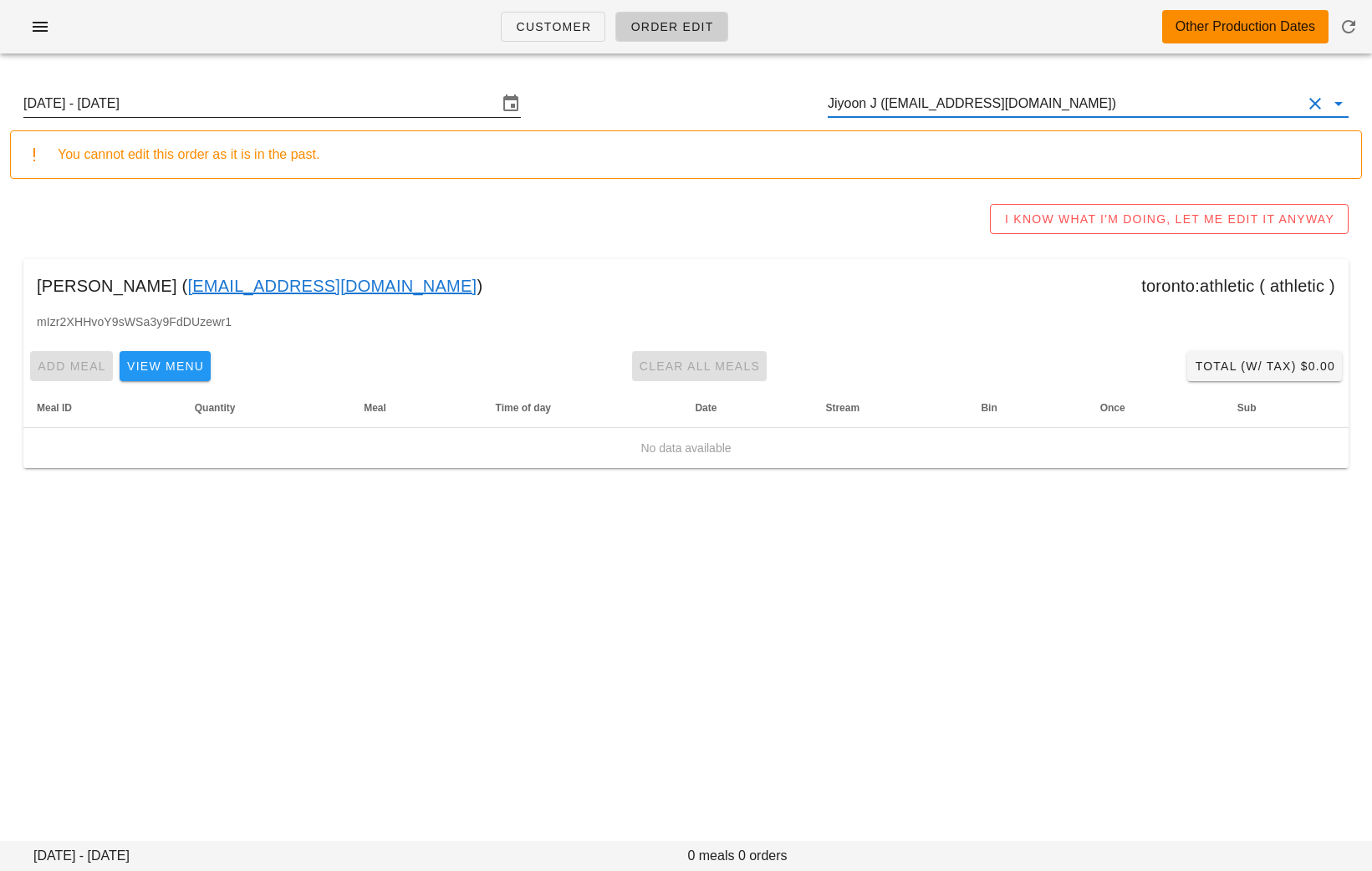
type input "Jiyoon J (marketselling09@gmail.com)"
click at [248, 107] on input "Sunday August 24 - Saturday August 30" at bounding box center [260, 104] width 474 height 27
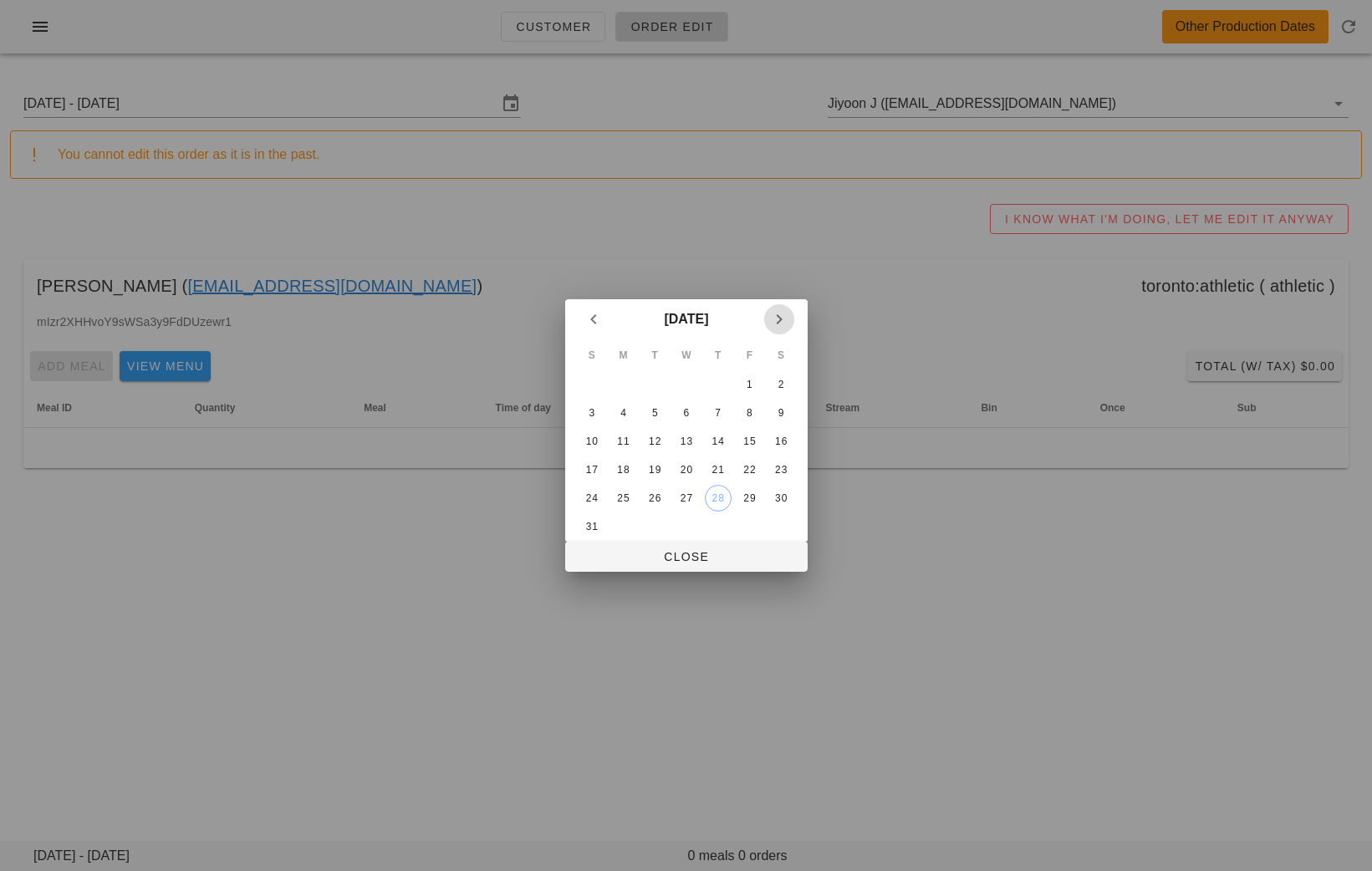
click at [781, 318] on icon "Next month" at bounding box center [779, 319] width 20 height 20
click at [651, 381] on div "2" at bounding box center [655, 385] width 27 height 12
click at [689, 553] on span "Close" at bounding box center [686, 557] width 216 height 13
type input "Sunday August 31 - Saturday September 6"
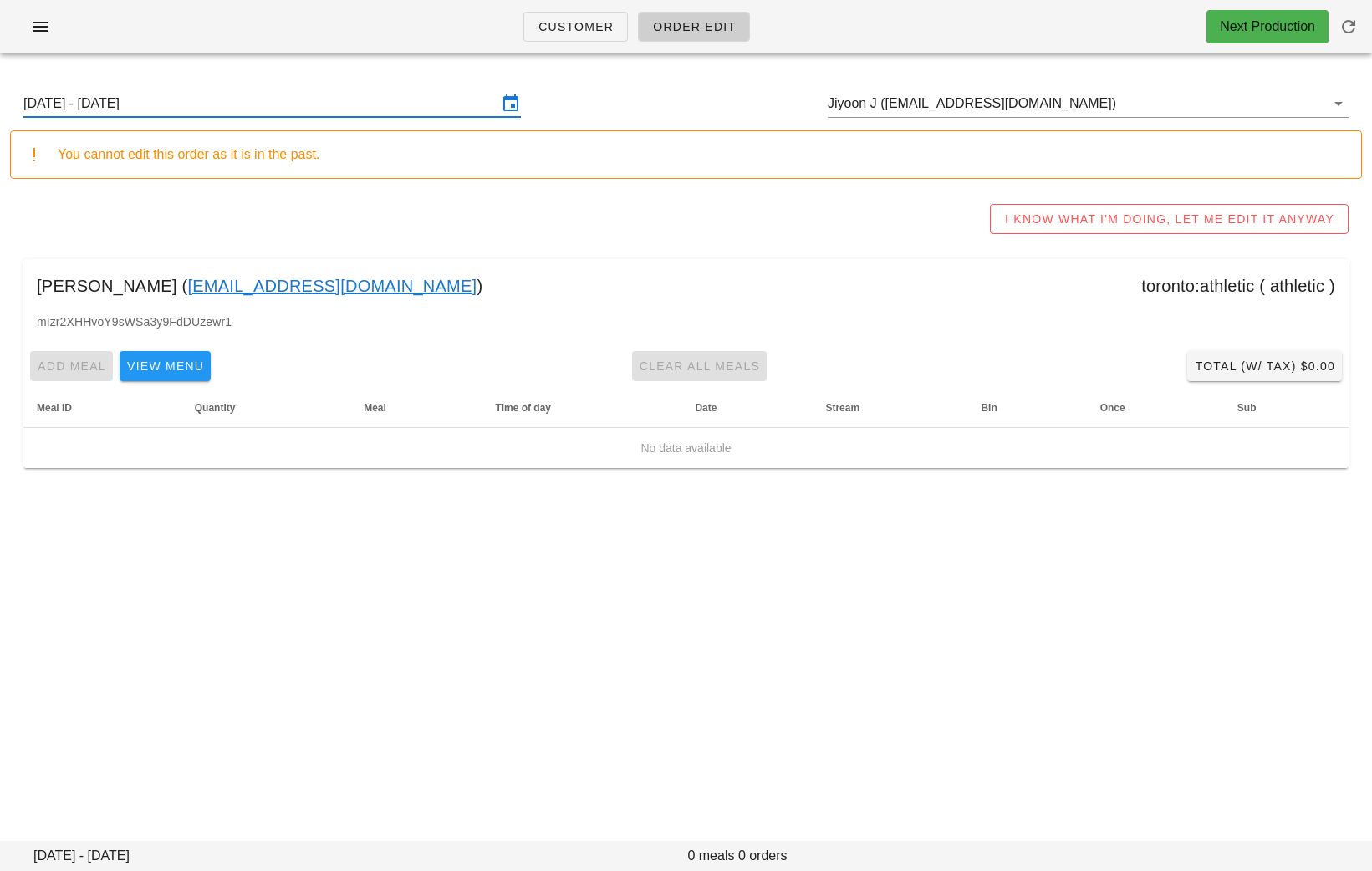
click at [262, 287] on link "marketselling09@gmail.com" at bounding box center [332, 286] width 289 height 27
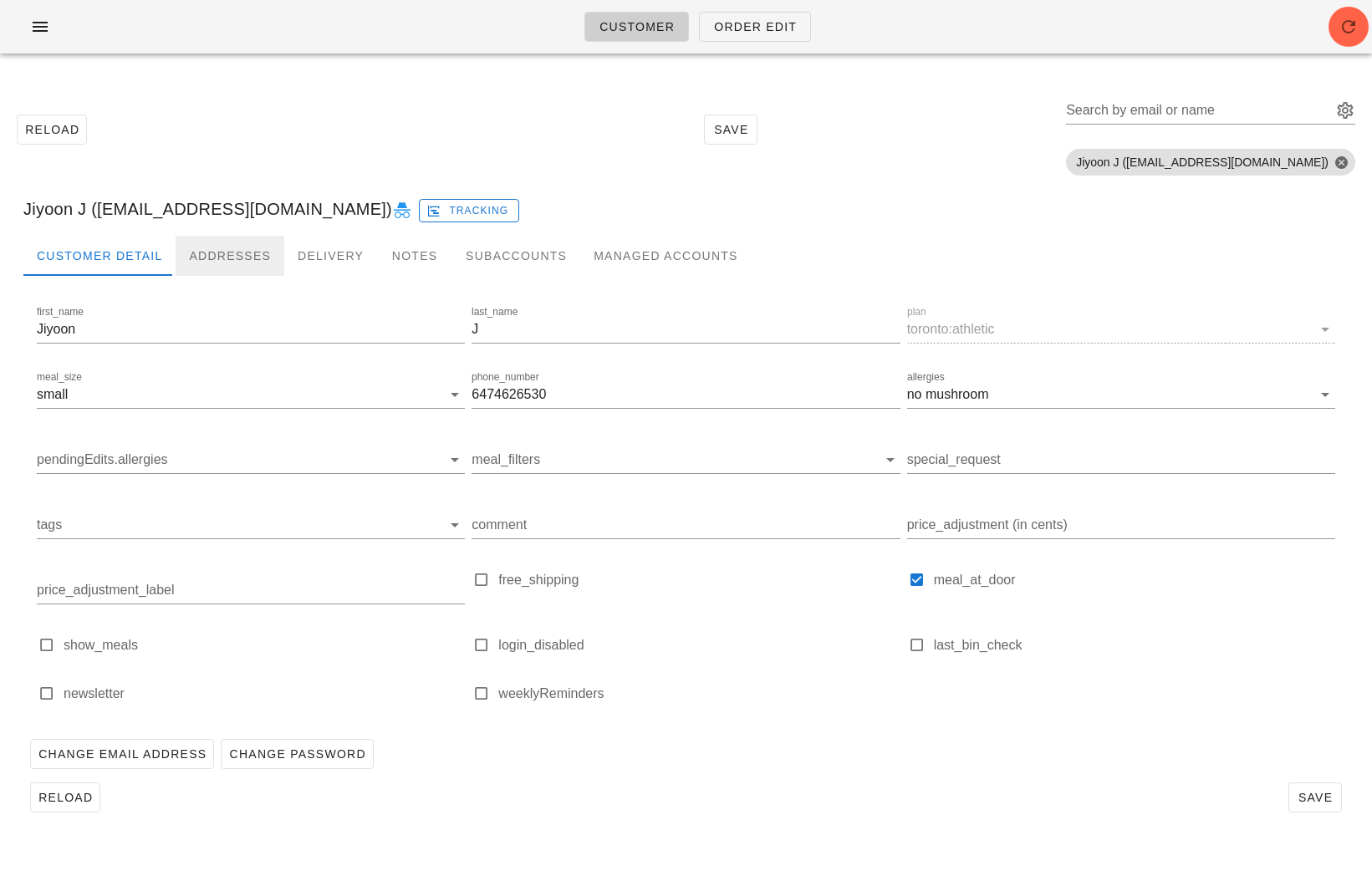
click at [234, 256] on div "Addresses" at bounding box center [230, 255] width 109 height 40
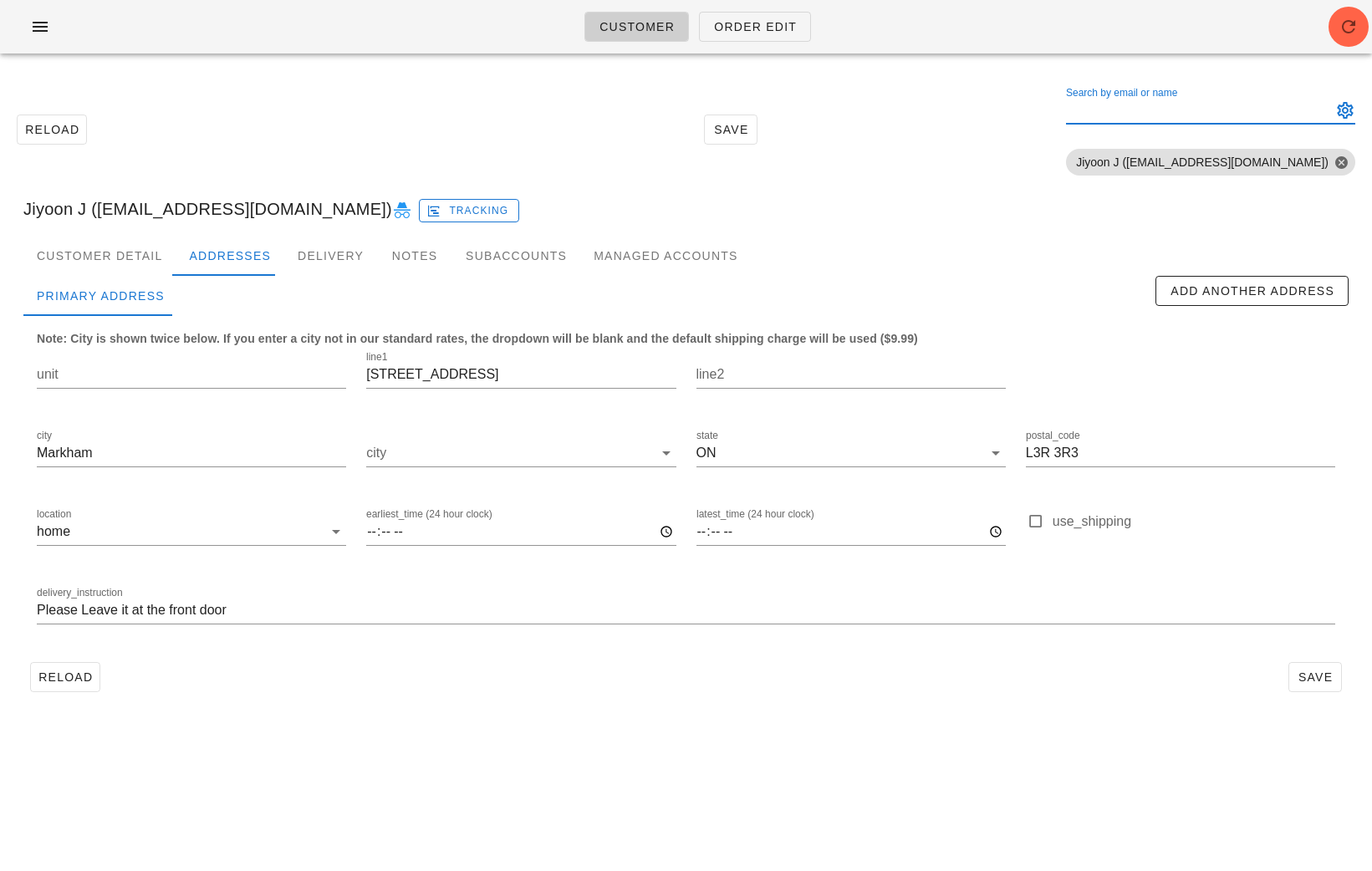
click at [1143, 103] on div "Search by email or name" at bounding box center [1197, 111] width 262 height 27
paste input "ani_devries@hotmail.com"
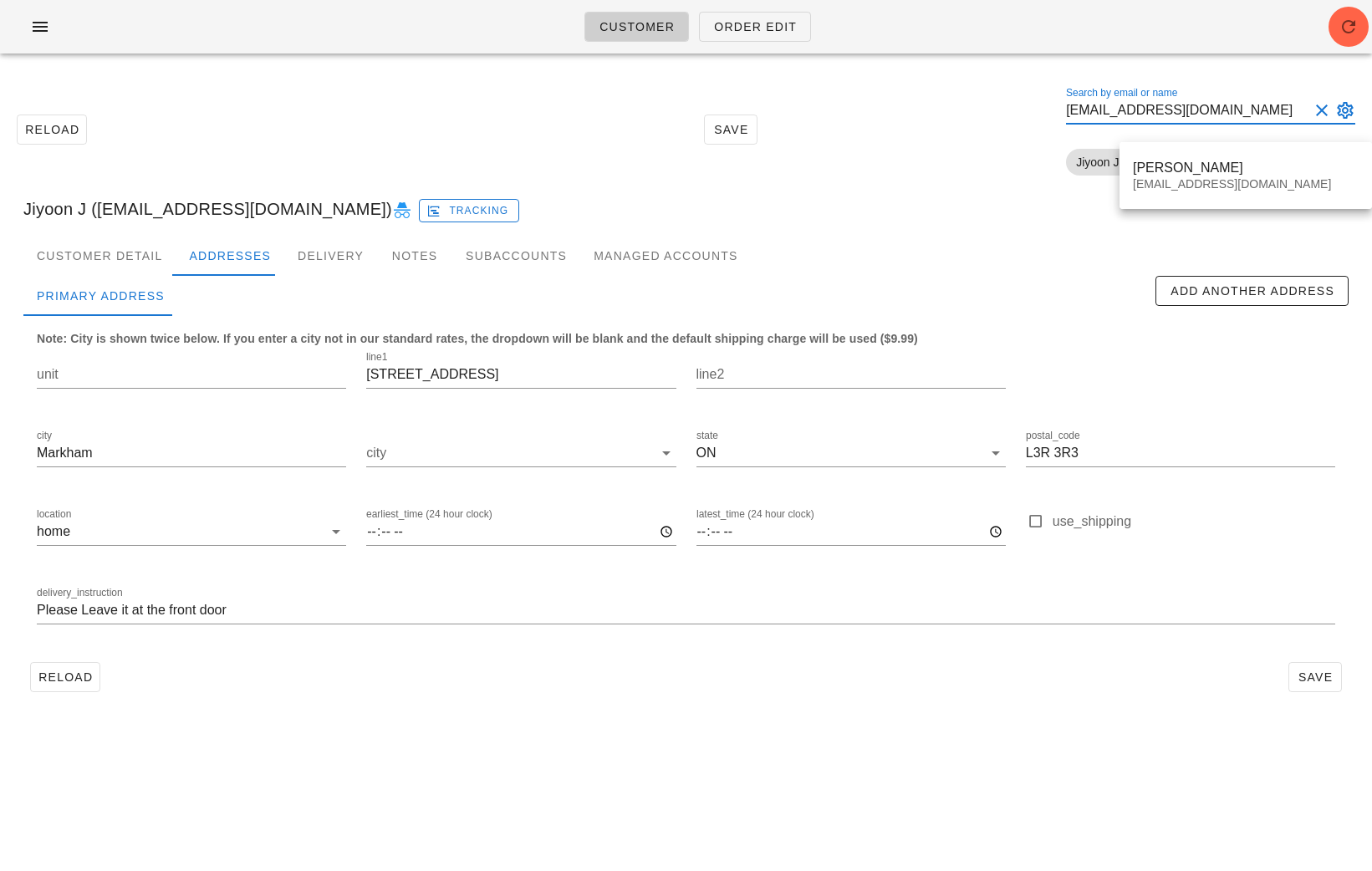
type input "ani_devries@hotmail.com"
click at [1190, 146] on div "Ann de Vries ani_devries@hotmail.com" at bounding box center [1245, 175] width 252 height 67
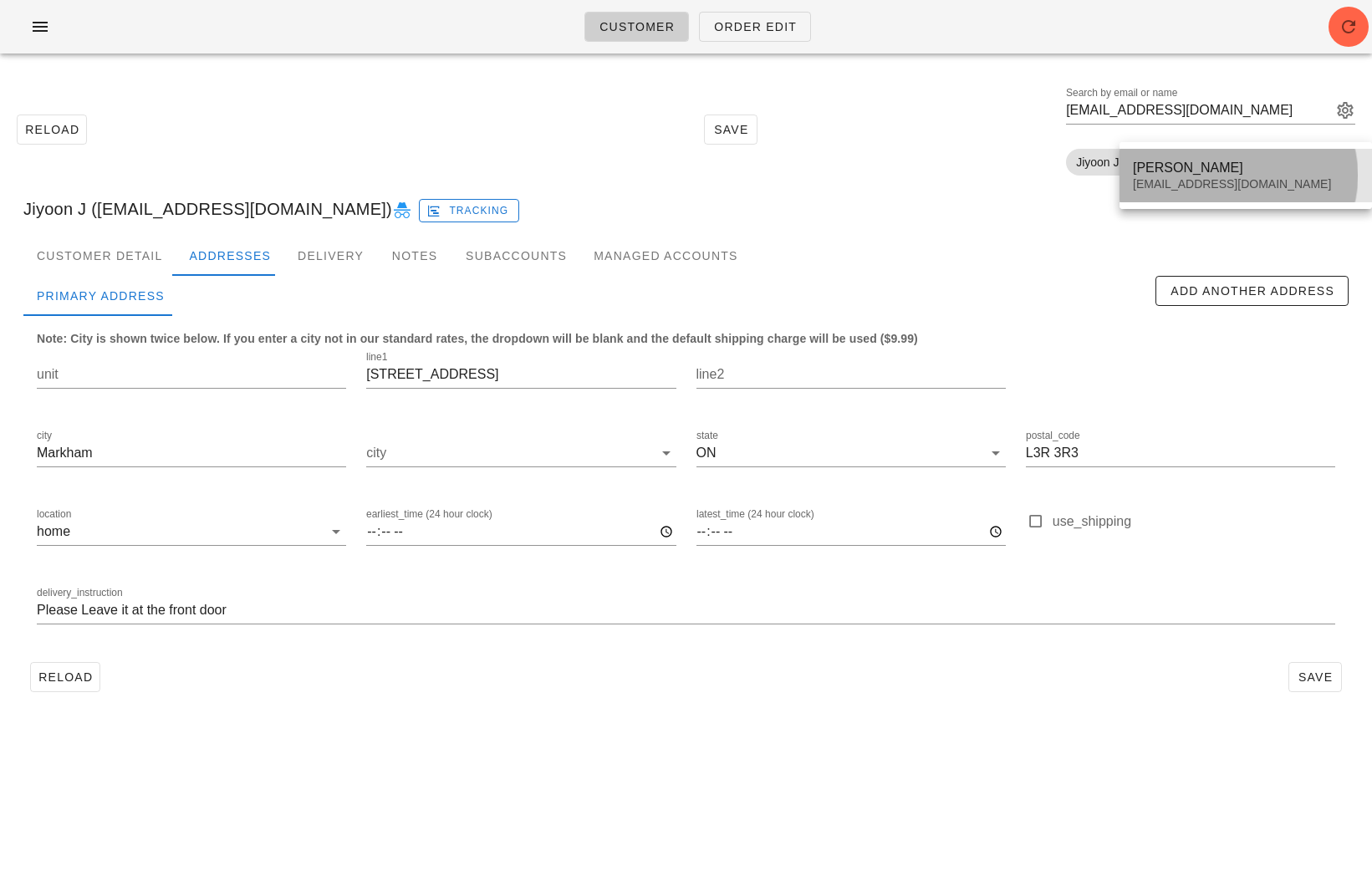
click at [1194, 172] on div "Ann de Vries" at bounding box center [1245, 168] width 226 height 16
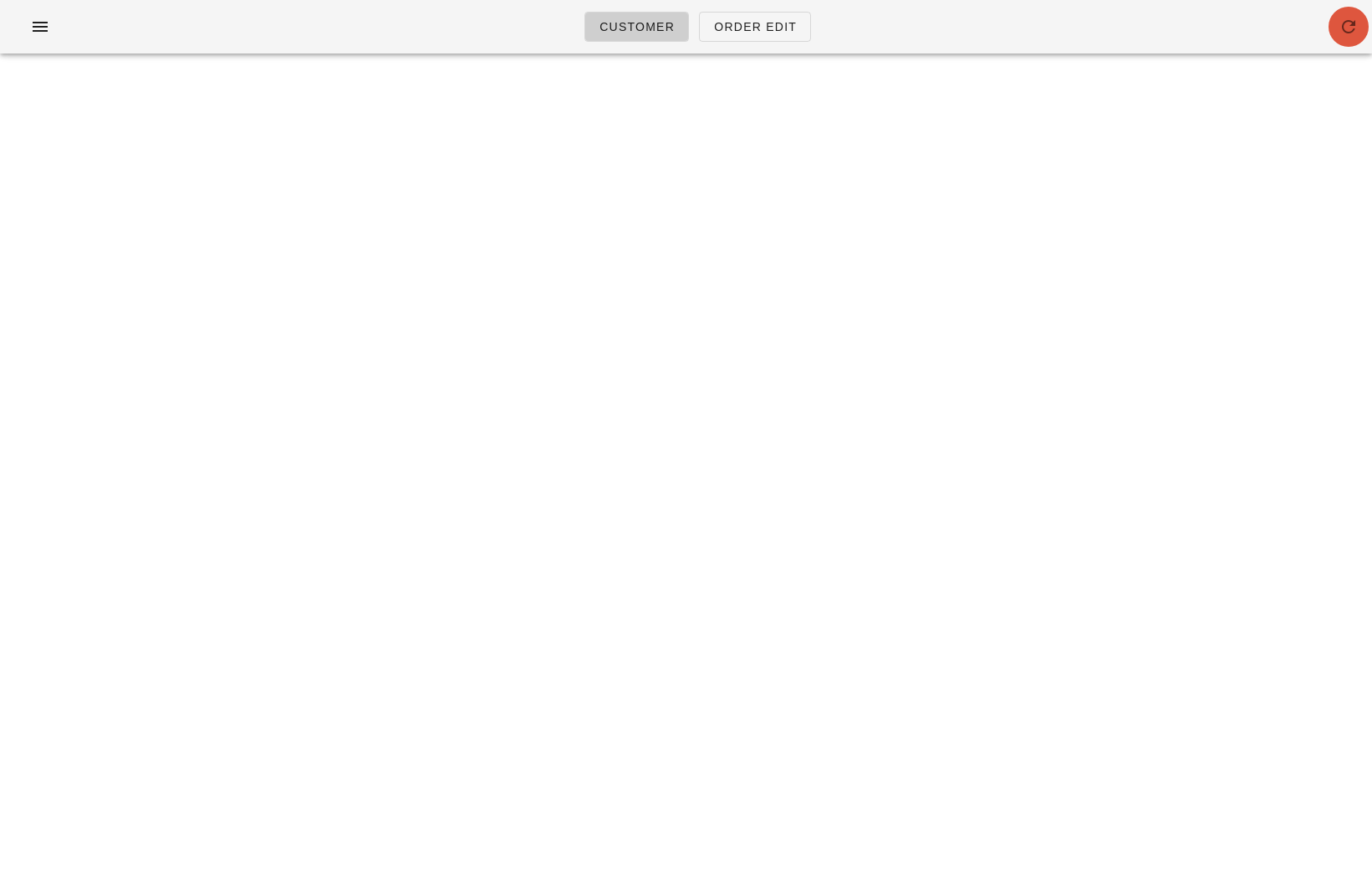
click at [1348, 32] on icon "button" at bounding box center [1348, 27] width 20 height 20
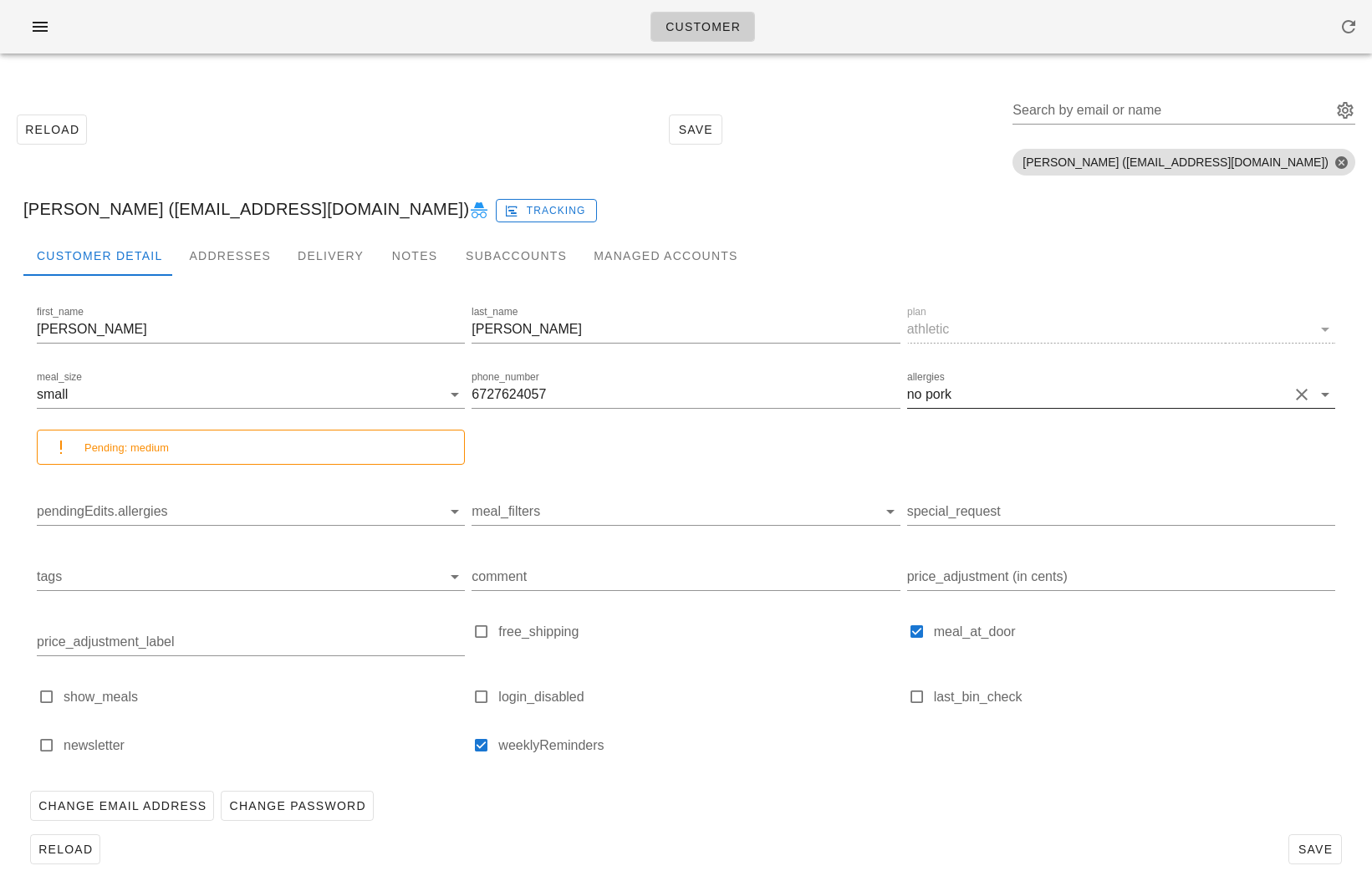
click at [1300, 394] on button "Clear allergies" at bounding box center [1302, 394] width 20 height 20
click at [1321, 847] on span "Save" at bounding box center [1315, 850] width 38 height 13
click at [1293, 112] on input "Search by email or name" at bounding box center [1170, 111] width 316 height 27
paste input "[EMAIL_ADDRESS][DOMAIN_NAME]"
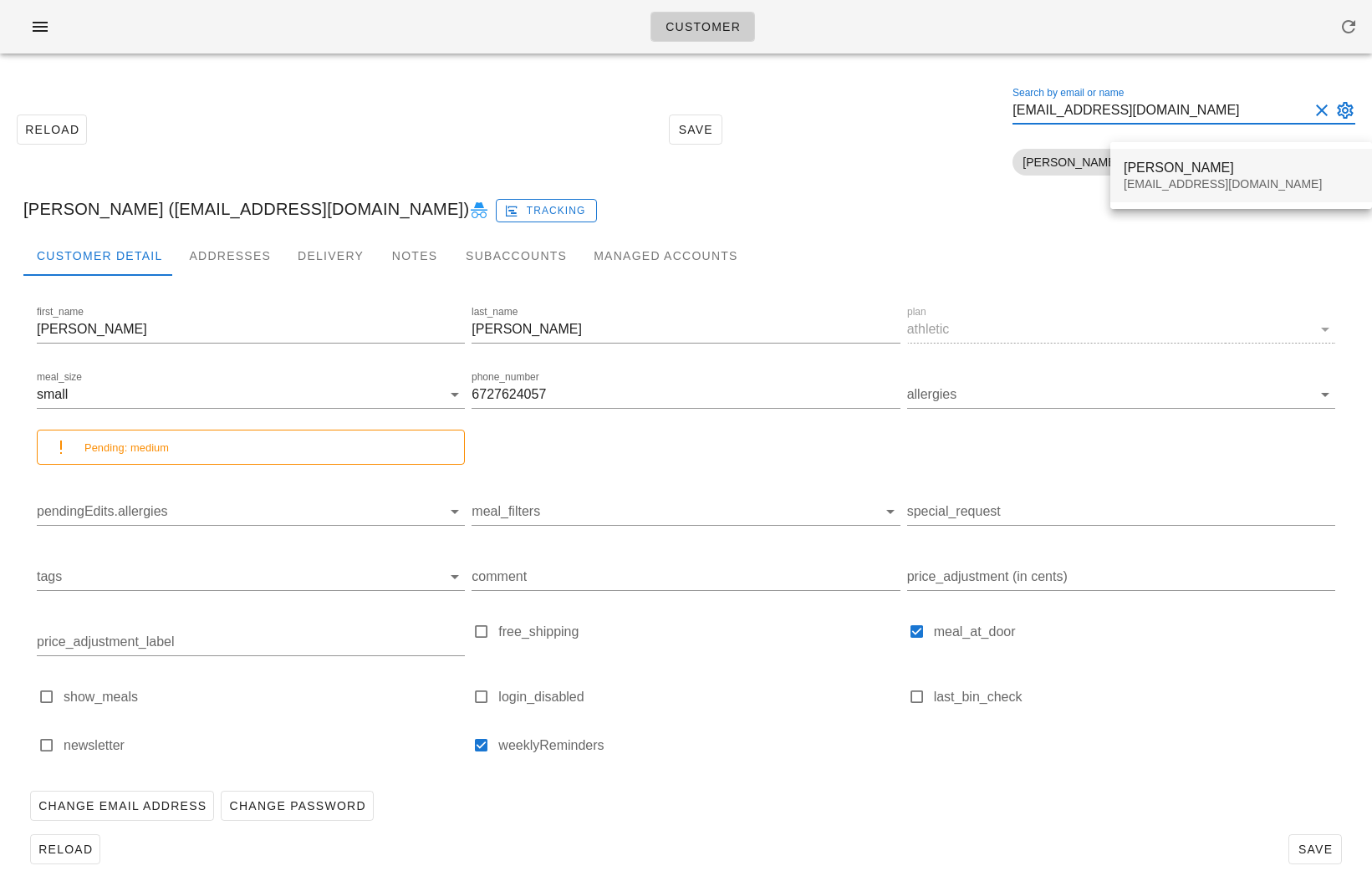
type input "[EMAIL_ADDRESS][DOMAIN_NAME]"
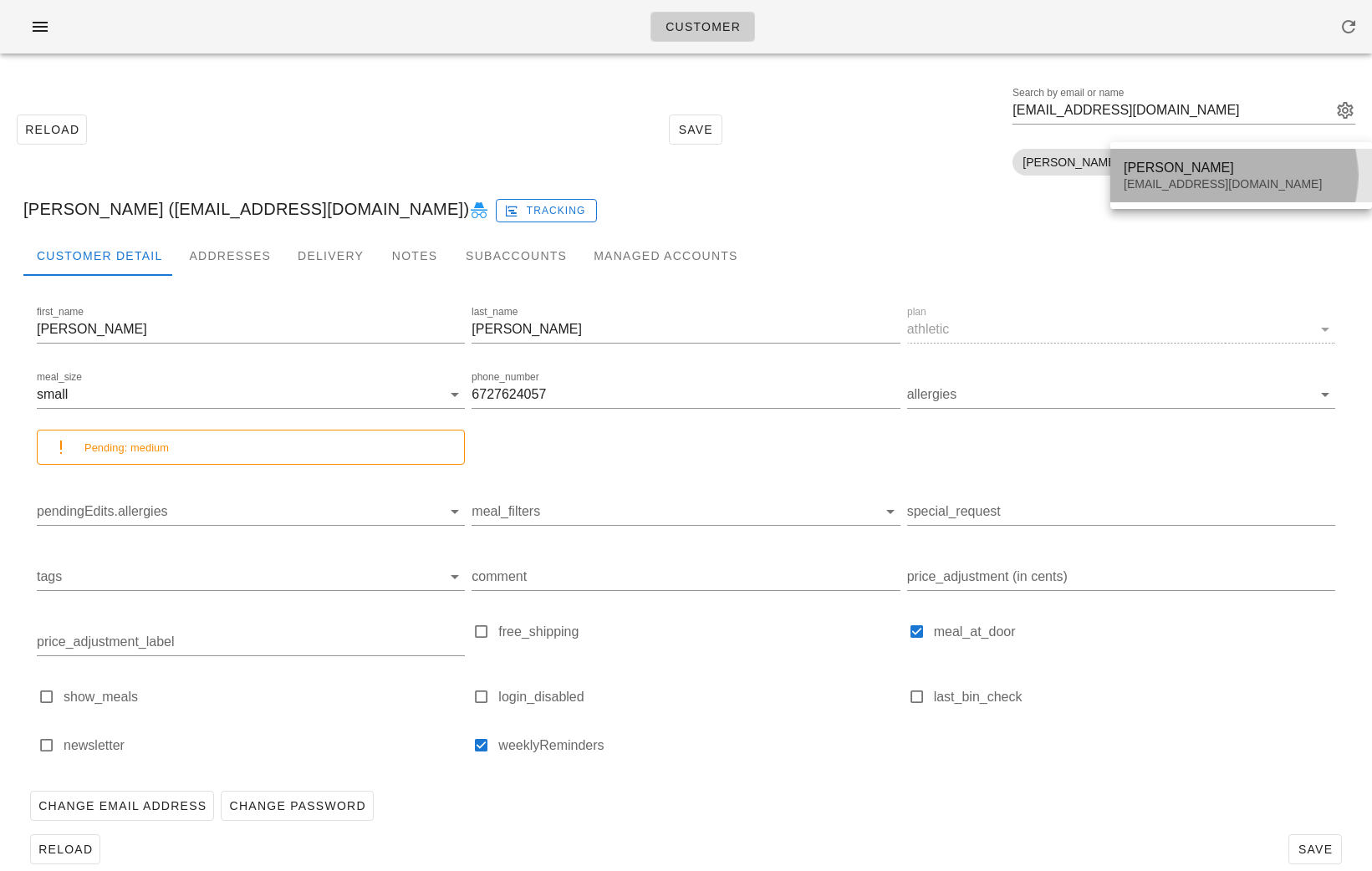
click at [1206, 173] on div "[PERSON_NAME]" at bounding box center [1240, 168] width 235 height 16
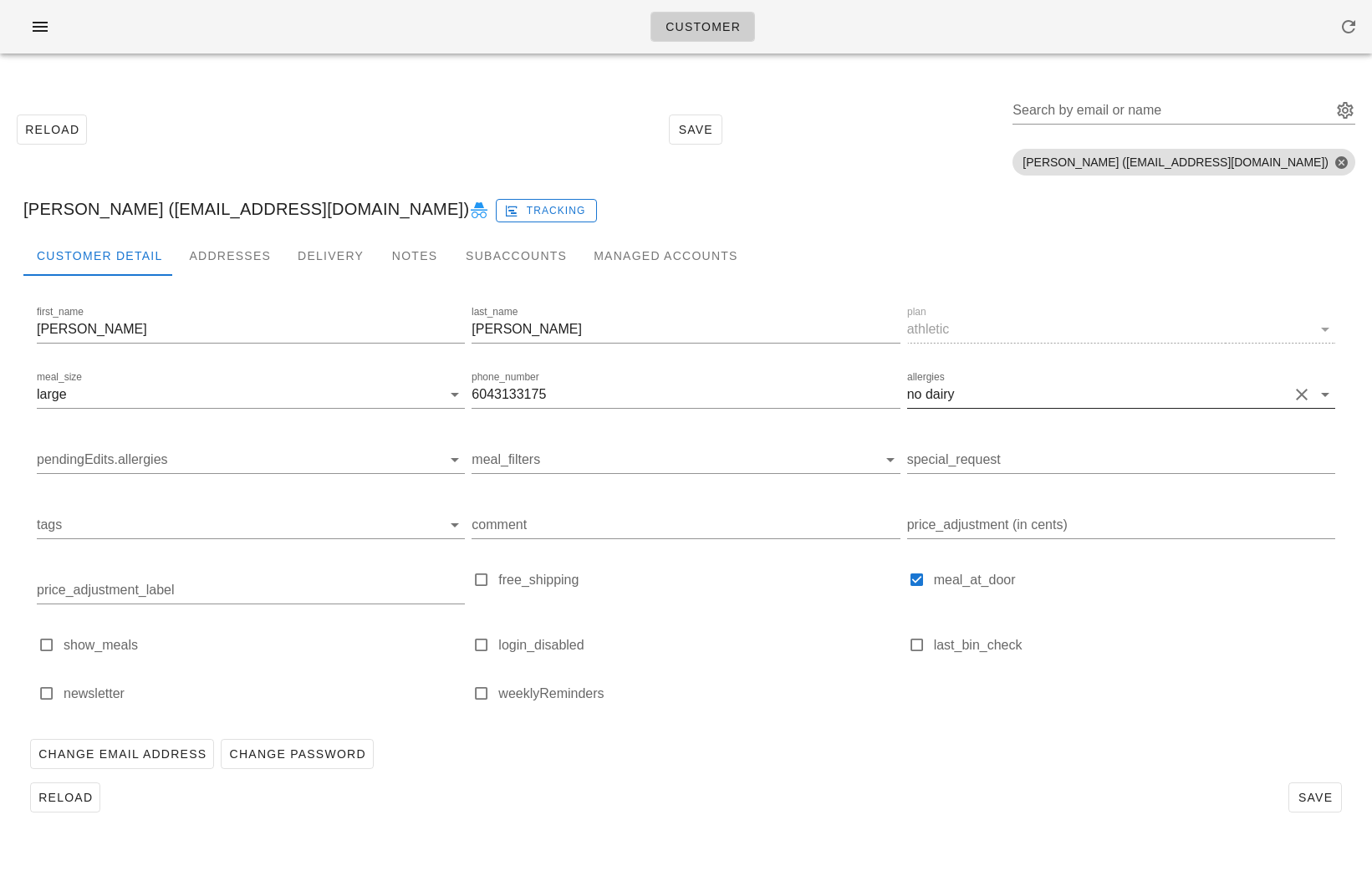
click at [1186, 390] on input "allergies" at bounding box center [1123, 394] width 330 height 27
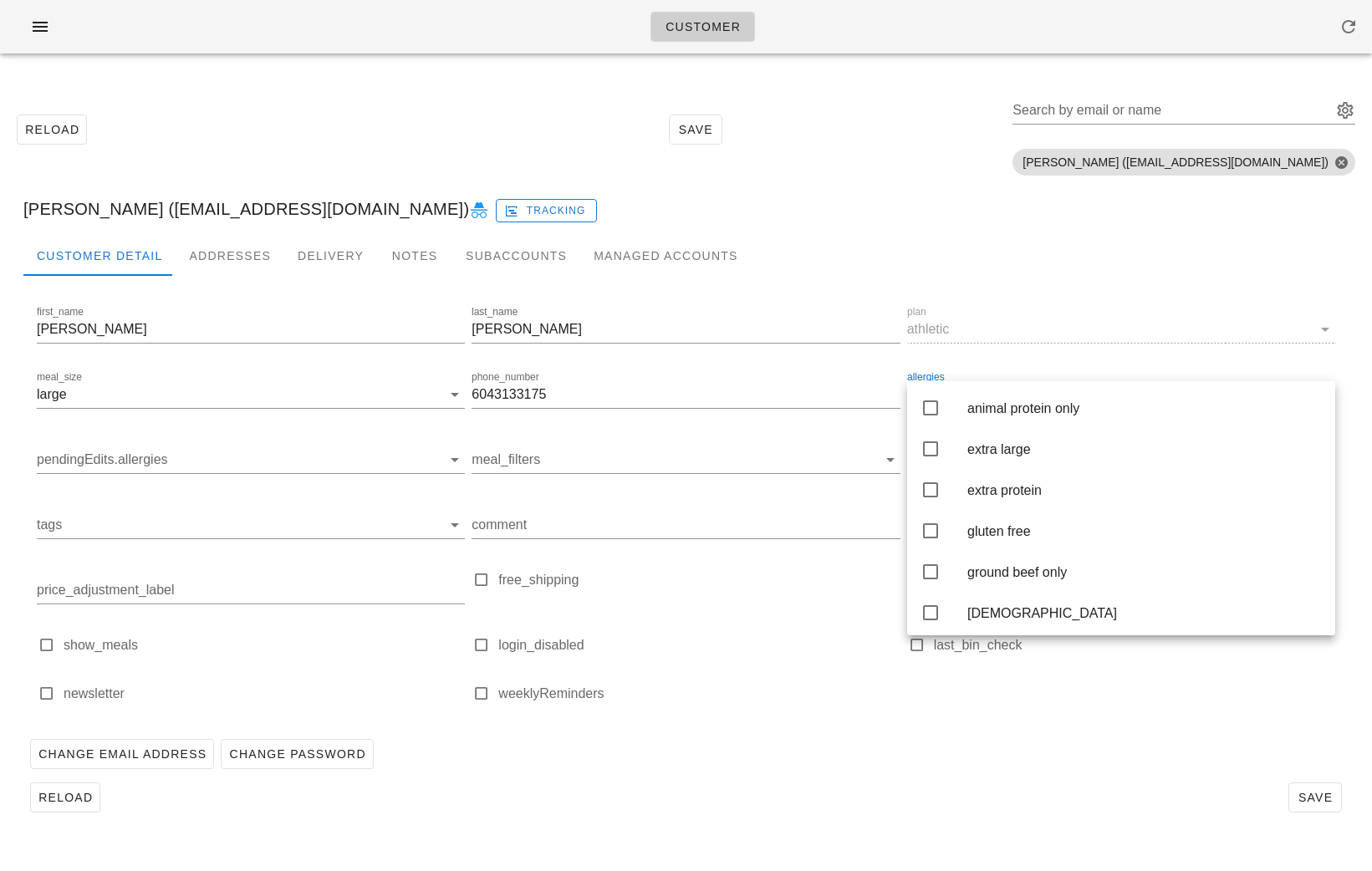
click at [1236, 366] on div "allergies no dairy" at bounding box center [1120, 397] width 434 height 65
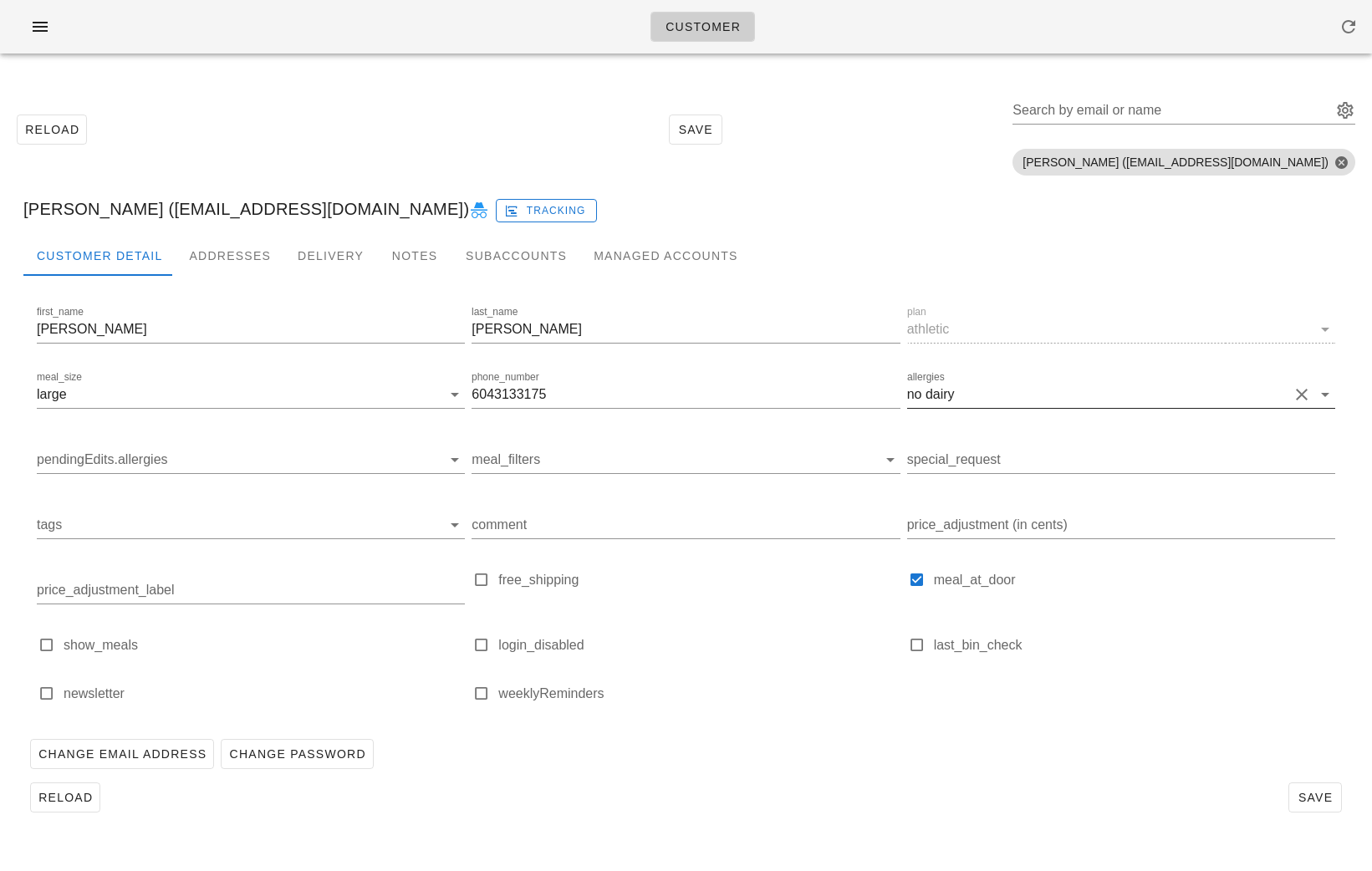
click at [1304, 400] on button "Clear allergies" at bounding box center [1302, 394] width 20 height 20
click at [1318, 803] on span "Save" at bounding box center [1315, 798] width 38 height 13
click at [1195, 113] on input "Search by email or name" at bounding box center [1170, 111] width 316 height 27
paste input "[EMAIL_ADDRESS][DOMAIN_NAME]"
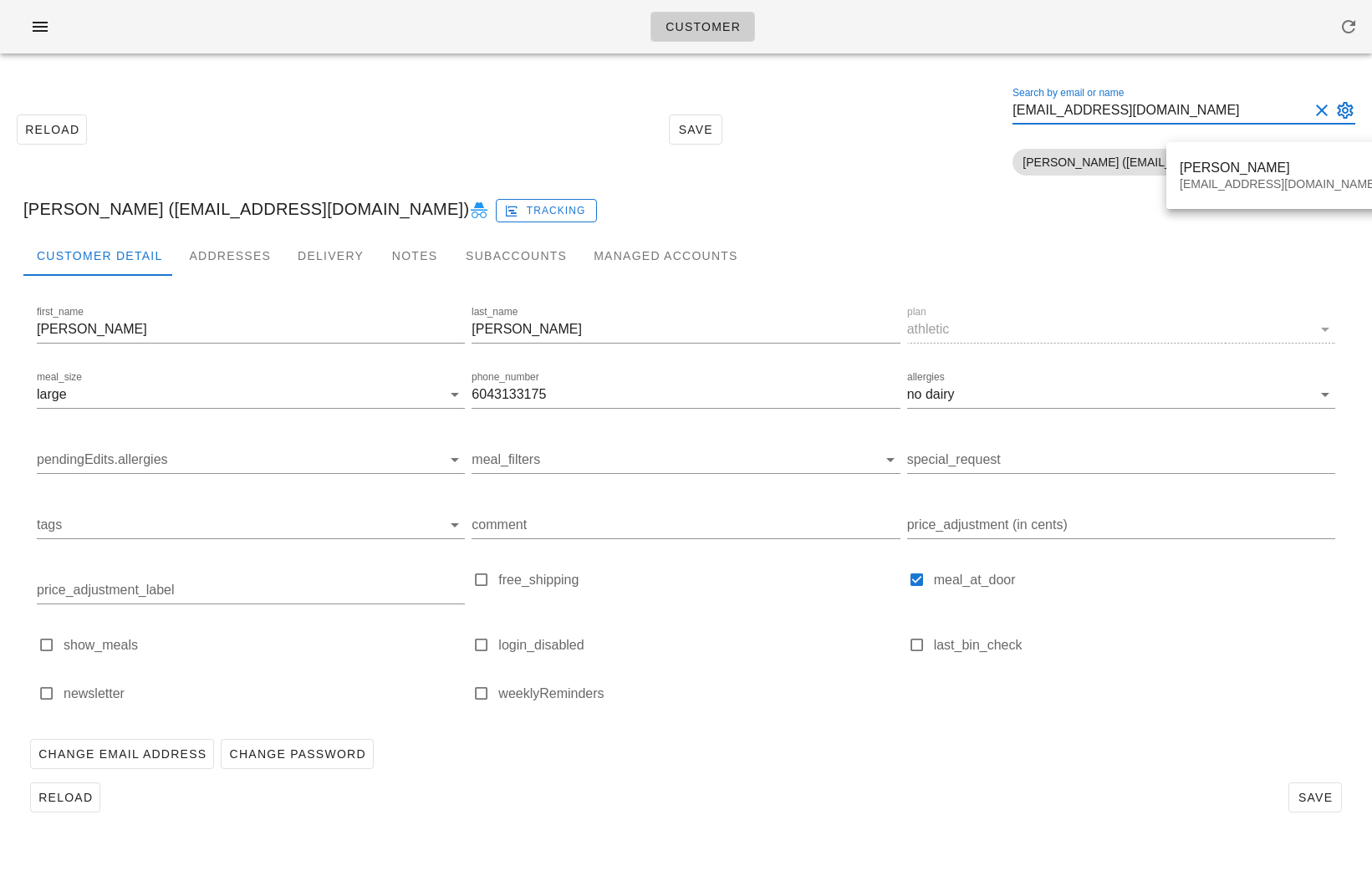
type input "[EMAIL_ADDRESS][DOMAIN_NAME]"
click at [1030, 196] on div "[PERSON_NAME] ([EMAIL_ADDRESS][DOMAIN_NAME]) Tracking" at bounding box center [685, 209] width 1351 height 54
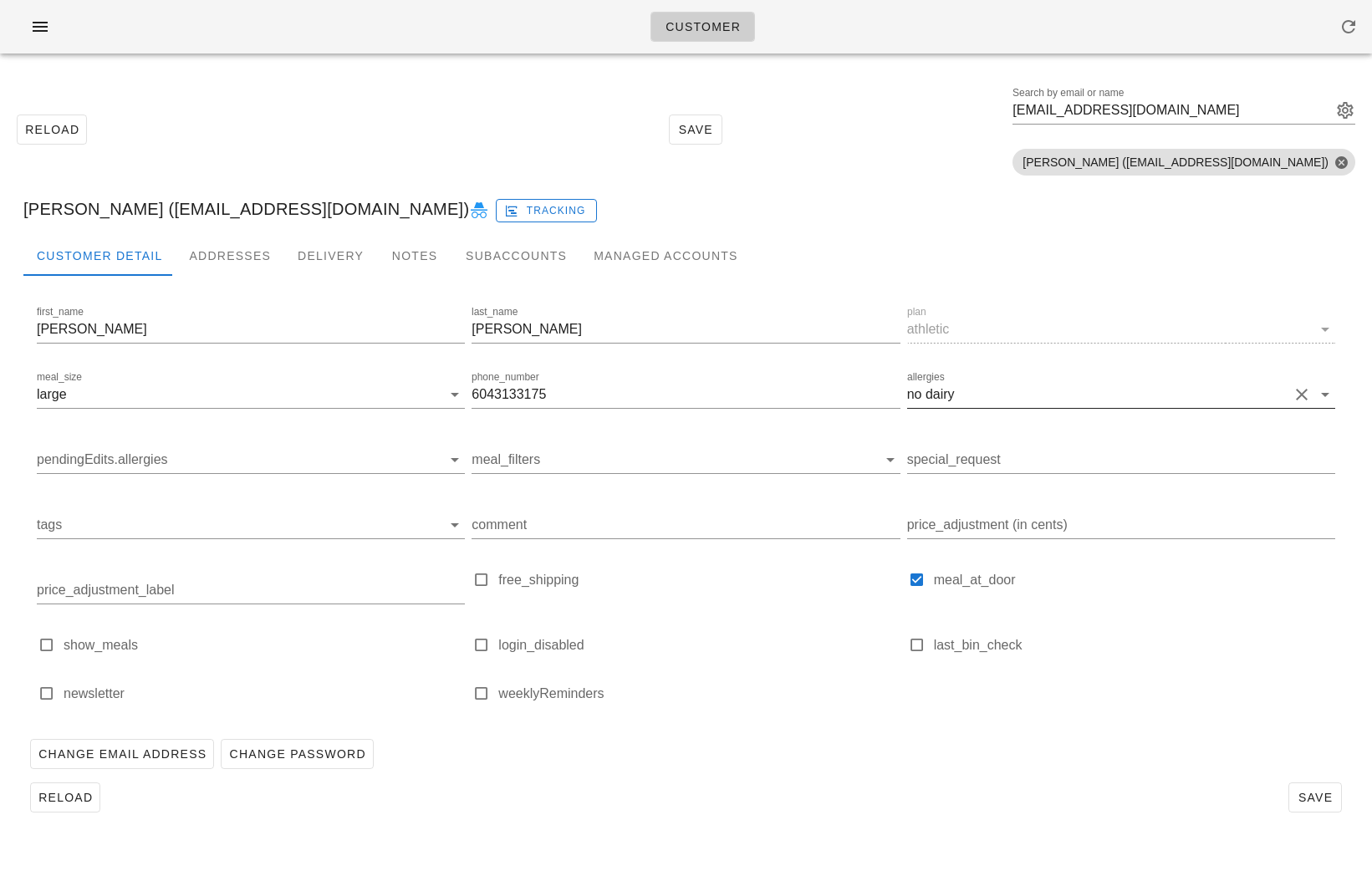
click at [1304, 394] on button "Clear allergies" at bounding box center [1302, 394] width 20 height 20
click at [1040, 246] on div "Customer Detail Addresses Delivery Notes Subaccounts Managed Accounts" at bounding box center [685, 255] width 1325 height 40
click at [1313, 797] on span "Save" at bounding box center [1315, 798] width 38 height 13
click at [982, 245] on div "Customer Detail Addresses Delivery Notes Subaccounts Managed Accounts" at bounding box center [685, 255] width 1325 height 40
click at [1208, 105] on div "Search by email or name" at bounding box center [1170, 111] width 316 height 27
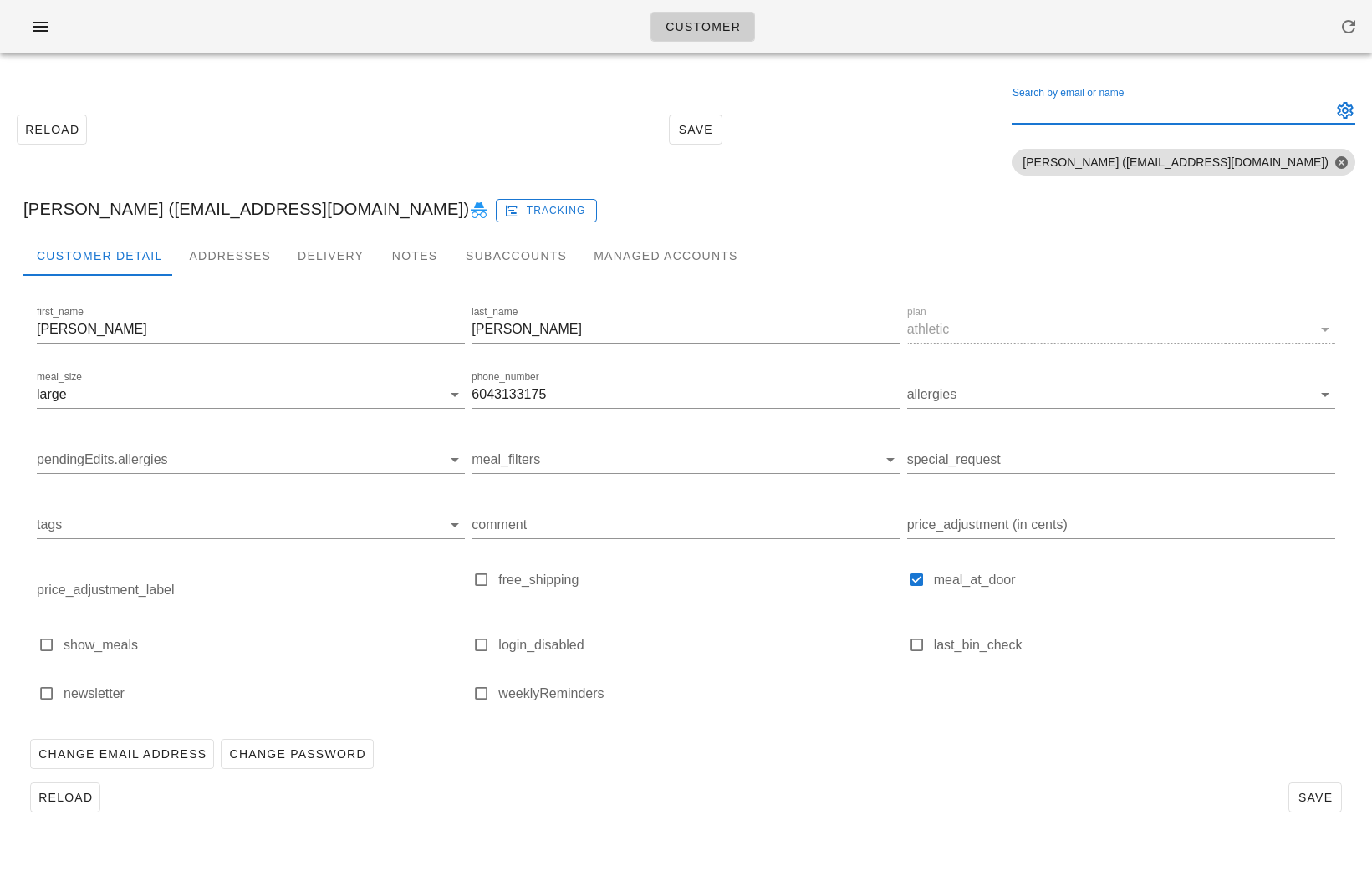
paste input "[EMAIL_ADDRESS][DOMAIN_NAME]"
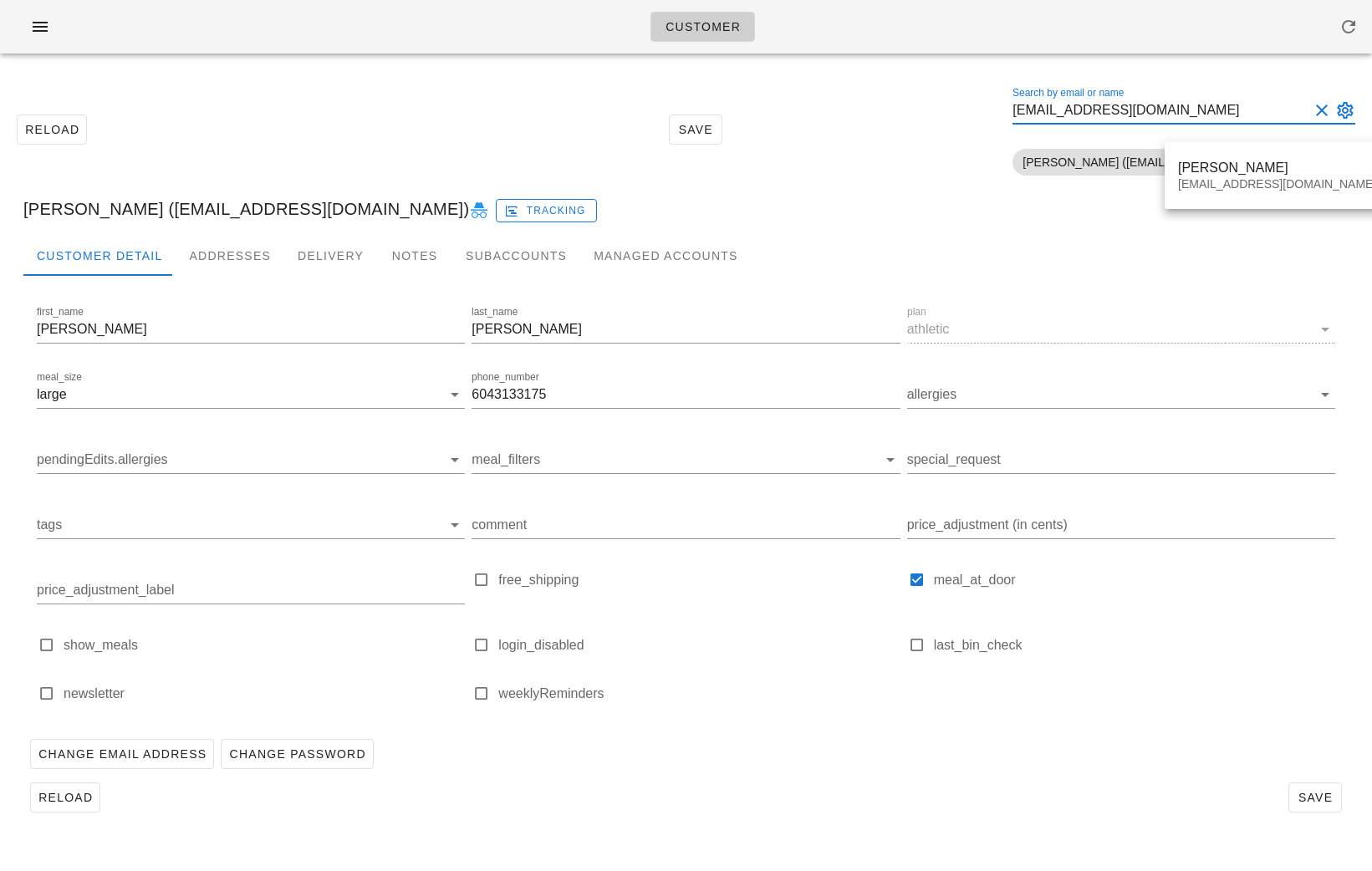
type input "[EMAIL_ADDRESS][DOMAIN_NAME]"
click at [1219, 157] on div "[PERSON_NAME] [EMAIL_ADDRESS][DOMAIN_NAME]" at bounding box center [1277, 176] width 198 height 52
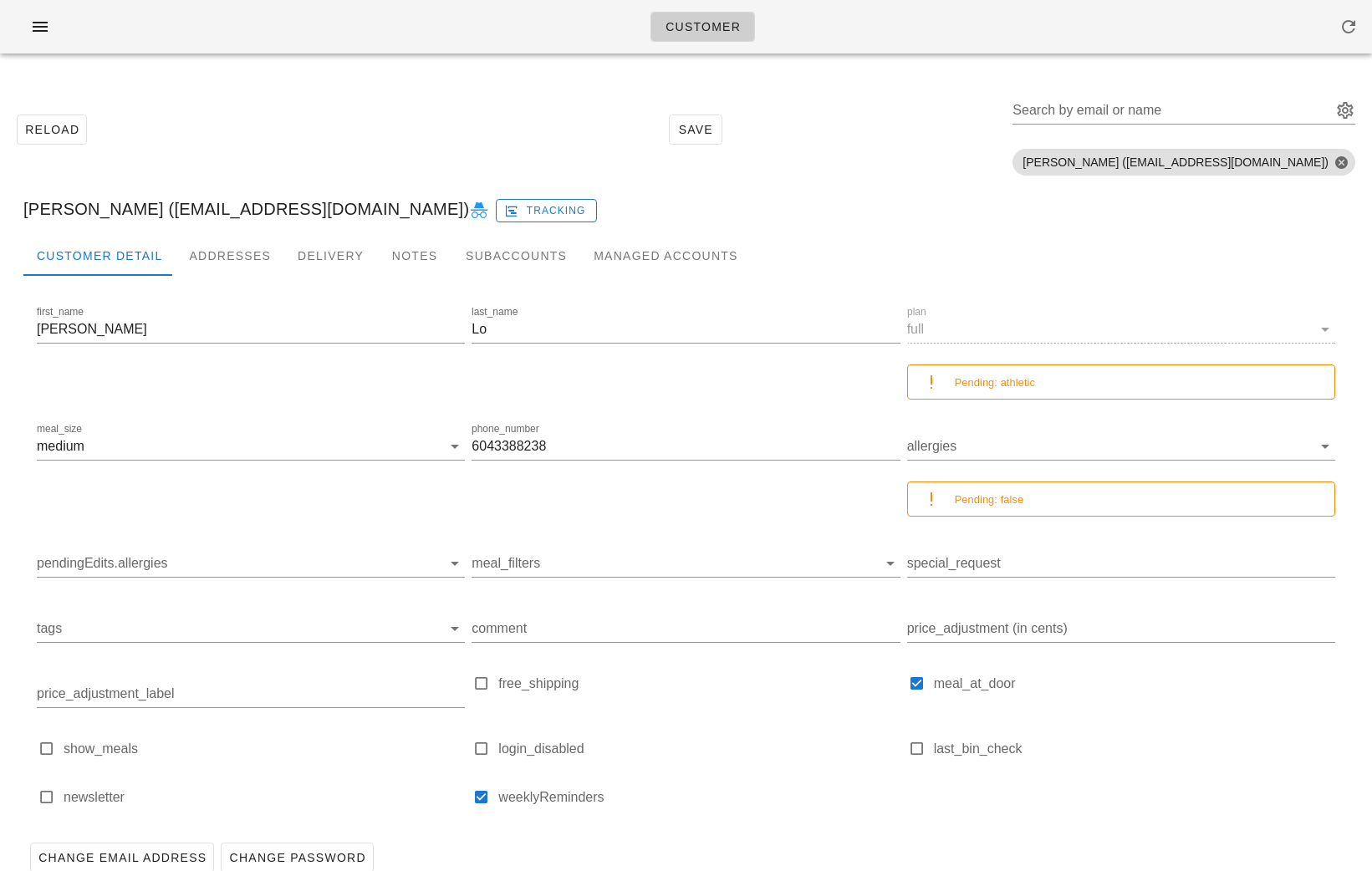
click at [1173, 492] on div "Pending: false" at bounding box center [1137, 500] width 366 height 20
click at [1201, 106] on div "Search by email or name" at bounding box center [1170, 111] width 316 height 27
paste input "[EMAIL_ADDRESS][DOMAIN_NAME]"
type input "[EMAIL_ADDRESS][DOMAIN_NAME]"
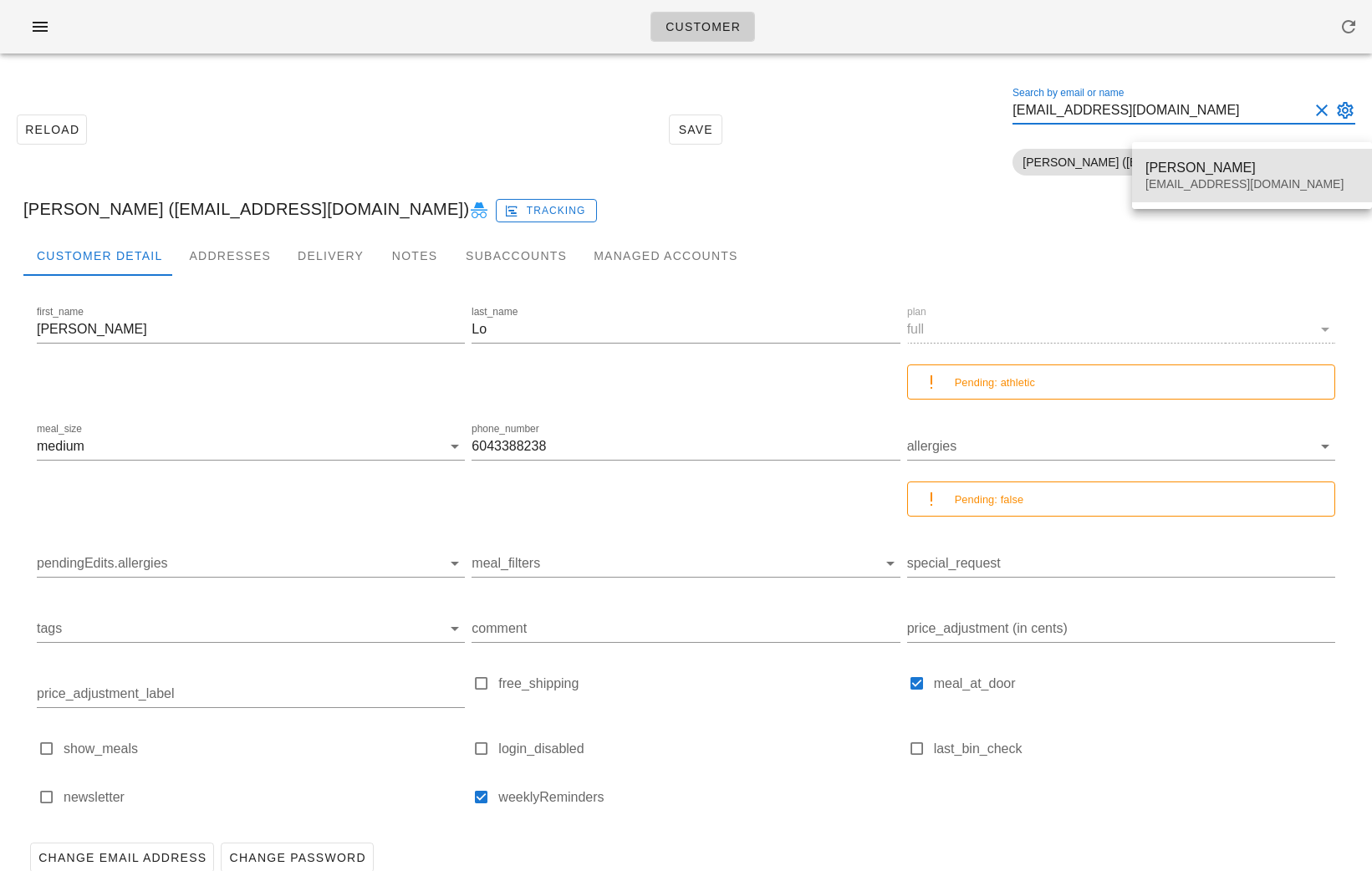
click at [1191, 177] on div "[PERSON_NAME] [EMAIL_ADDRESS][DOMAIN_NAME]" at bounding box center [1252, 176] width 213 height 52
